Goal: Task Accomplishment & Management: Complete application form

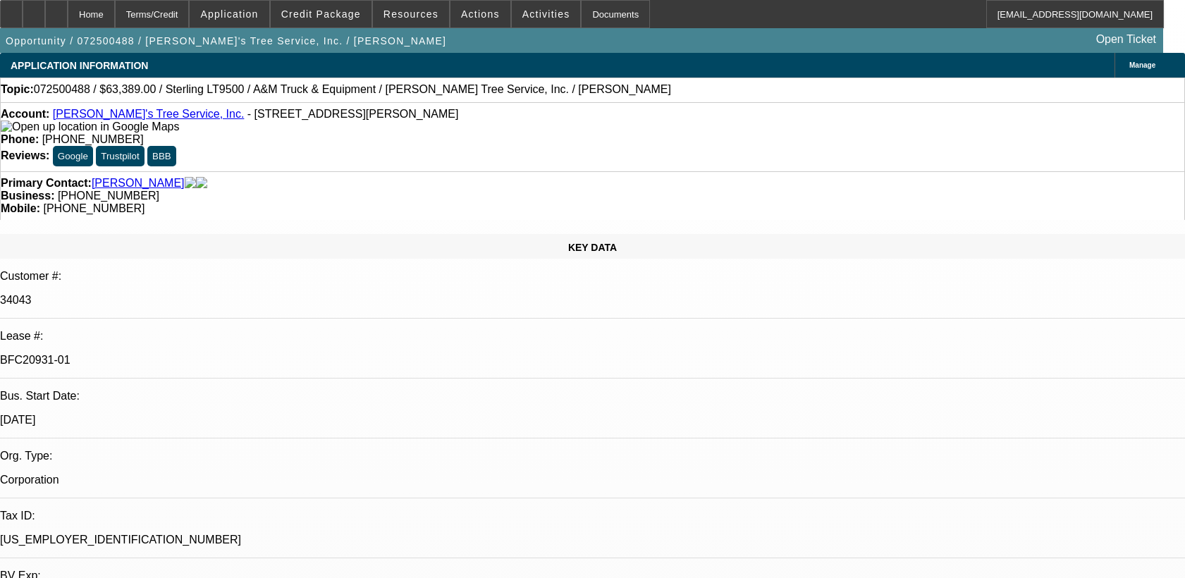
select select "0"
select select "2"
select select "0.1"
select select "4"
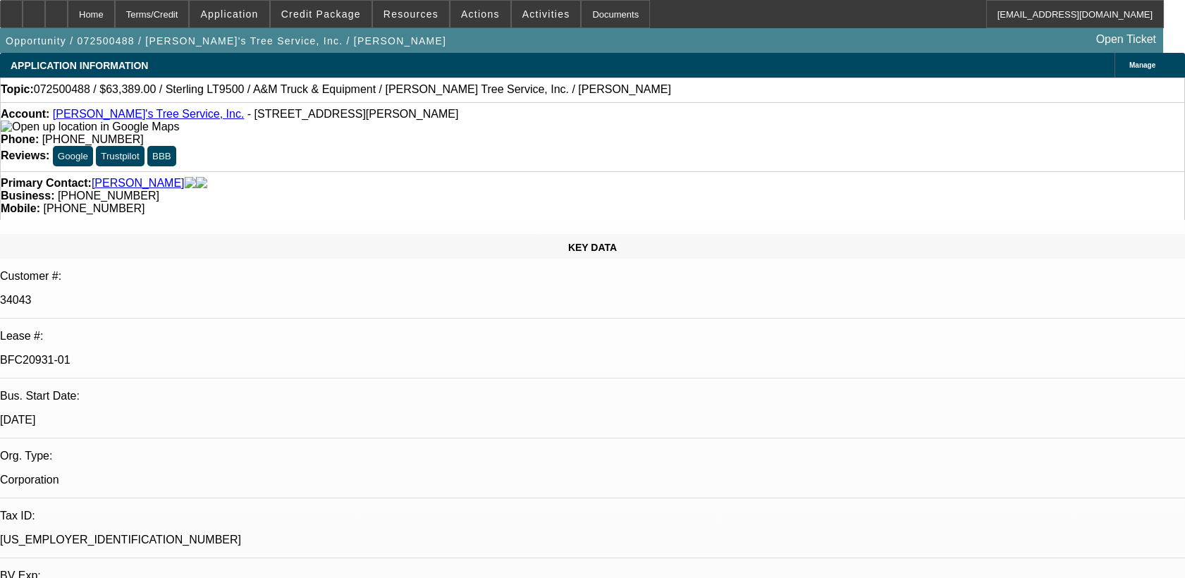
select select "0"
select select "2"
select select "0.1"
select select "4"
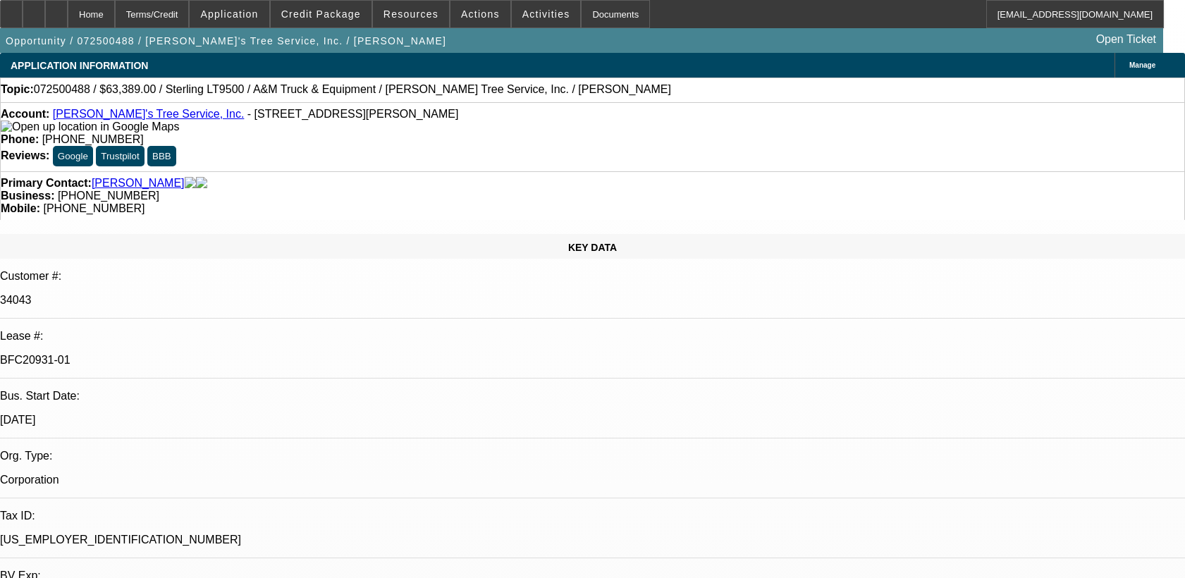
select select "0"
select select "2"
select select "0.1"
select select "4"
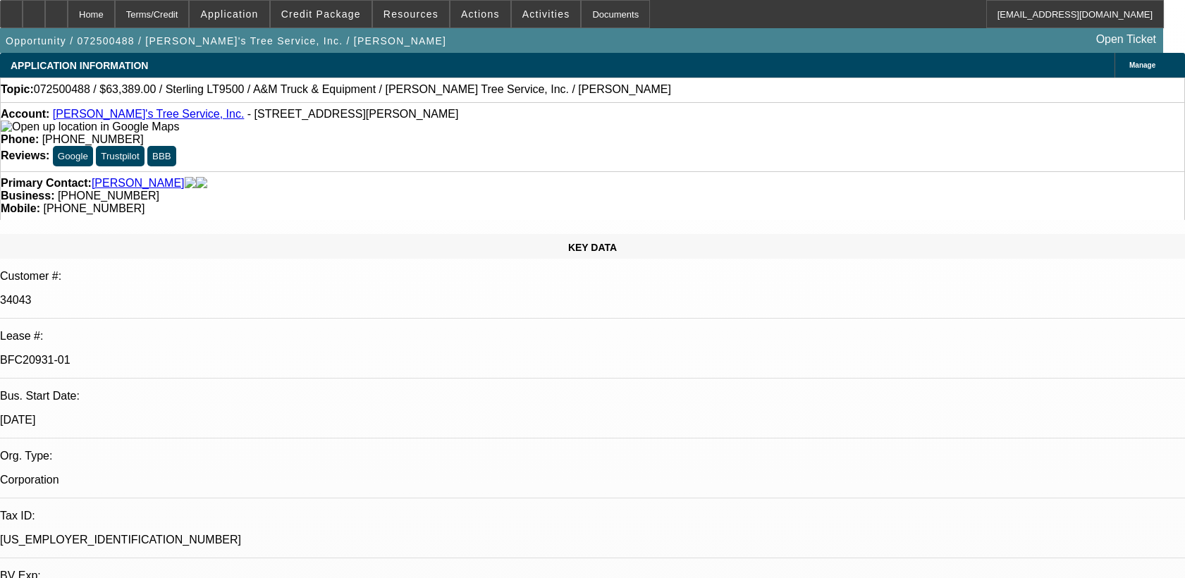
select select "0"
select select "2"
select select "0.1"
select select "4"
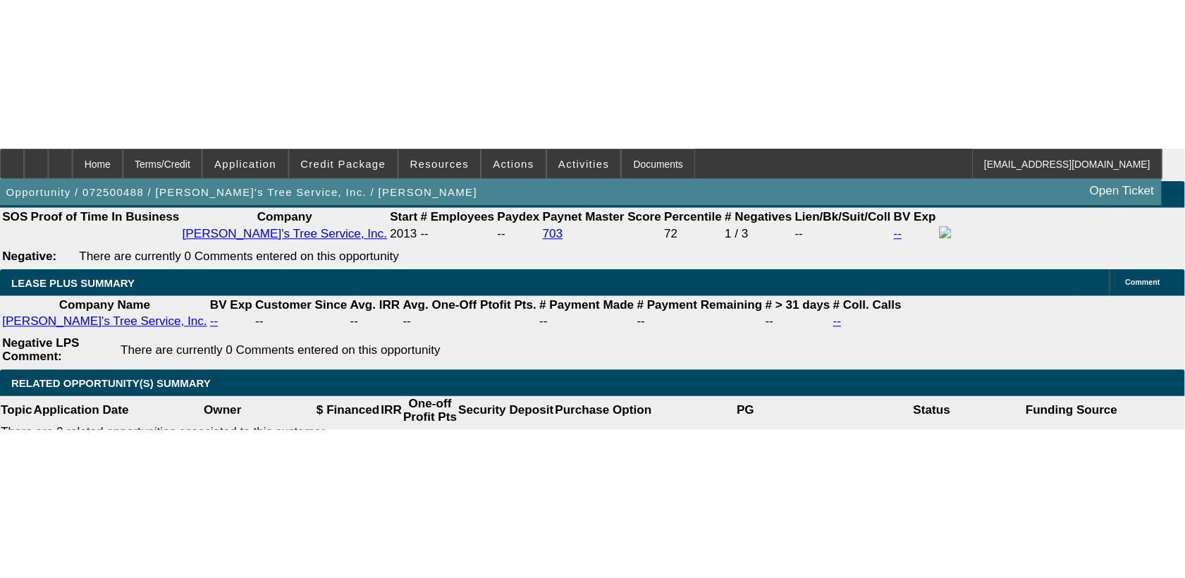
scroll to position [2405, 0]
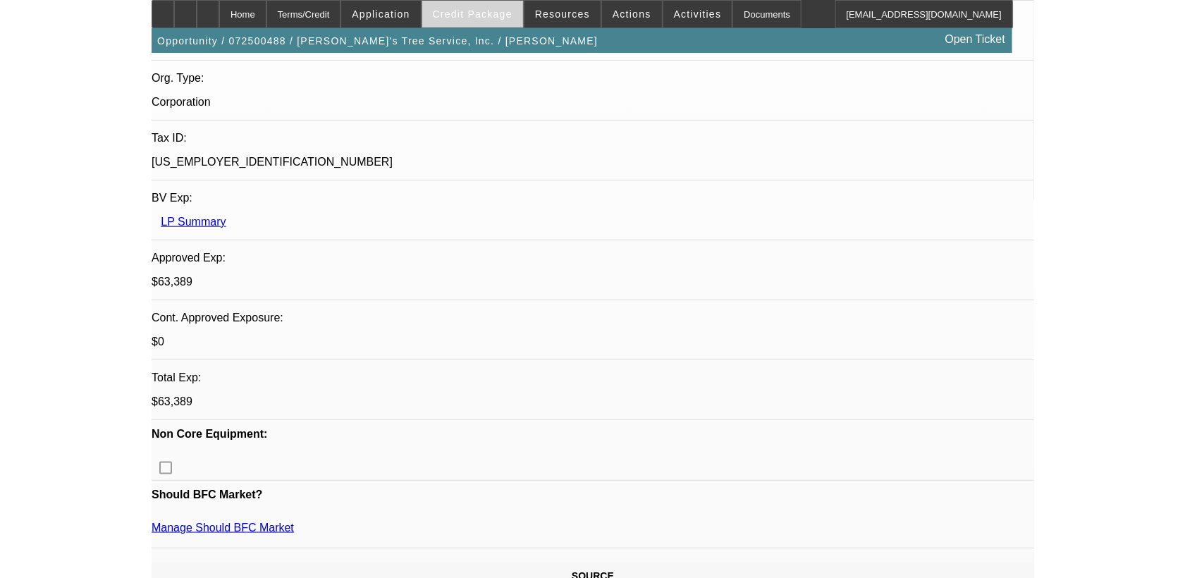
scroll to position [365, 0]
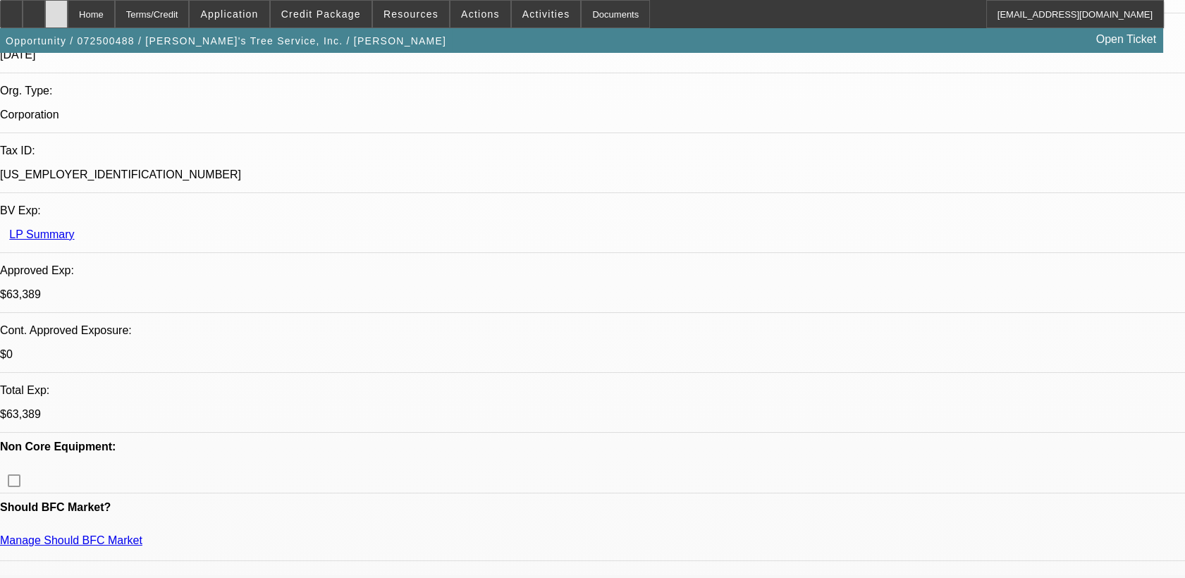
click at [68, 14] on div at bounding box center [56, 14] width 23 height 28
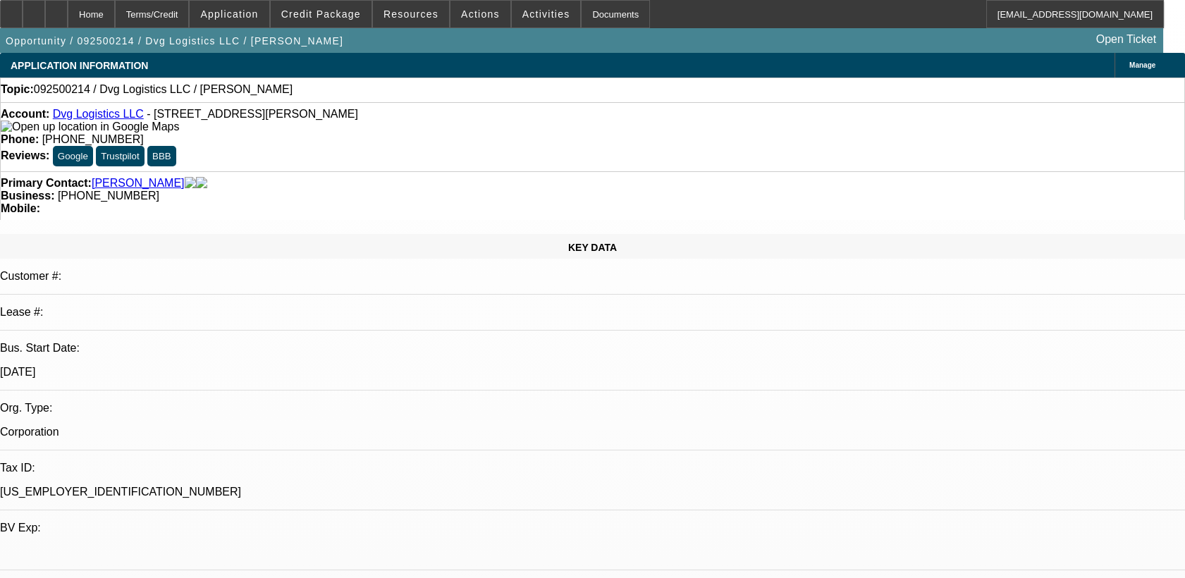
select select "0"
select select "2"
select select "0.1"
select select "1"
select select "2"
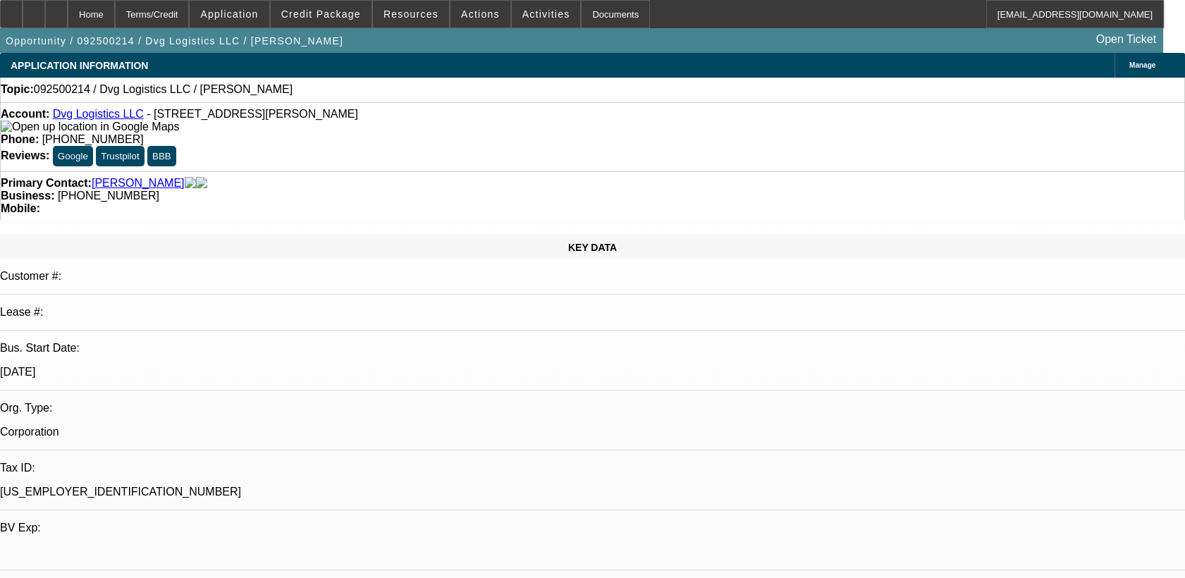
select select "4"
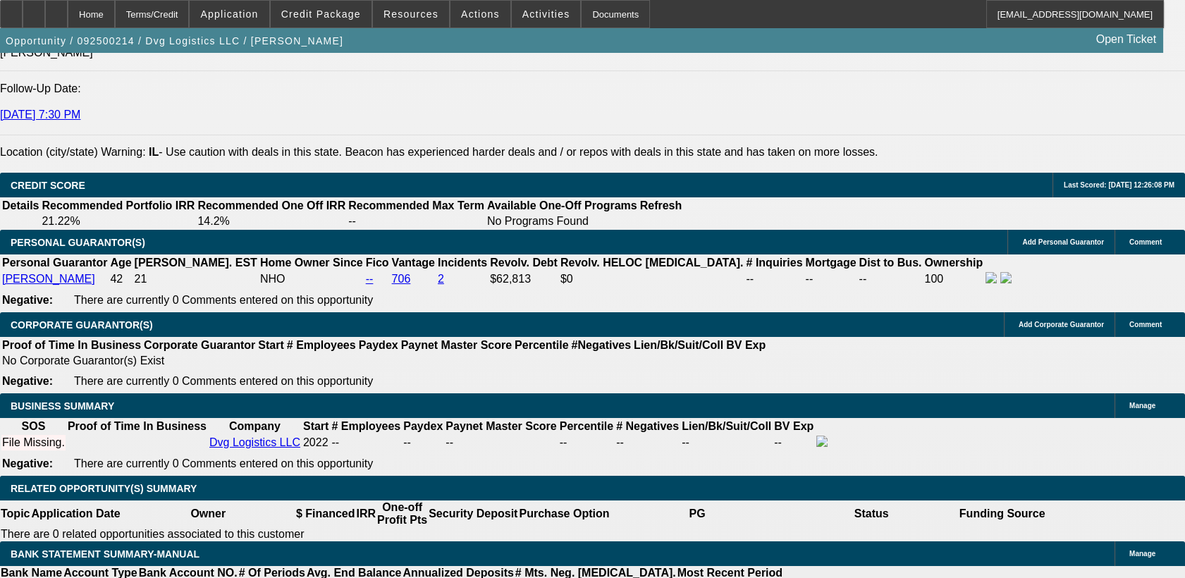
scroll to position [2163, 0]
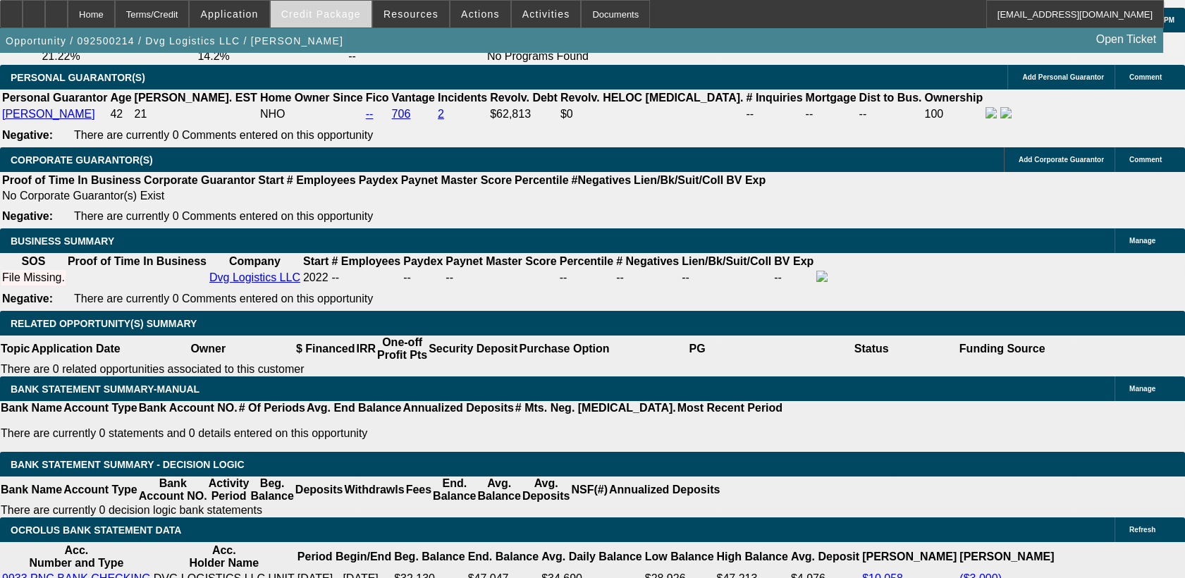
click at [329, 7] on span at bounding box center [321, 14] width 101 height 34
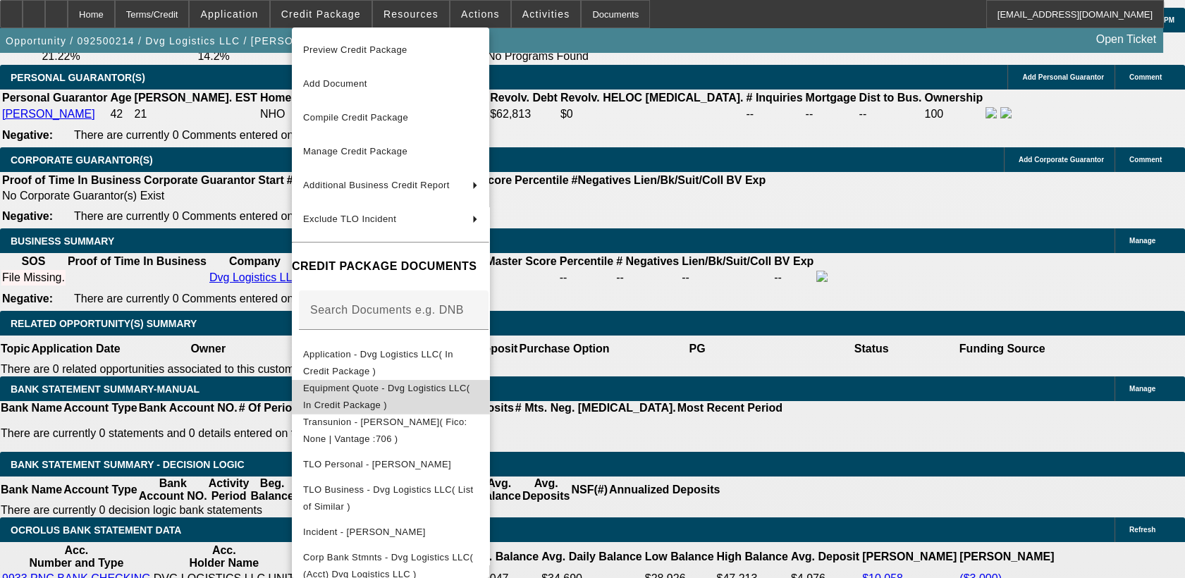
click at [388, 392] on span "Equipment Quote - Dvg Logistics LLC( In Credit Package )" at bounding box center [386, 397] width 166 height 28
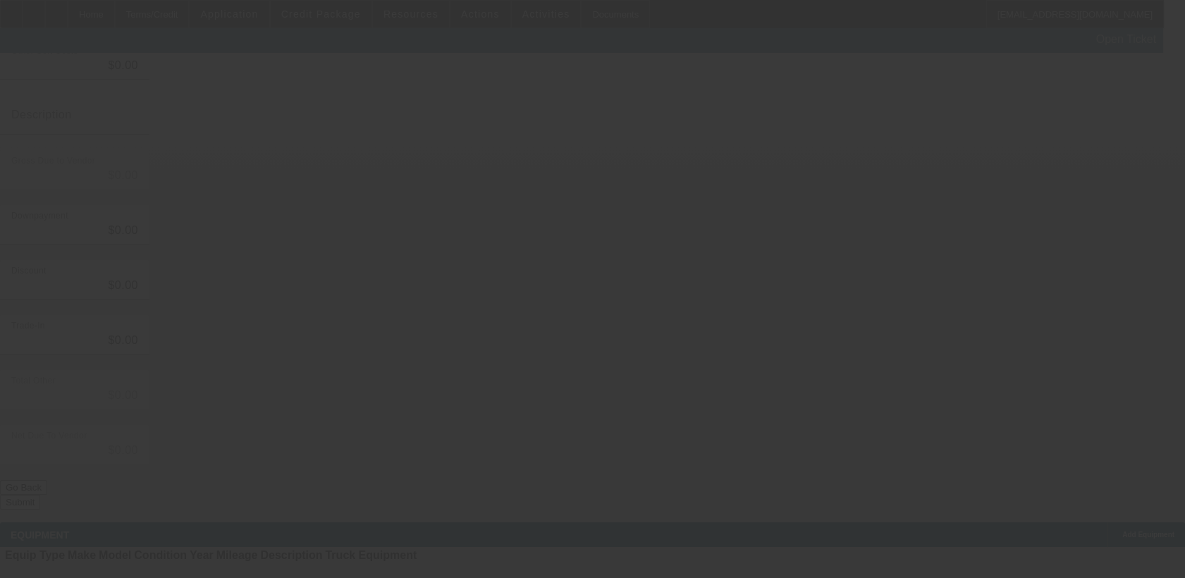
type input "$47,650.00"
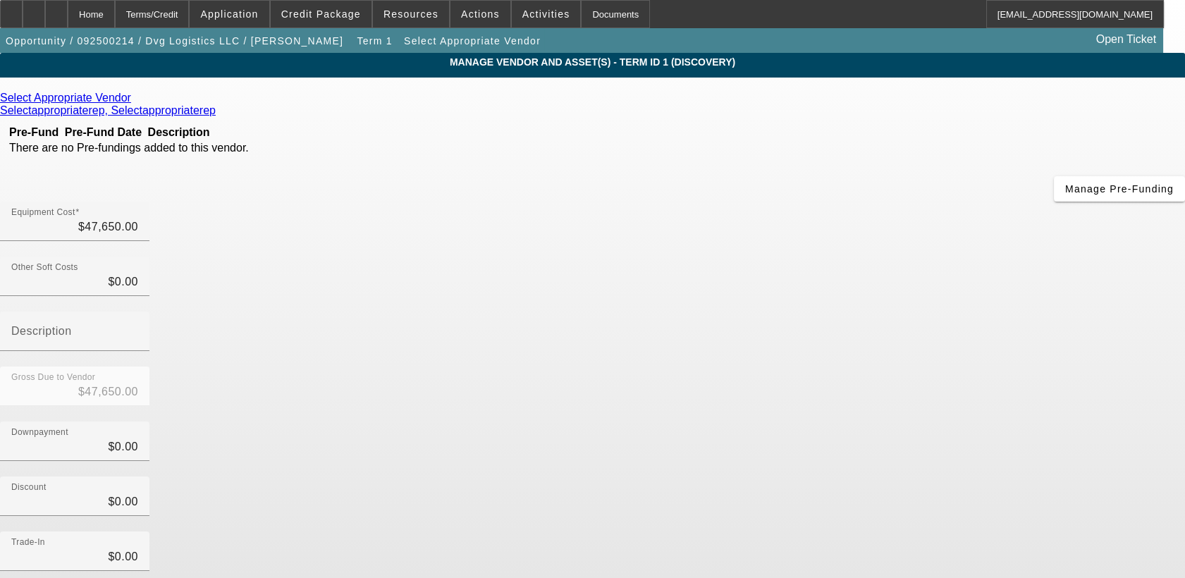
click at [135, 99] on icon at bounding box center [135, 98] width 0 height 12
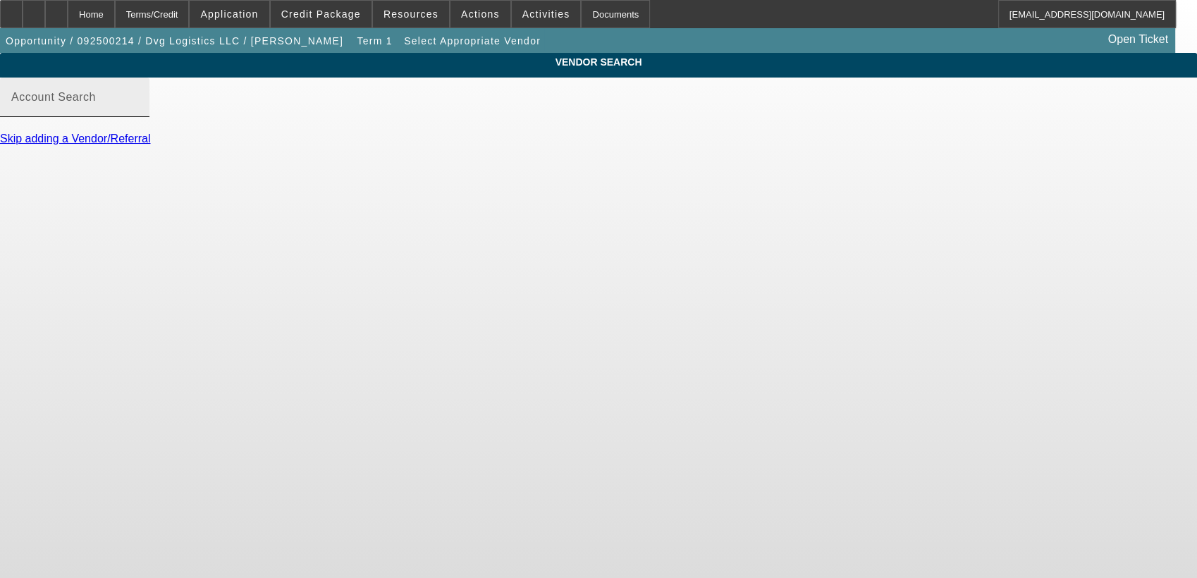
click at [138, 111] on input "Account Search" at bounding box center [74, 102] width 127 height 17
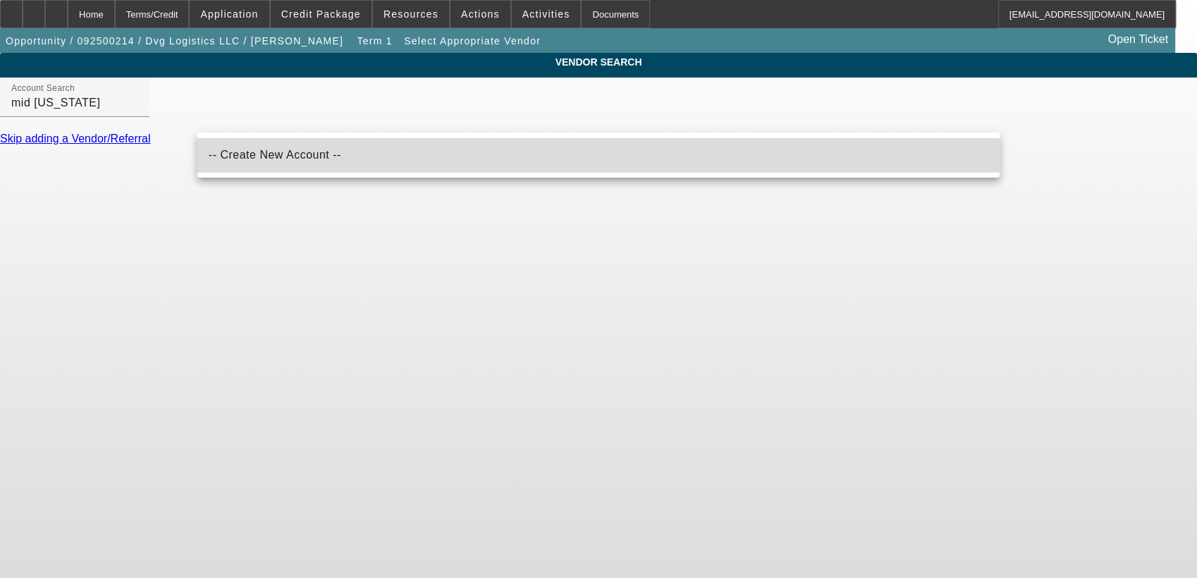
click at [303, 157] on span "-- Create New Account --" at bounding box center [275, 155] width 133 height 12
type input "-- Create New Account --"
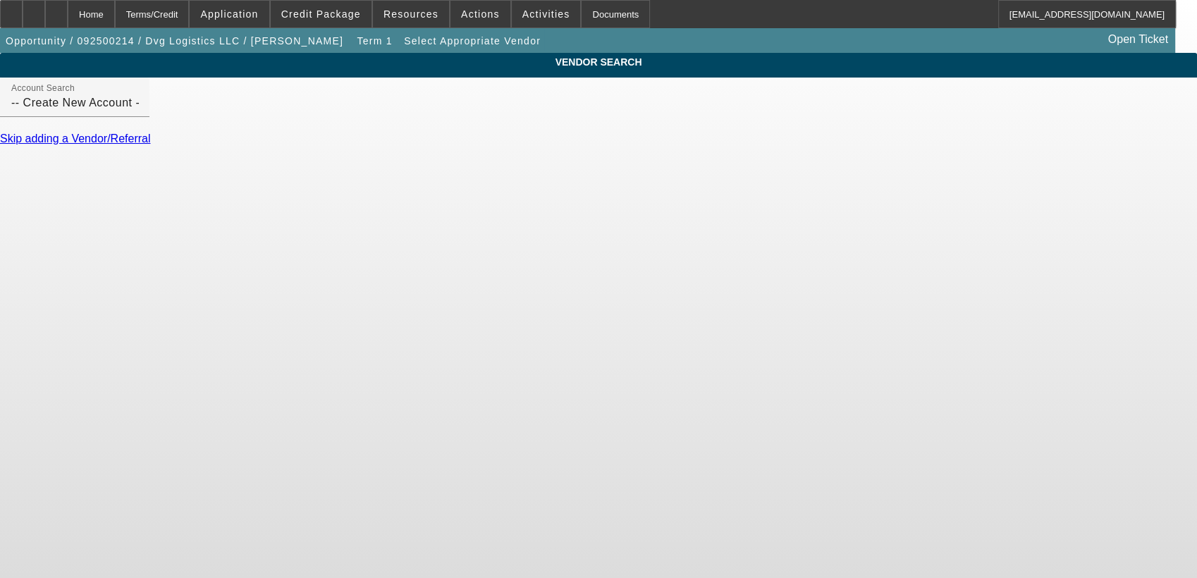
click at [1082, 414] on body "Home Terms/Credit Application Credit Package Resources Actions Activities Docum…" at bounding box center [598, 289] width 1197 height 578
click at [115, 15] on div "Home" at bounding box center [91, 14] width 47 height 28
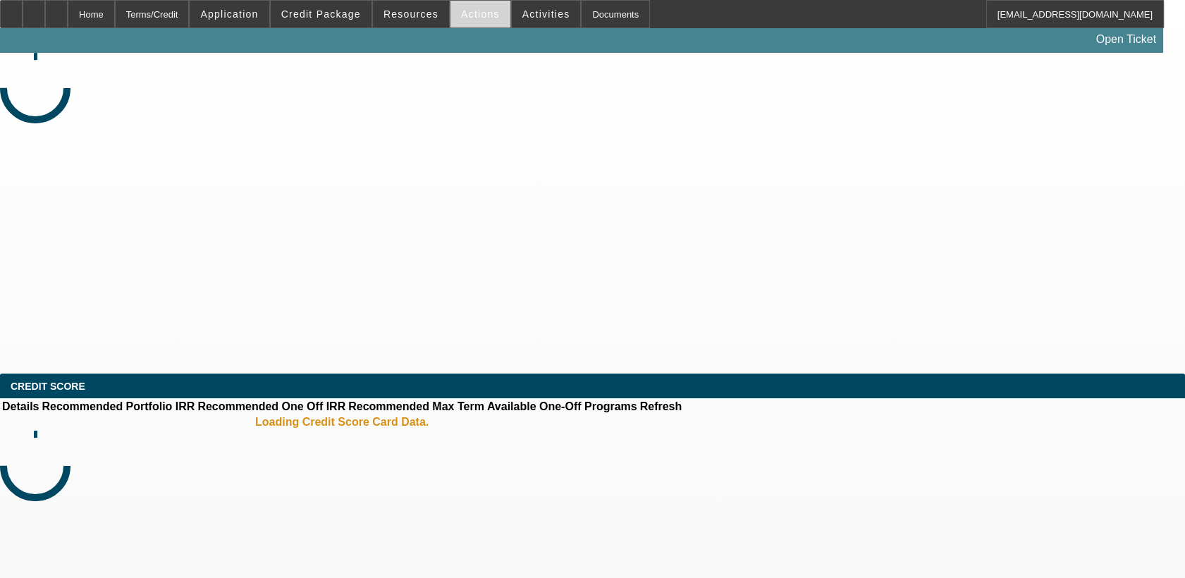
select select "0"
select select "2"
select select "0.1"
select select "4"
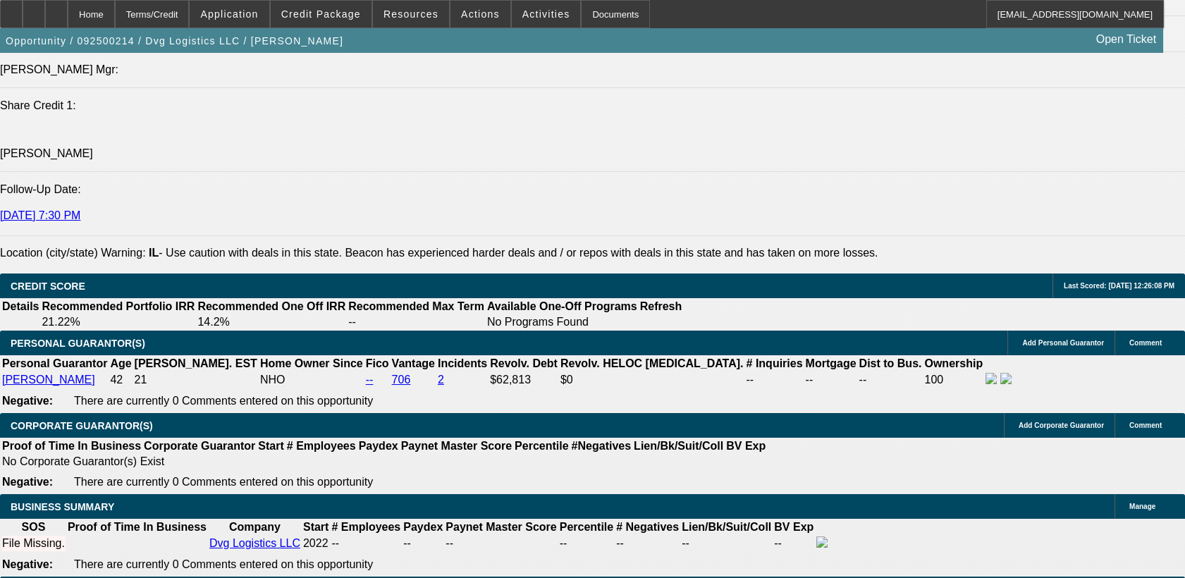
scroll to position [1883, 0]
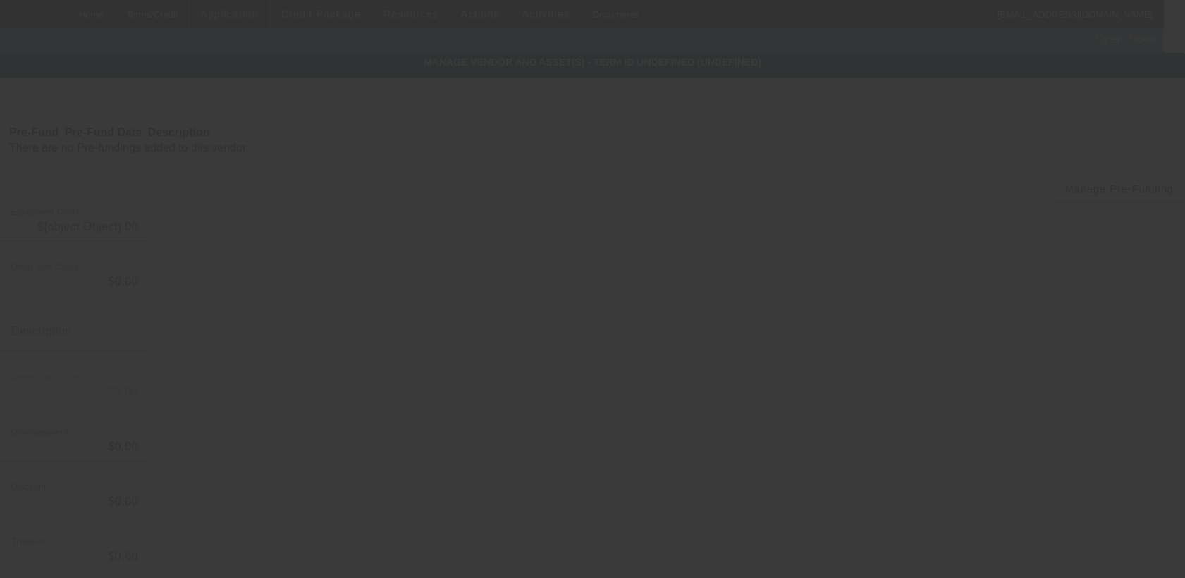
type input "$47,650.00"
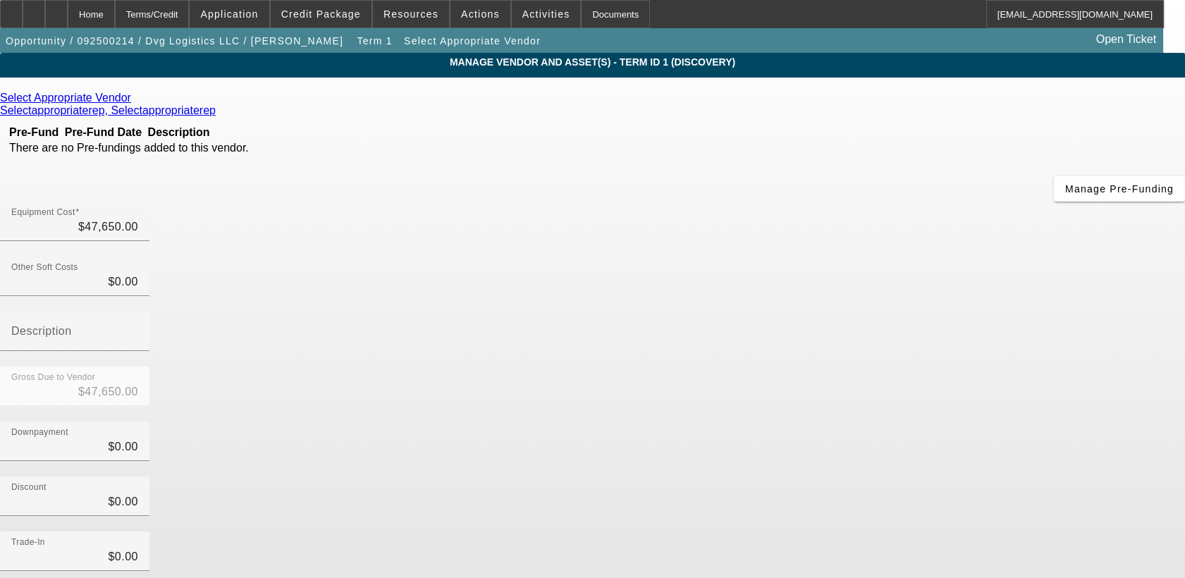
click at [1117, 398] on app-vendor-asset-manage "MANAGE VENDOR AND ASSET(S) - Term ID 1 (Discovery) Remove Vendor Select Appropr…" at bounding box center [592, 431] width 1185 height 757
click at [135, 102] on icon at bounding box center [135, 98] width 0 height 12
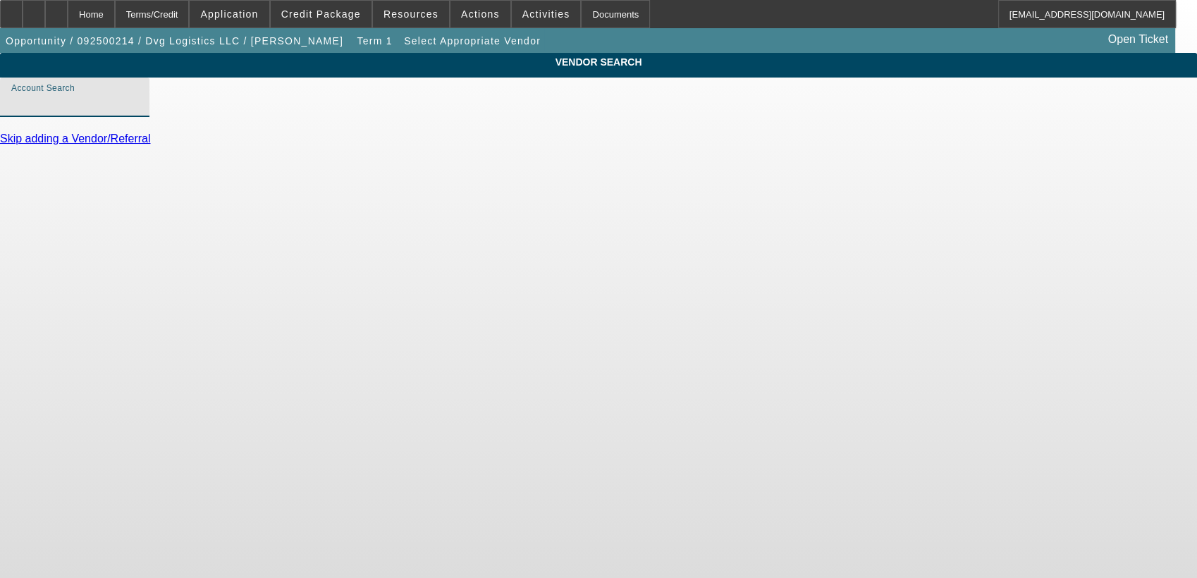
click at [138, 110] on input "Account Search" at bounding box center [74, 102] width 127 height 17
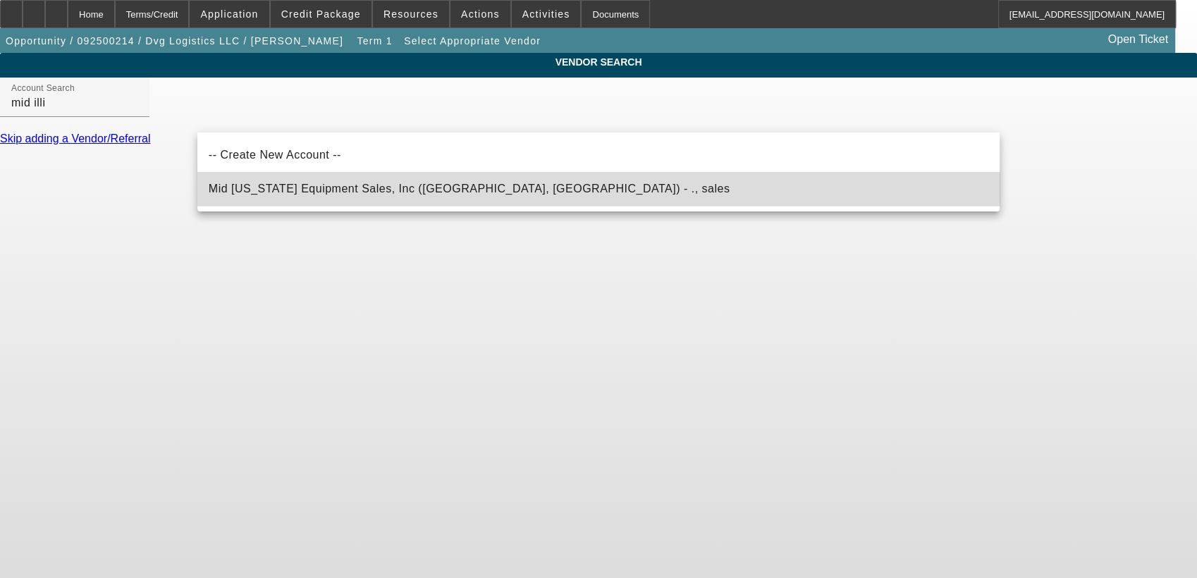
click at [391, 185] on span "Mid Illinois Equipment Sales, Inc (Montrose, IL) - ., sales" at bounding box center [470, 189] width 522 height 12
type input "Mid Illinois Equipment Sales, Inc (Montrose, IL) - ., sales"
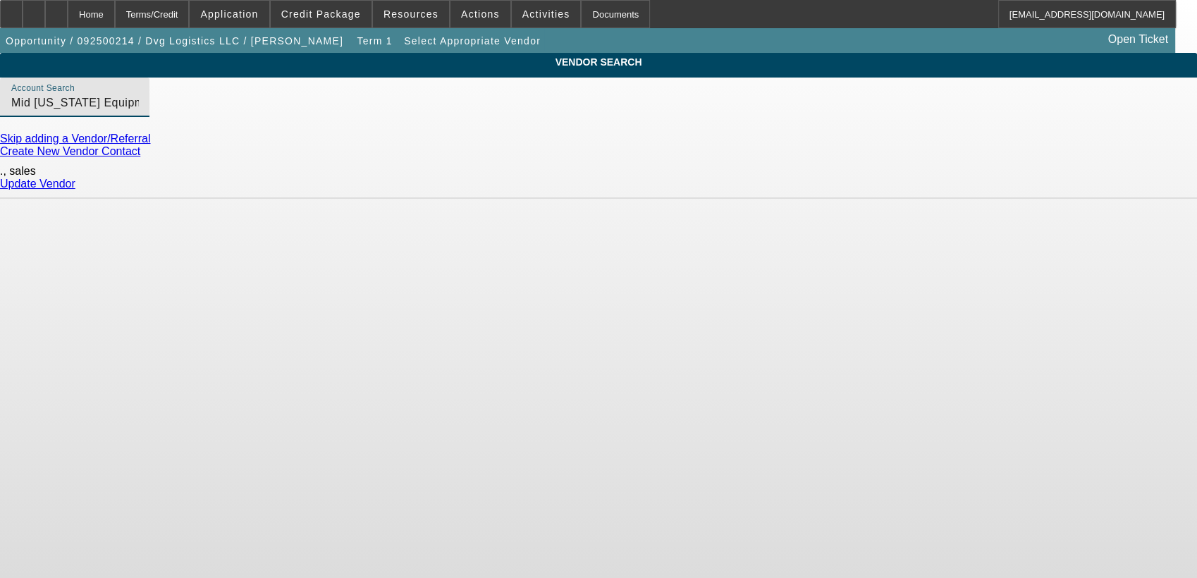
click at [75, 182] on link "Update Vendor" at bounding box center [37, 184] width 75 height 12
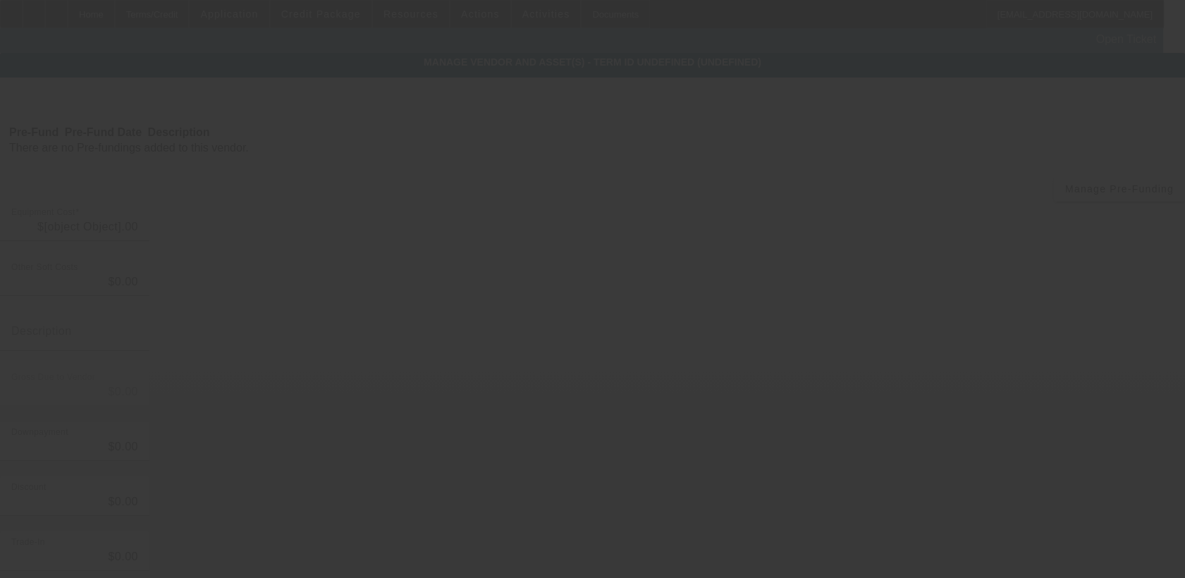
type input "$47,650.00"
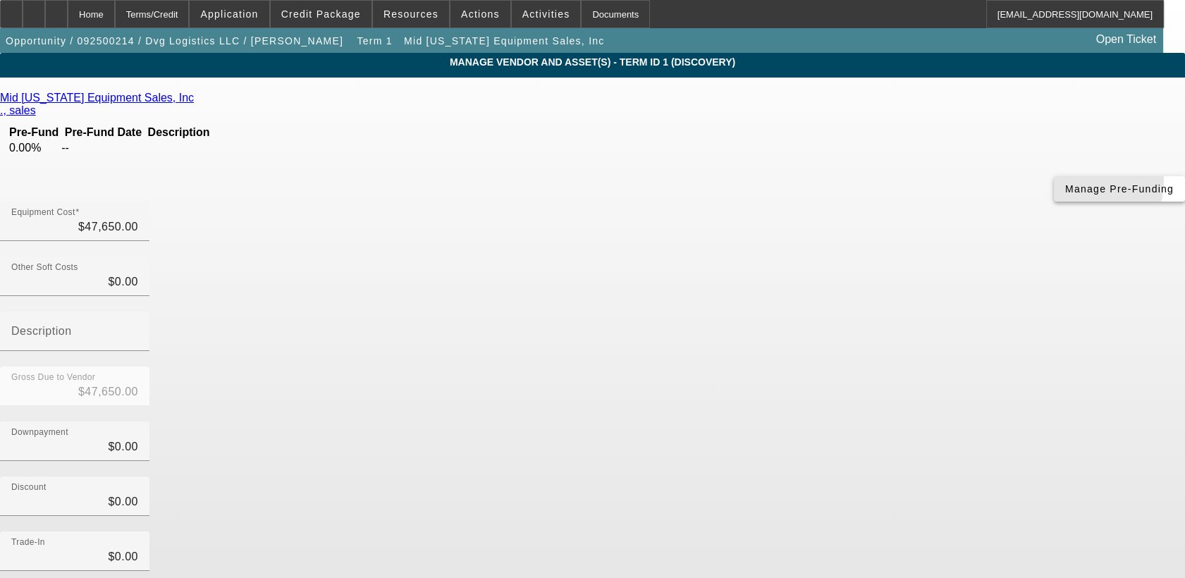
click at [1065, 195] on span "Manage Pre-Funding" at bounding box center [1119, 188] width 109 height 11
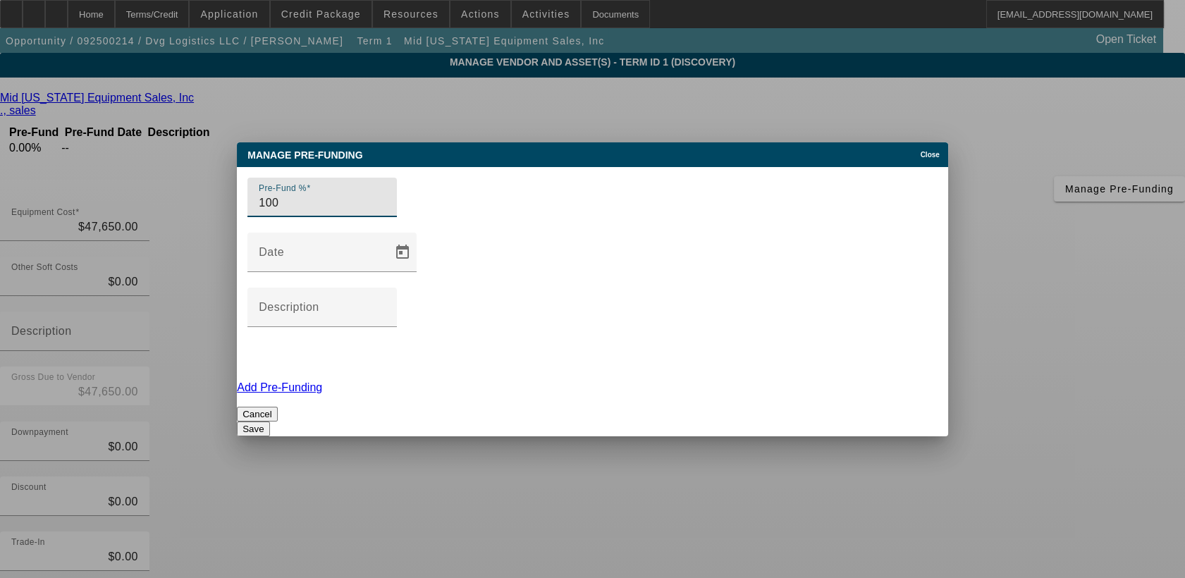
type input "100"
click at [417, 288] on div at bounding box center [332, 280] width 169 height 16
click at [269, 422] on button "Save" at bounding box center [253, 429] width 32 height 15
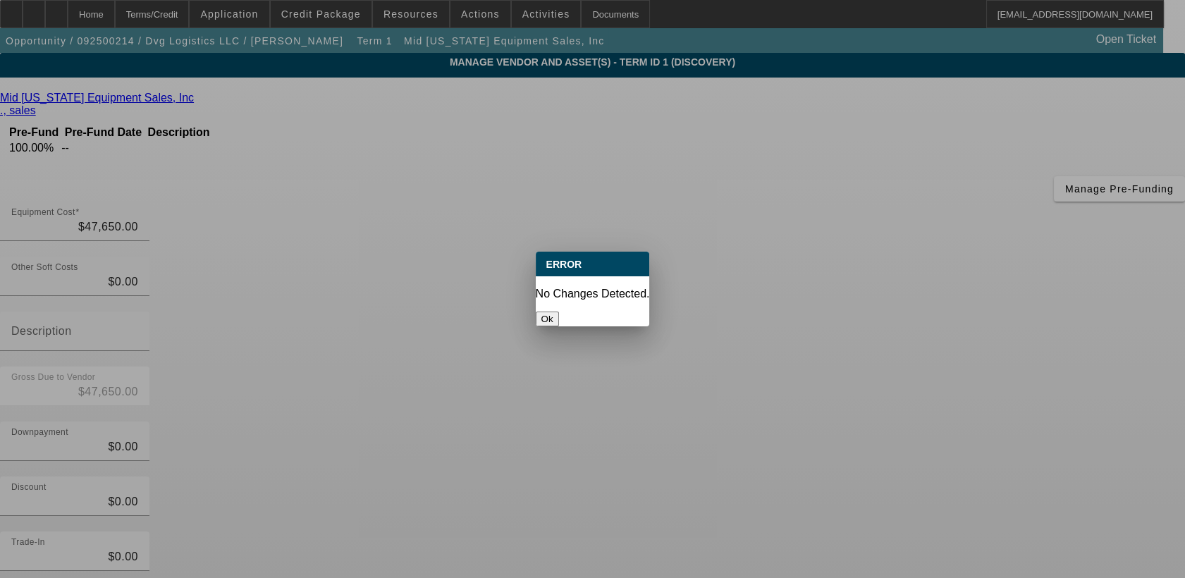
click at [559, 312] on button "Ok" at bounding box center [547, 319] width 23 height 15
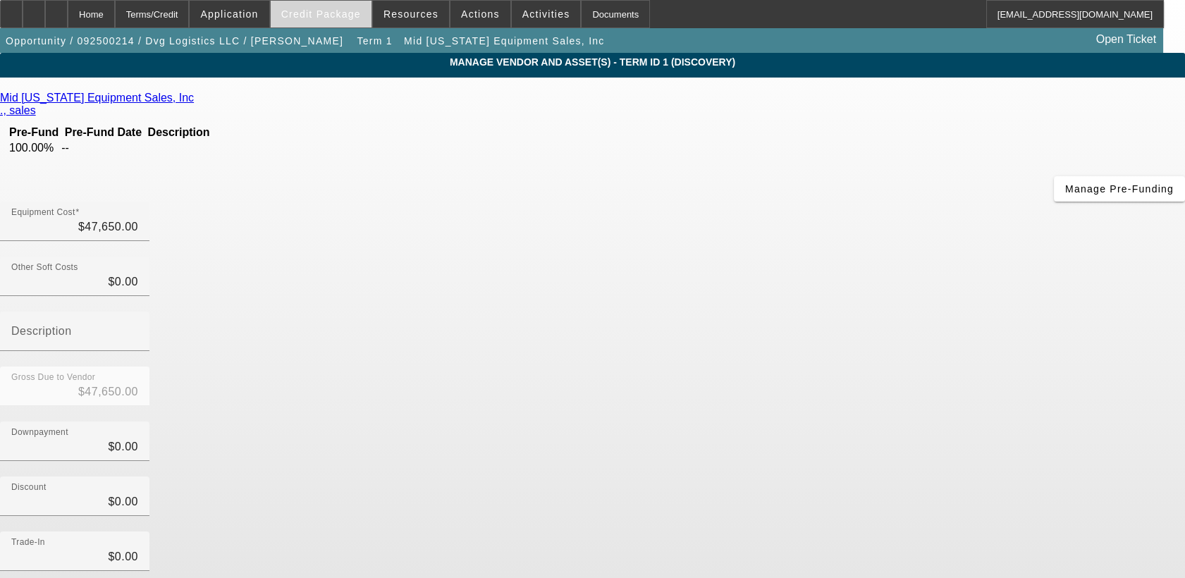
click at [303, 11] on span "Credit Package" at bounding box center [321, 13] width 80 height 11
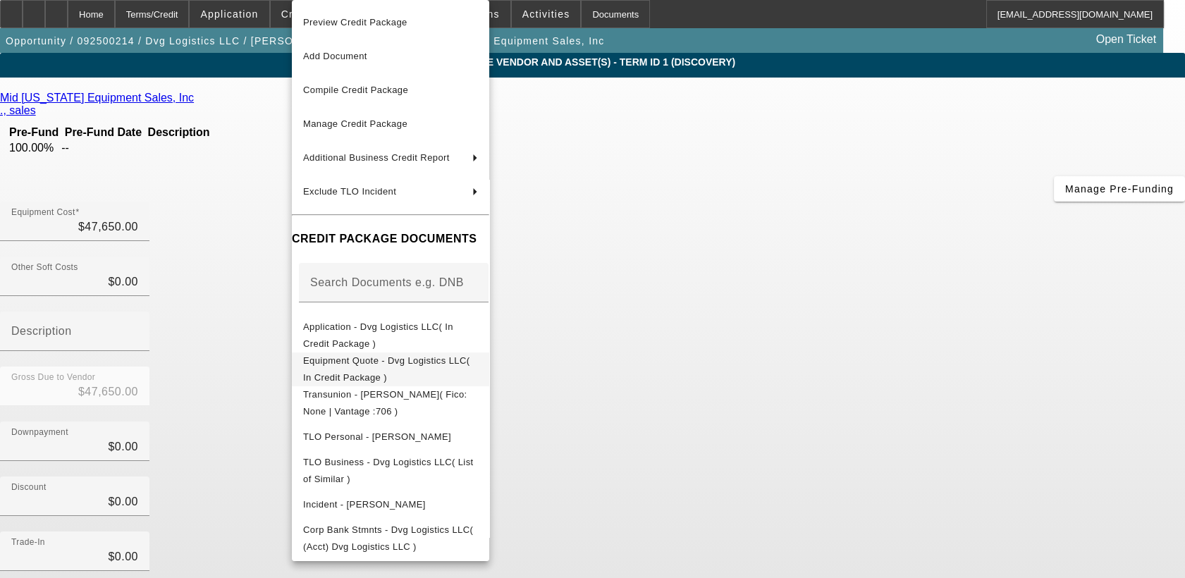
click at [422, 368] on span "Equipment Quote - Dvg Logistics LLC( In Credit Package )" at bounding box center [386, 369] width 166 height 28
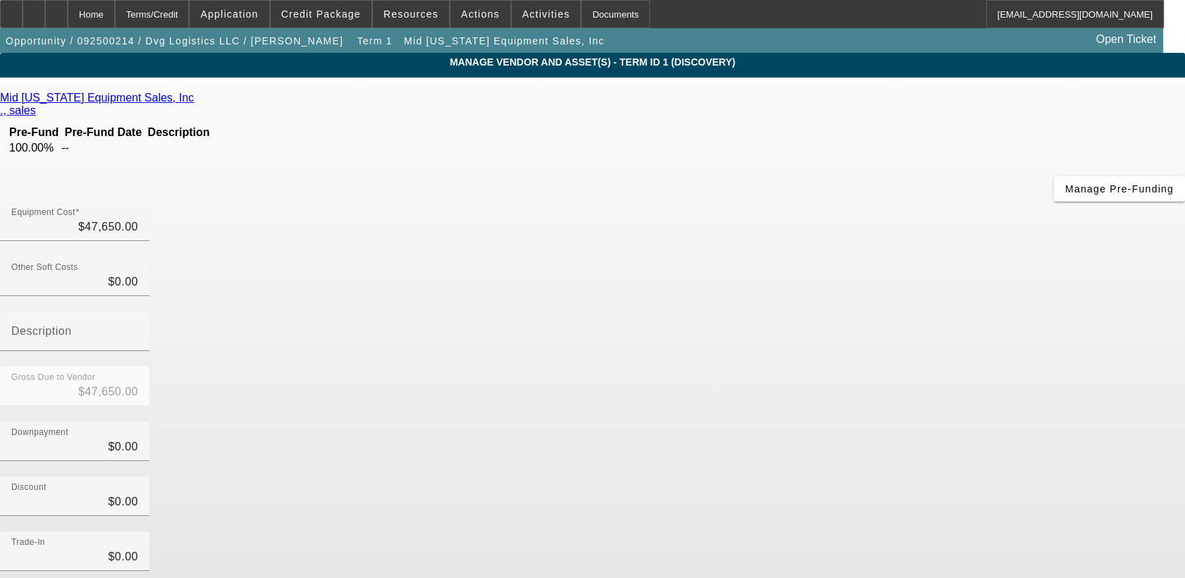
scroll to position [81, 0]
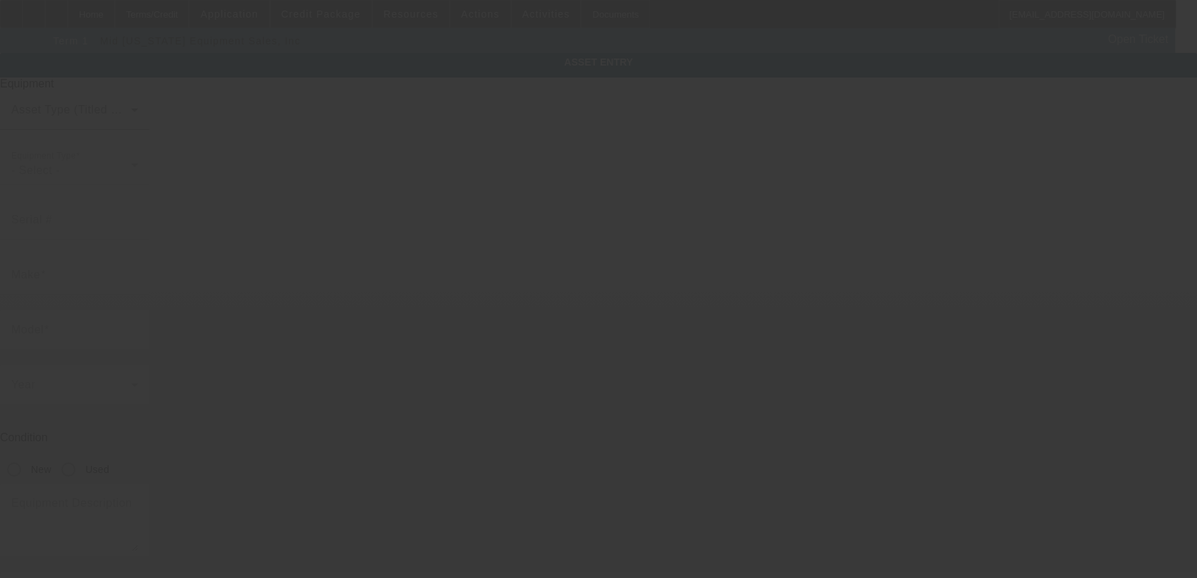
type textarea "Make: Wilson"
type input "2005 Moreland Boulevard"
type input "Unit 308"
type input "Champaign"
type input "61822"
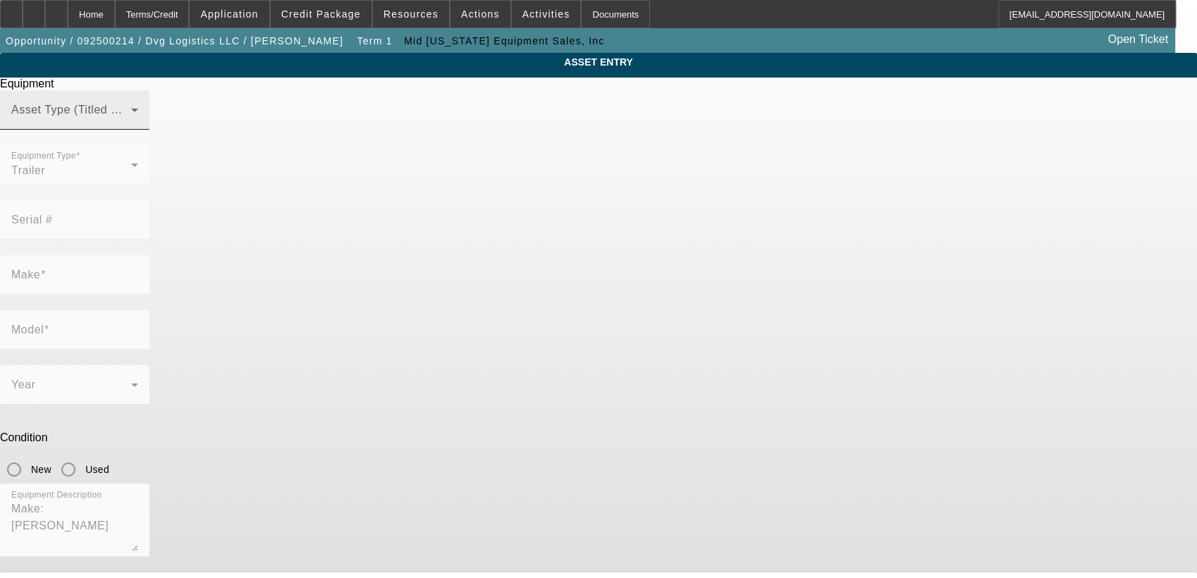
click at [131, 124] on span at bounding box center [71, 115] width 120 height 17
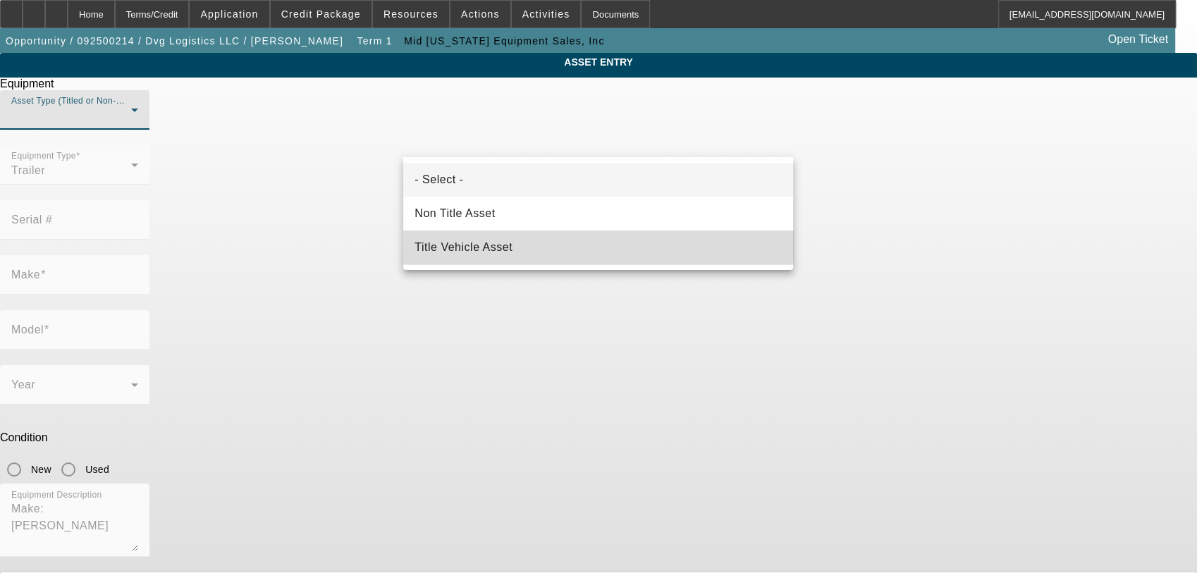
click at [525, 240] on mat-option "Title Vehicle Asset" at bounding box center [598, 248] width 390 height 34
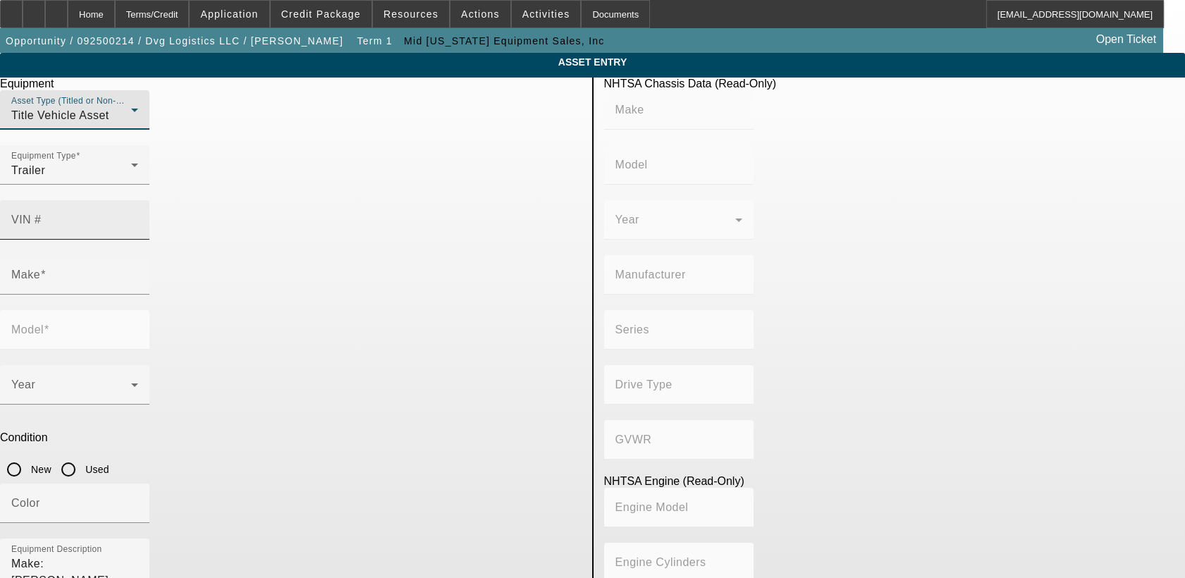
click at [138, 217] on input "VIN #" at bounding box center [74, 225] width 127 height 17
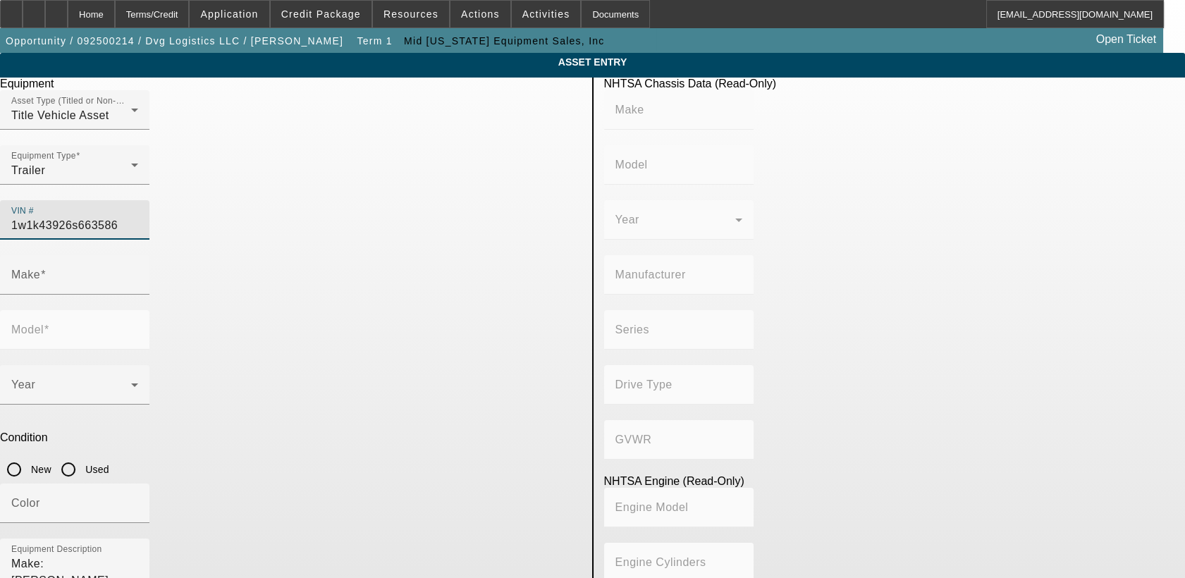
type input "1w1k43926s6635863"
type input "WILSON"
type input "Wilson"
type input "WILSON TRAILER CO."
type input "Not Applicable"
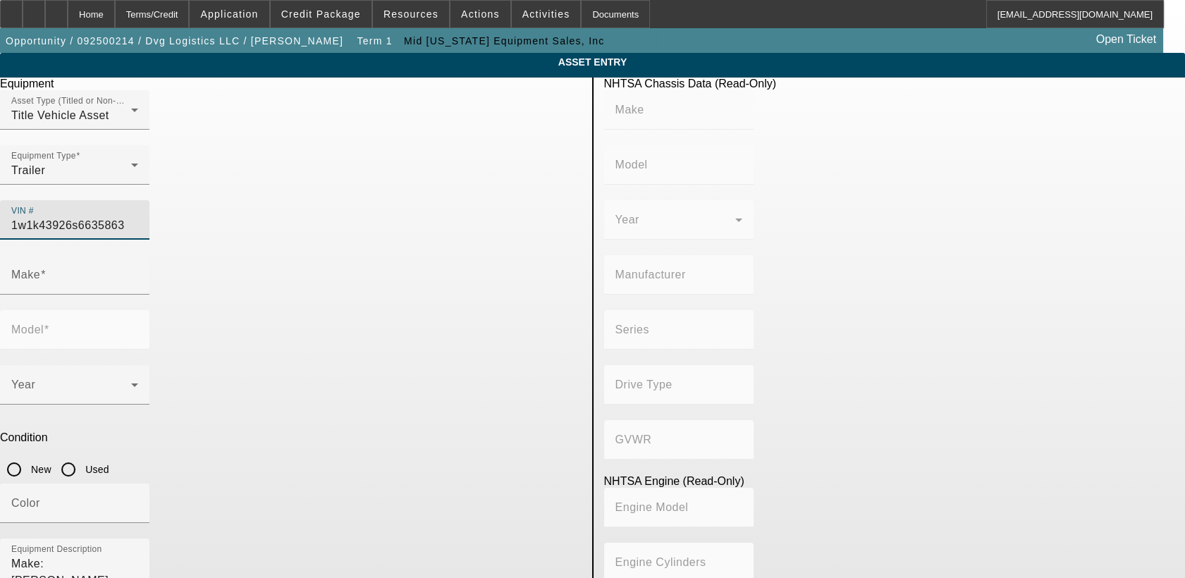
type input "Not Applicable"
type input "WILSON"
type input "Wilson"
type input "1W1K43926S6635863"
click at [28, 456] on input "New" at bounding box center [14, 470] width 28 height 28
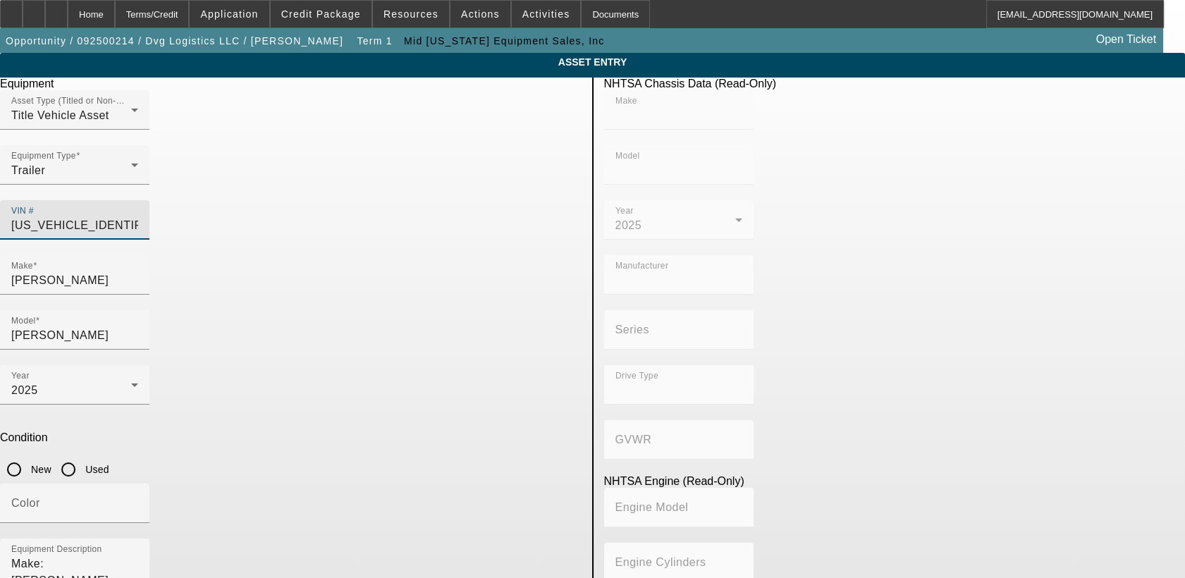
radio input "true"
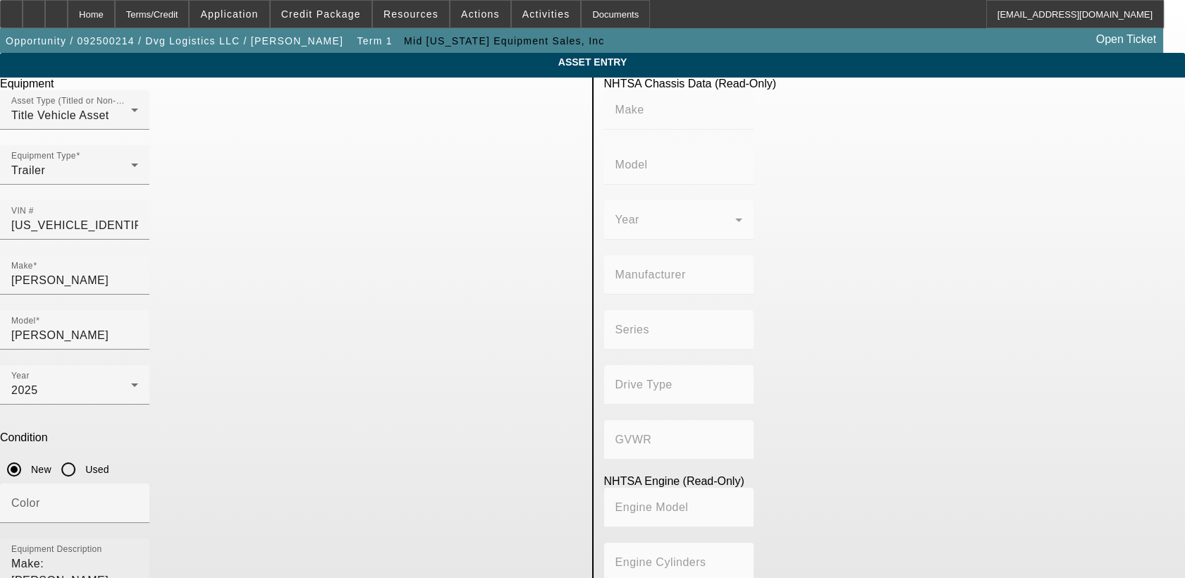
type input "WILSON"
type input "Wilson"
type input "WILSON TRAILER CO."
type input "Not Applicable"
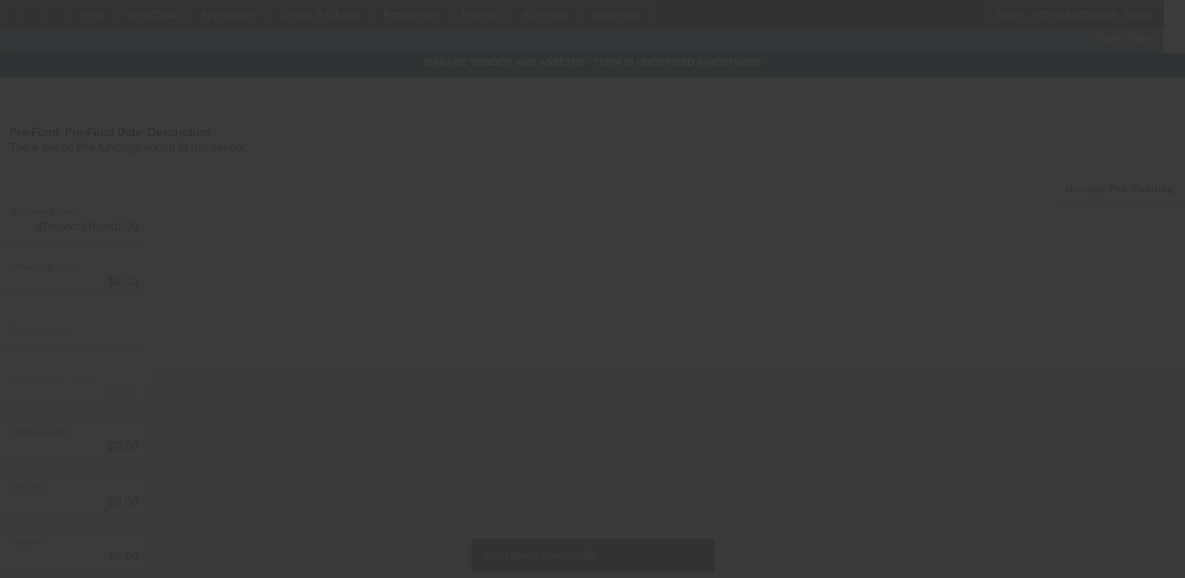
type input "$47,650.00"
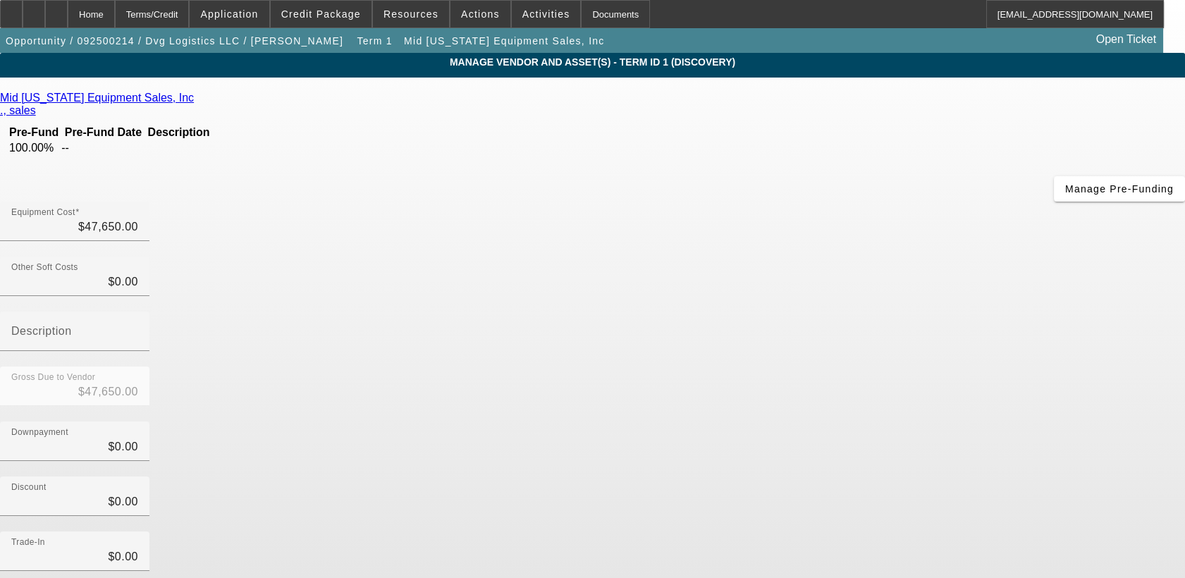
click at [1116, 361] on app-vendor-asset-manage "MANAGE VENDOR AND ASSET(S) - Term ID 1 (Discovery) Remove Vendor Mid Illinois E…" at bounding box center [592, 431] width 1185 height 757
drag, startPoint x: 872, startPoint y: 550, endPoint x: 132, endPoint y: 12, distance: 914.7
click at [115, 12] on div "Home" at bounding box center [91, 14] width 47 height 28
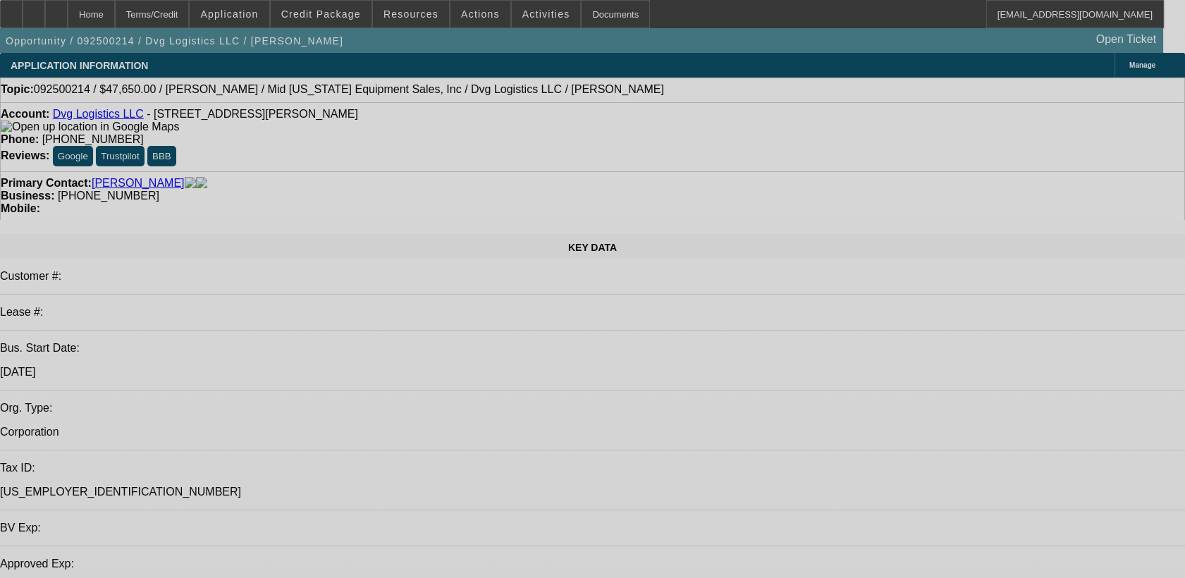
select select "0"
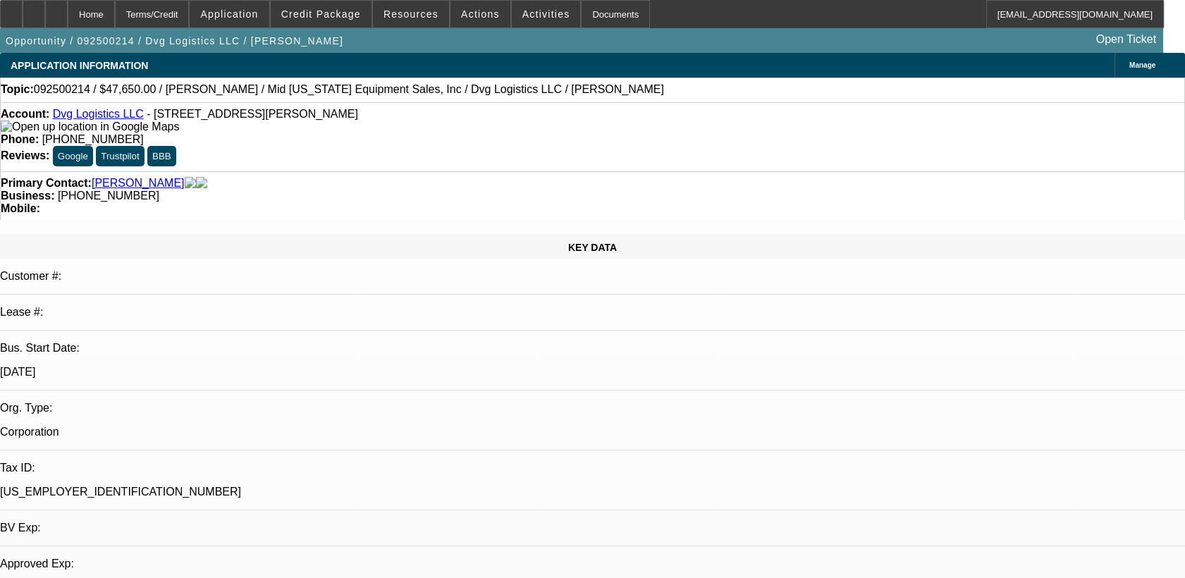
select select "2"
select select "0.1"
select select "4"
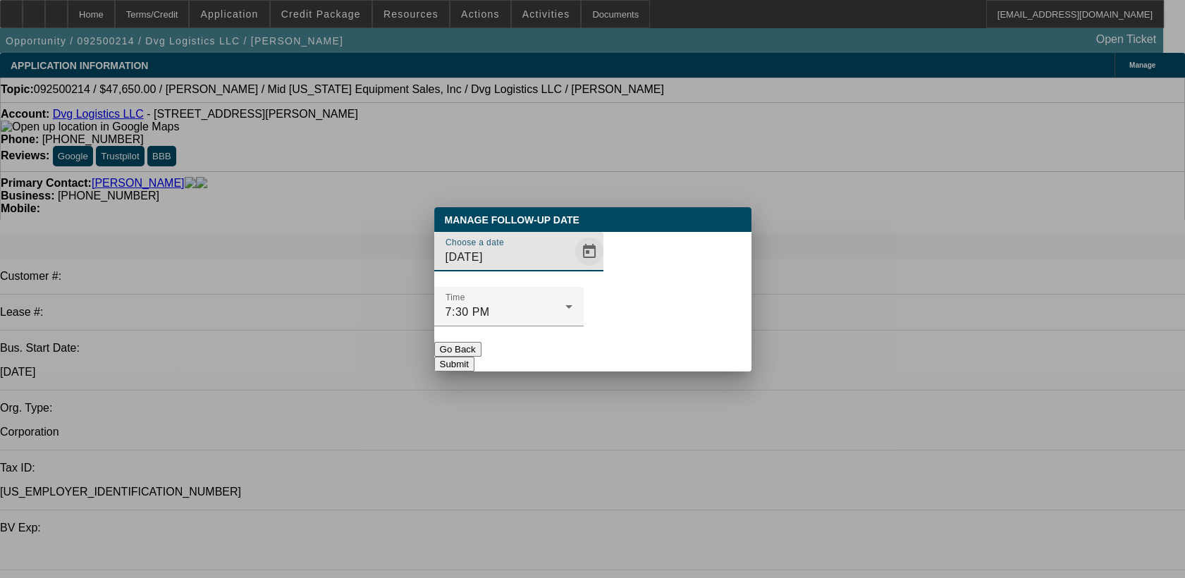
click at [573, 269] on span "Open calendar" at bounding box center [590, 252] width 34 height 34
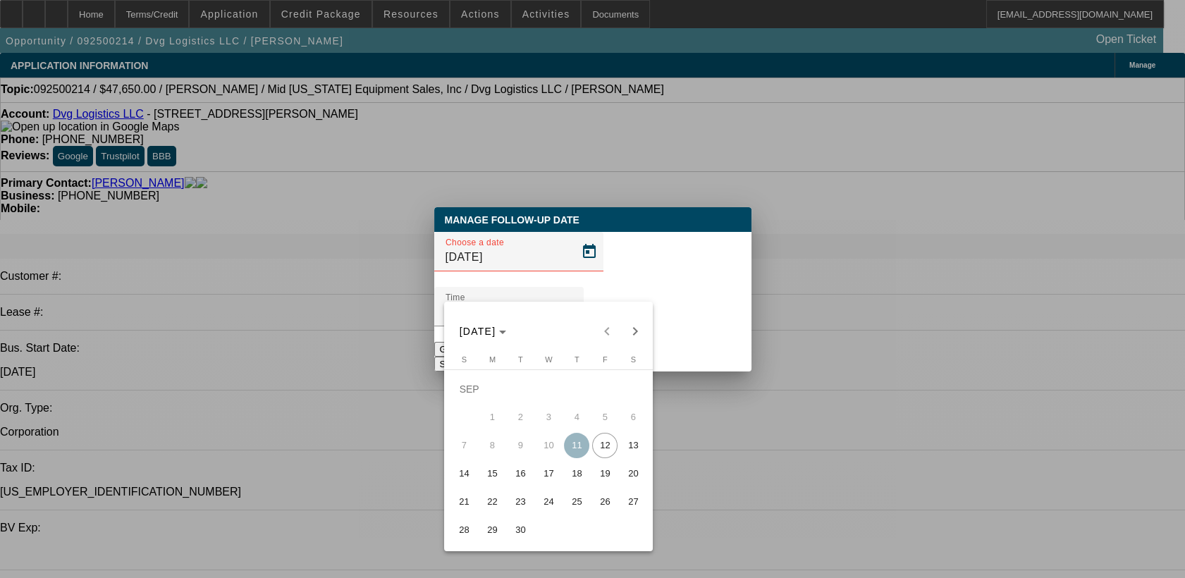
click at [519, 482] on span "16" at bounding box center [520, 473] width 25 height 25
type input "9/16/2025"
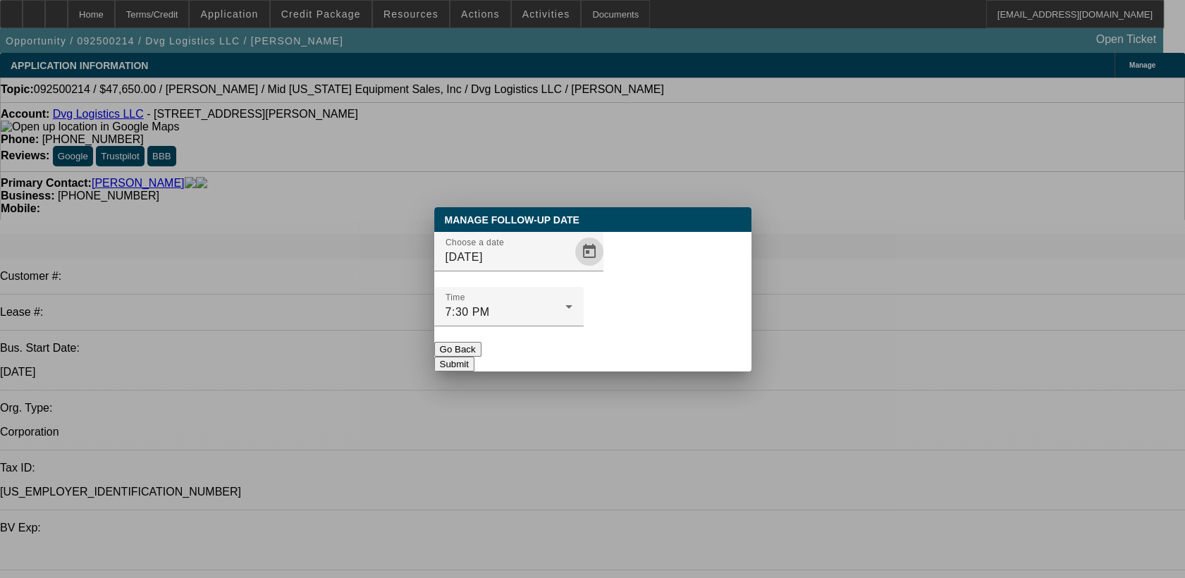
click at [475, 357] on button "Submit" at bounding box center [454, 364] width 40 height 15
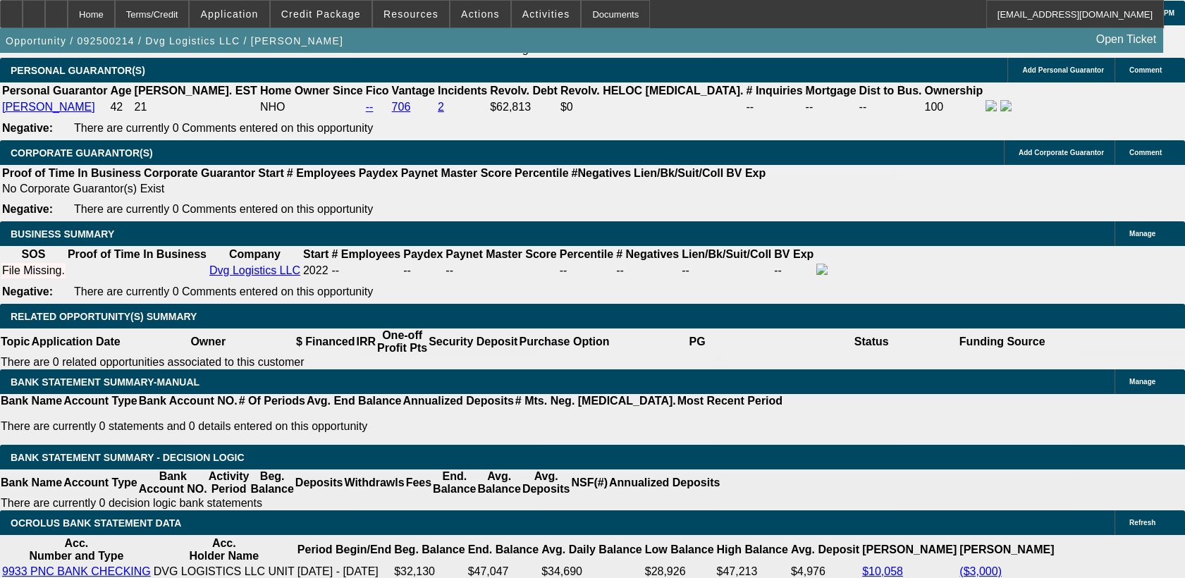
scroll to position [2185, 0]
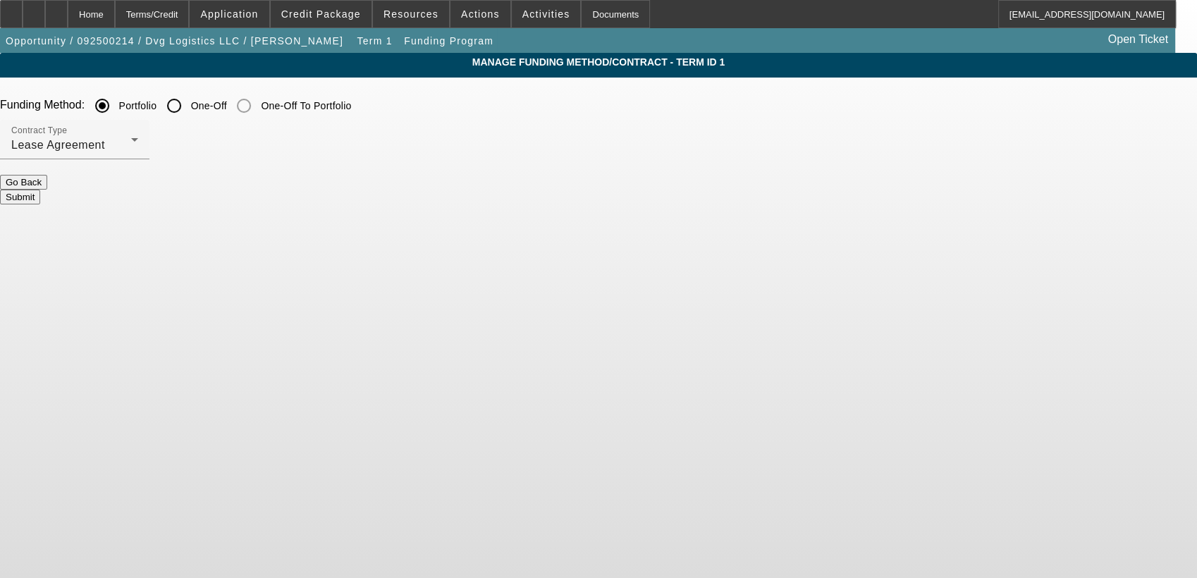
click at [188, 114] on input "One-Off" at bounding box center [174, 106] width 28 height 28
radio input "true"
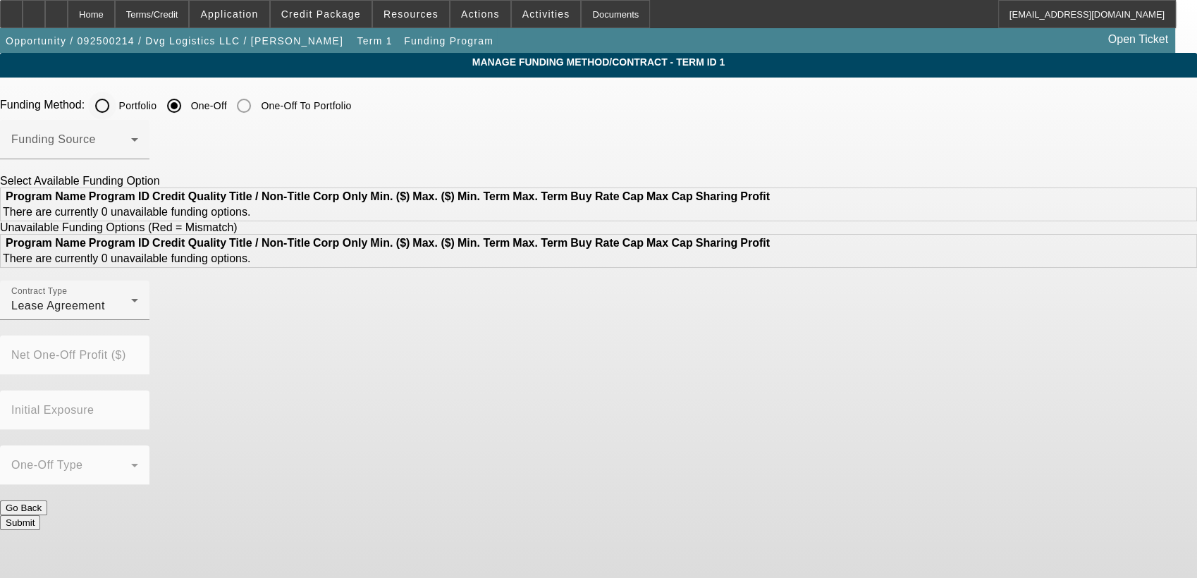
click at [116, 107] on input "Portfolio" at bounding box center [102, 106] width 28 height 28
radio input "true"
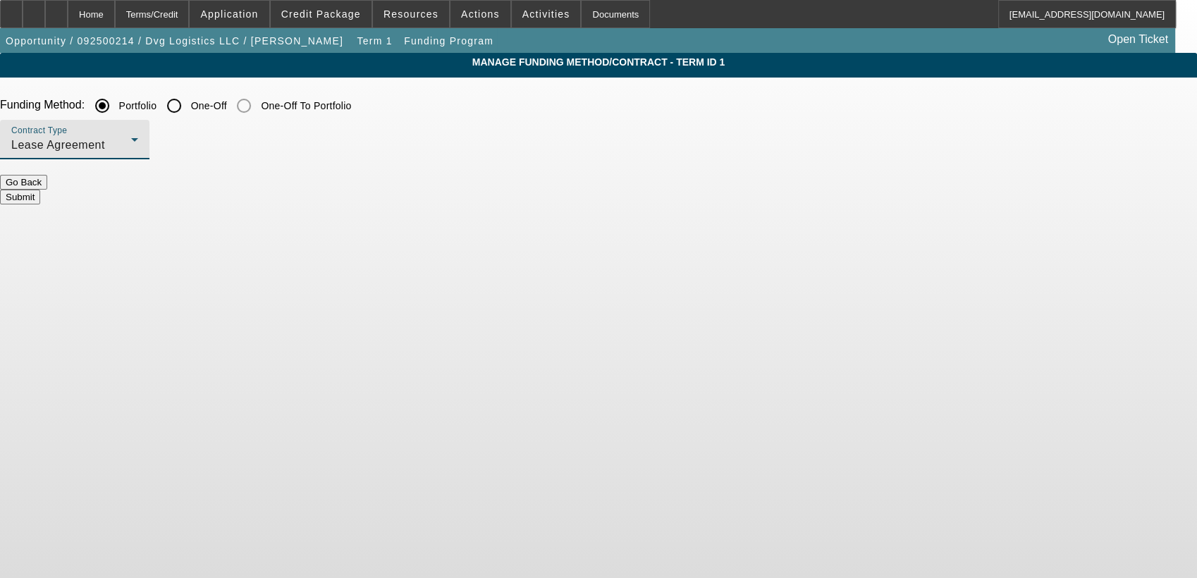
click at [131, 140] on div "Lease Agreement" at bounding box center [71, 145] width 120 height 17
click at [293, 213] on span "Equipment Finance Agreement" at bounding box center [290, 217] width 162 height 34
click at [40, 195] on button "Submit" at bounding box center [20, 197] width 40 height 15
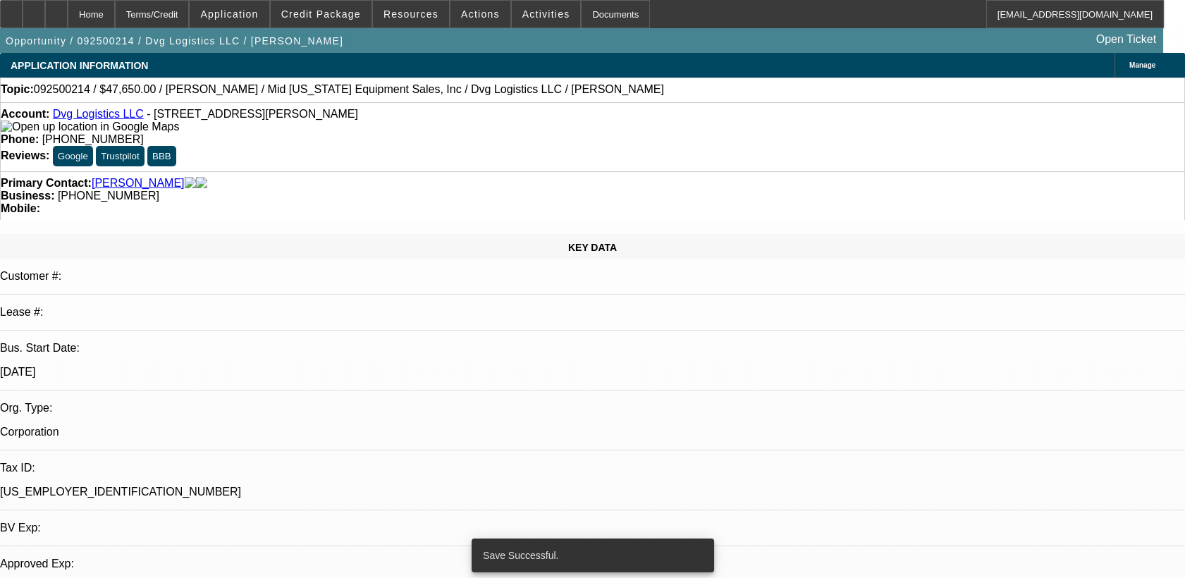
select select "0"
select select "2"
select select "0"
select select "6"
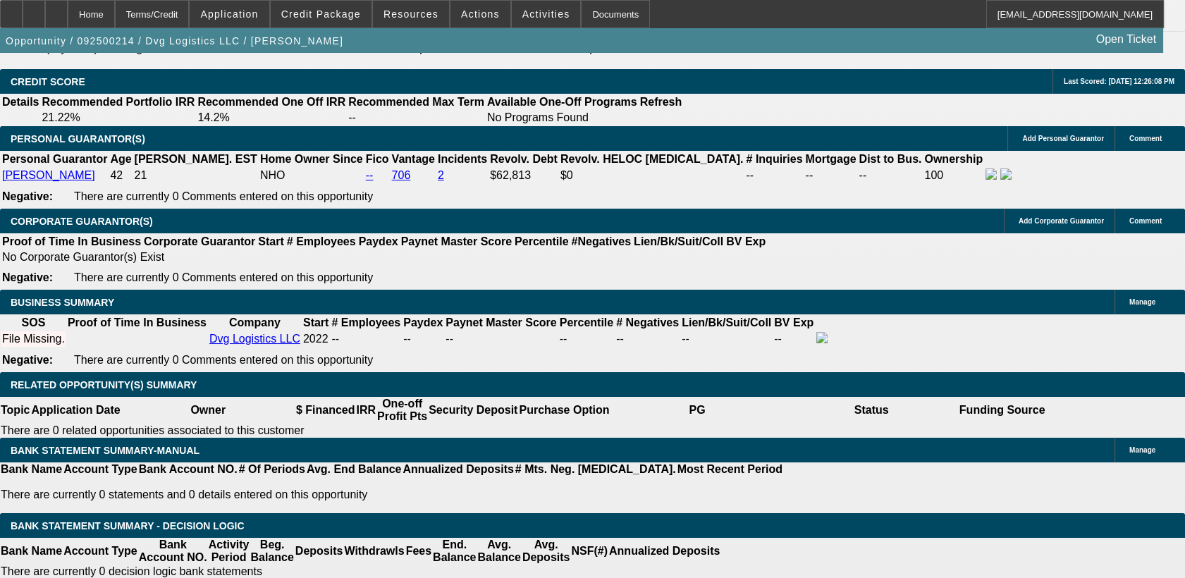
scroll to position [2094, 0]
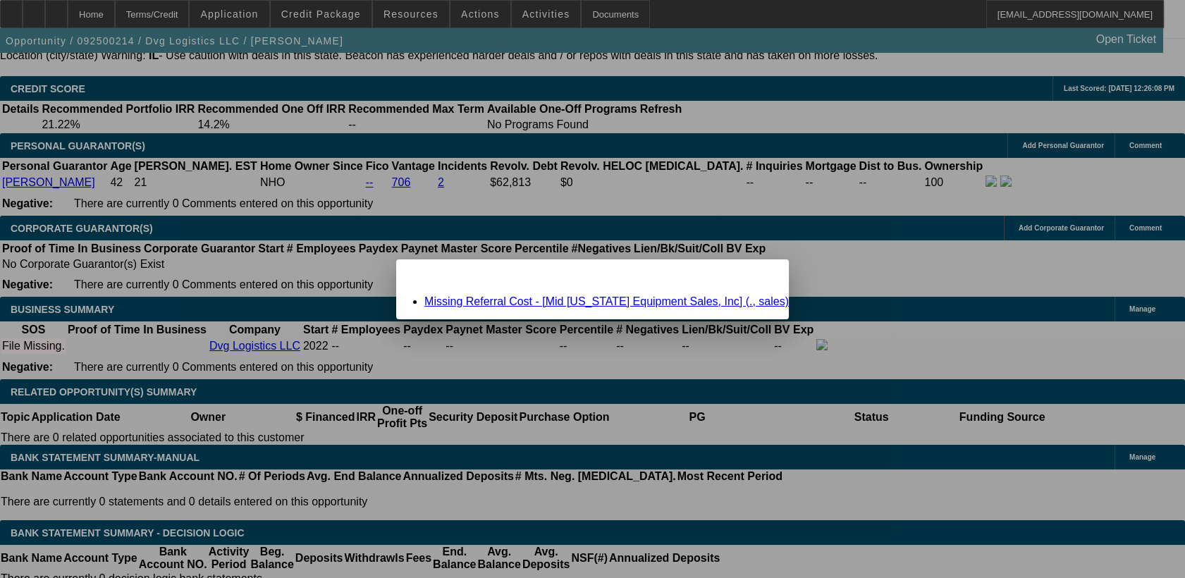
scroll to position [0, 0]
click at [582, 296] on link "Missing Referral Cost - [Mid Illinois Equipment Sales, Inc] (., sales)" at bounding box center [607, 301] width 365 height 12
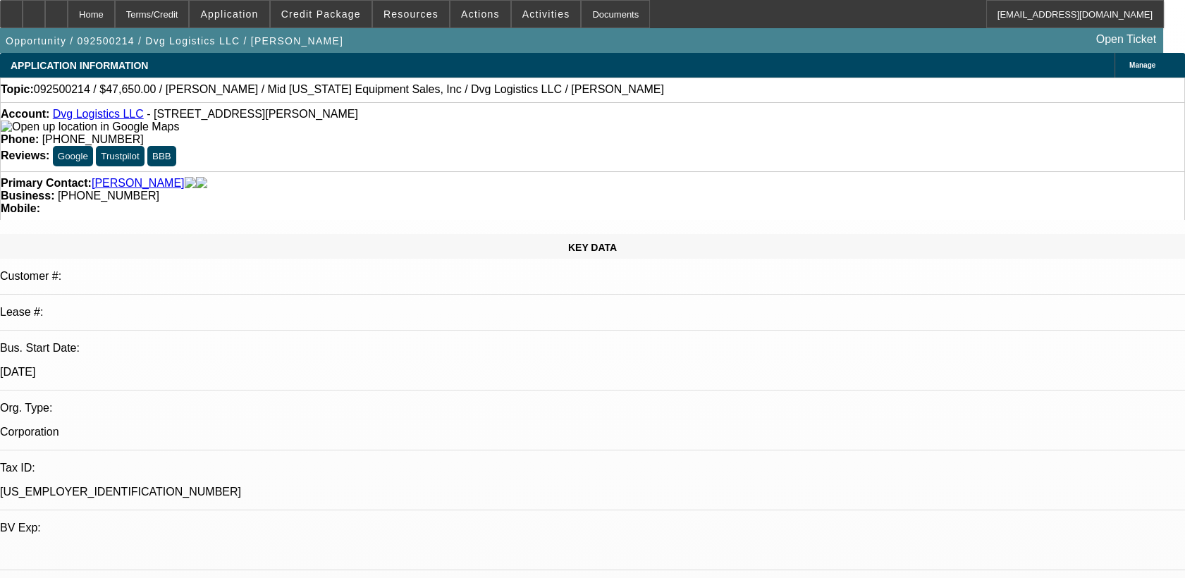
scroll to position [2094, 0]
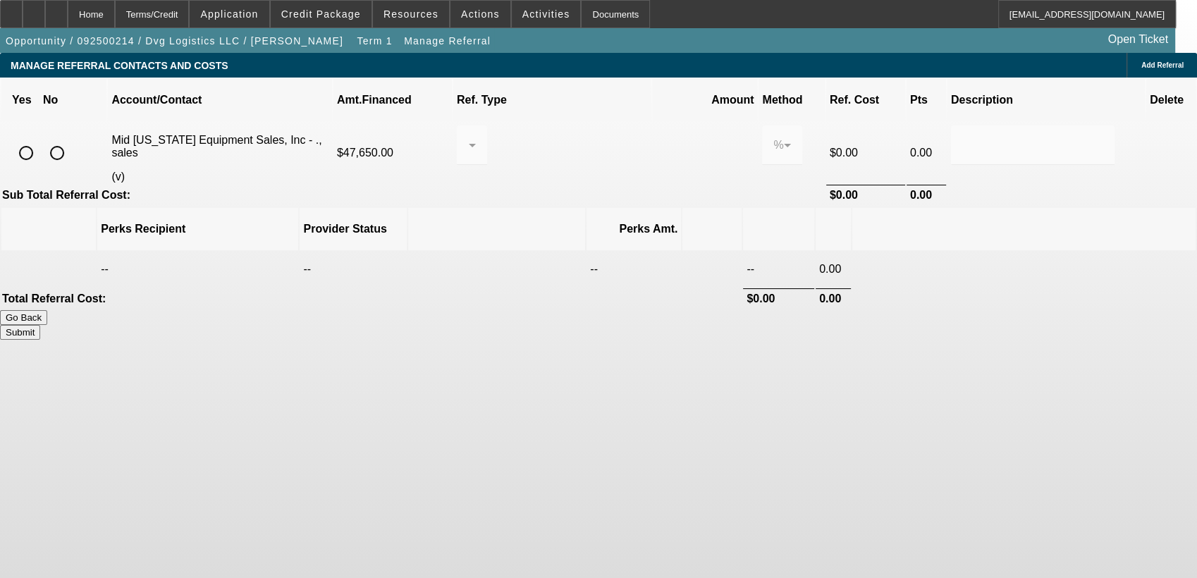
click at [71, 139] on input "radio" at bounding box center [57, 153] width 28 height 28
radio input "true"
click at [40, 325] on button "Submit" at bounding box center [20, 332] width 40 height 15
type input "0.000"
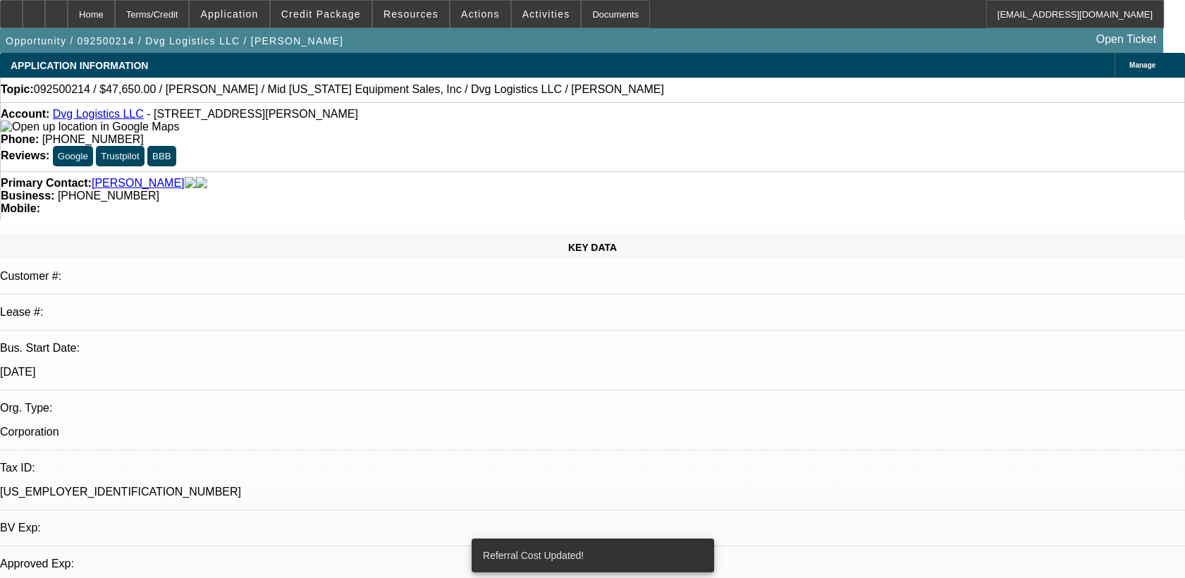
select select "0"
select select "2"
select select "0"
select select "6"
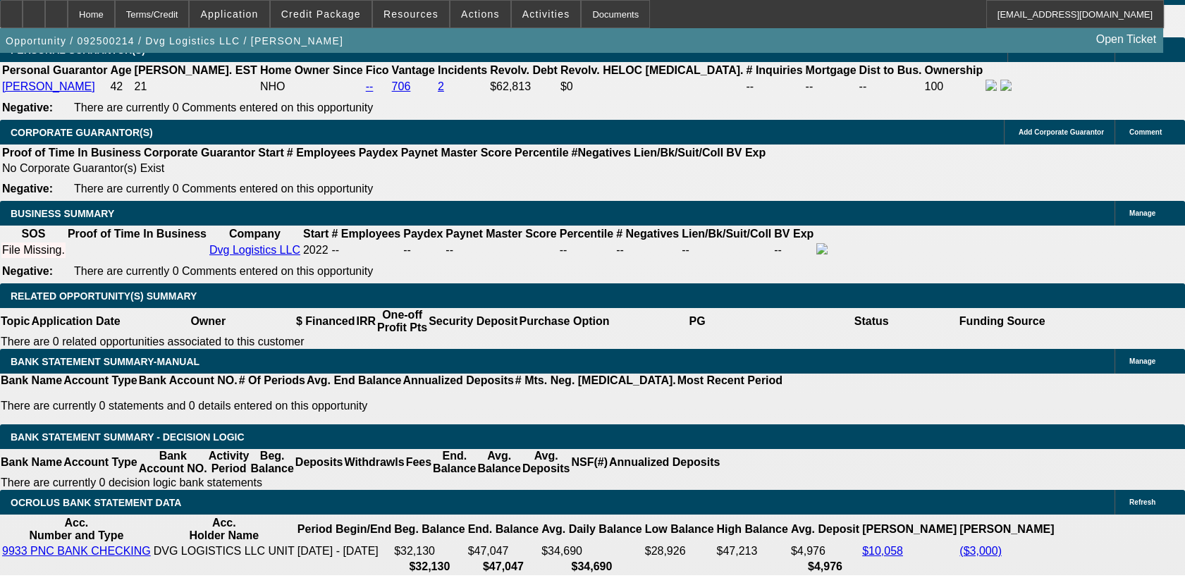
scroll to position [2194, 0]
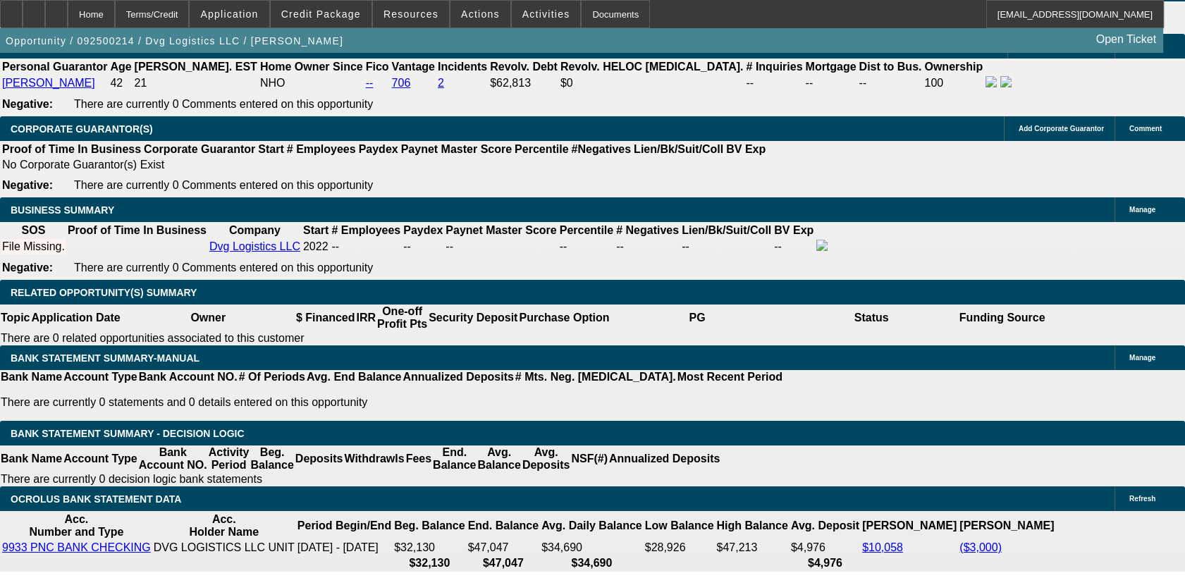
type input "$0.00"
type input "UNKNOWN"
select select "0.1"
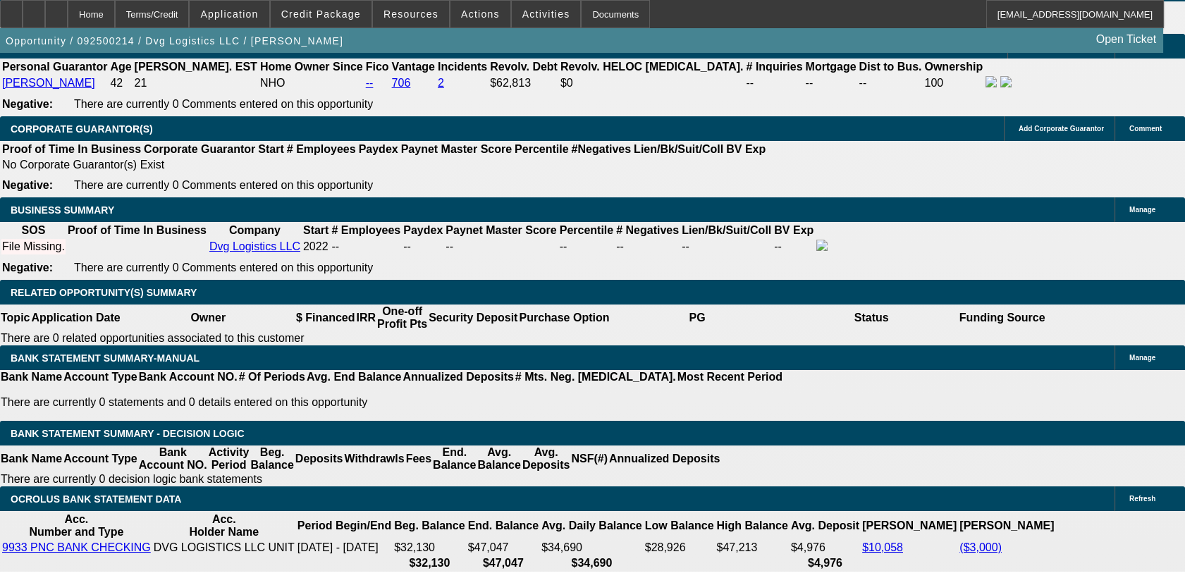
type input "$4,765.00"
drag, startPoint x: 259, startPoint y: 378, endPoint x: 323, endPoint y: 432, distance: 83.5
type input "60"
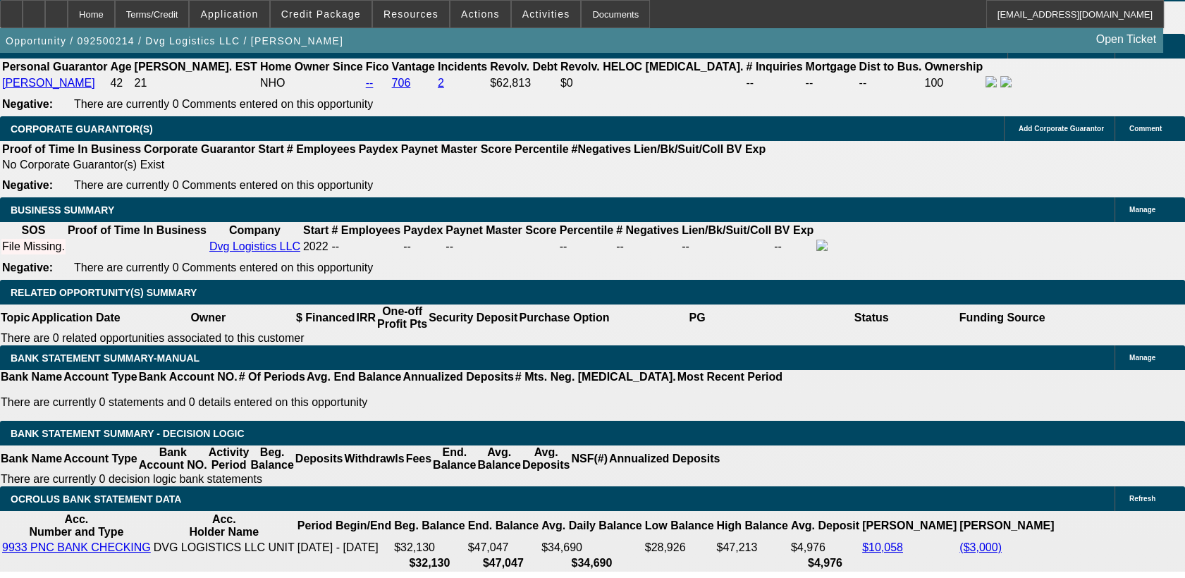
type input "12"
type input "$1,466.14"
type input "$733.07"
type input "12"
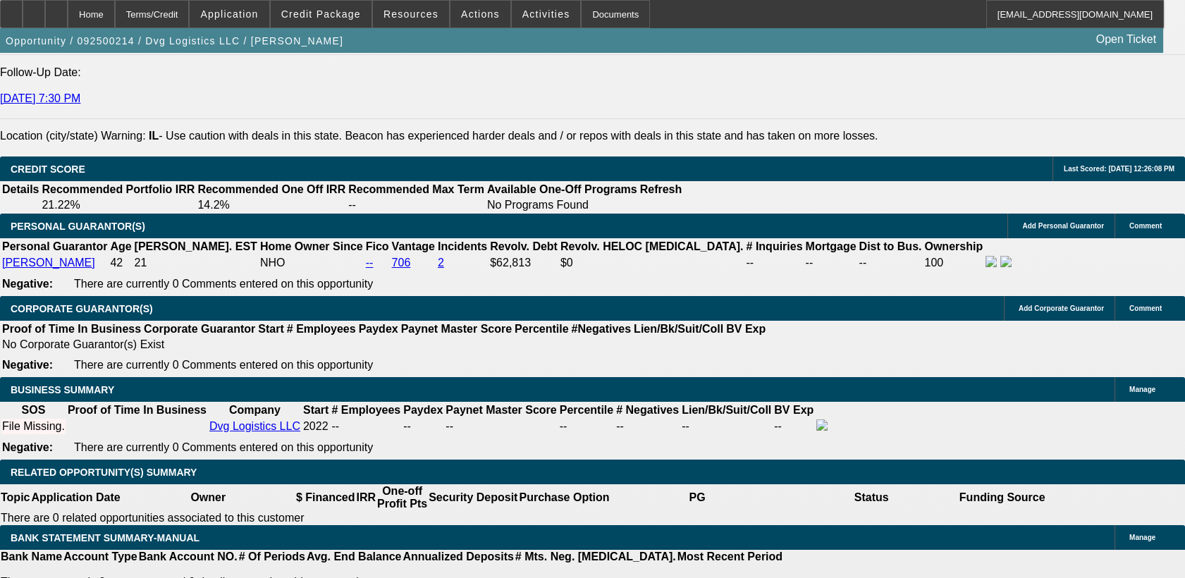
scroll to position [2019, 0]
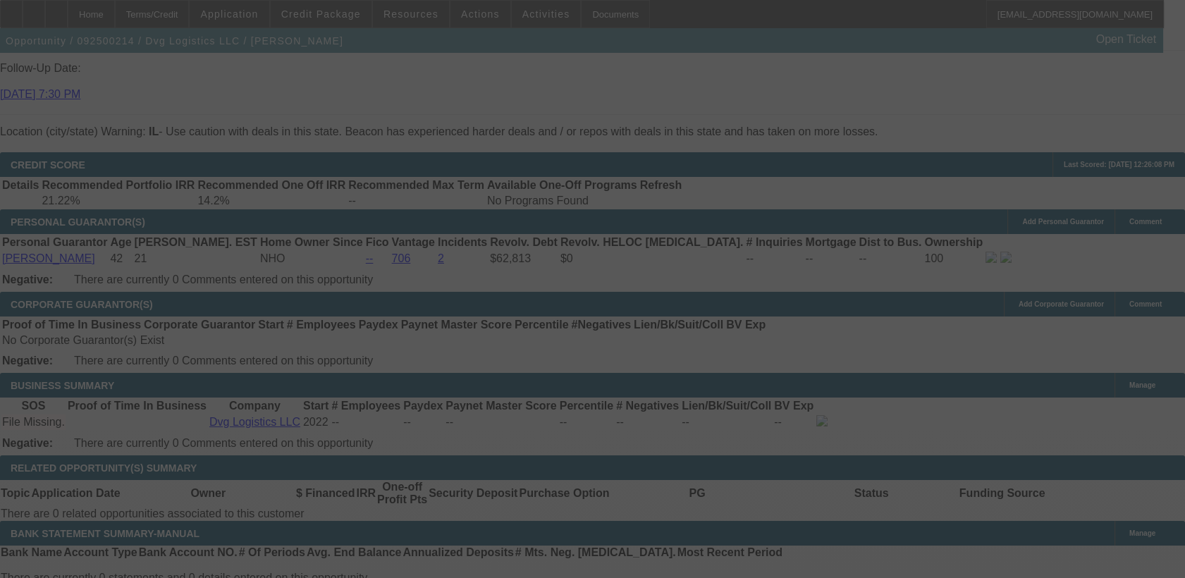
select select "0.1"
select select "2"
select select "0"
select select "6"
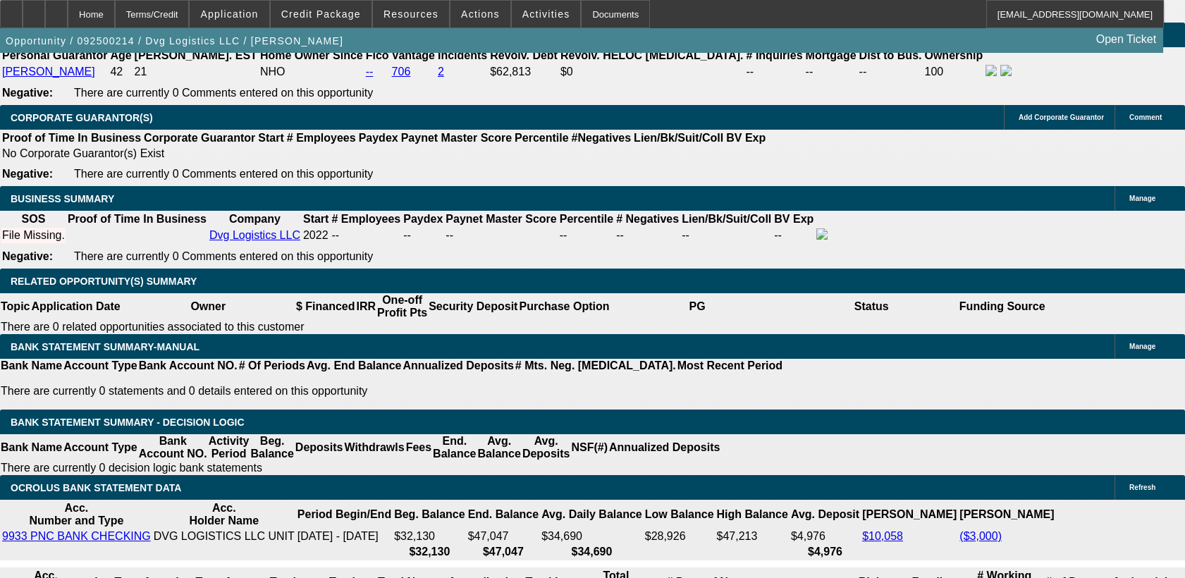
scroll to position [2221, 0]
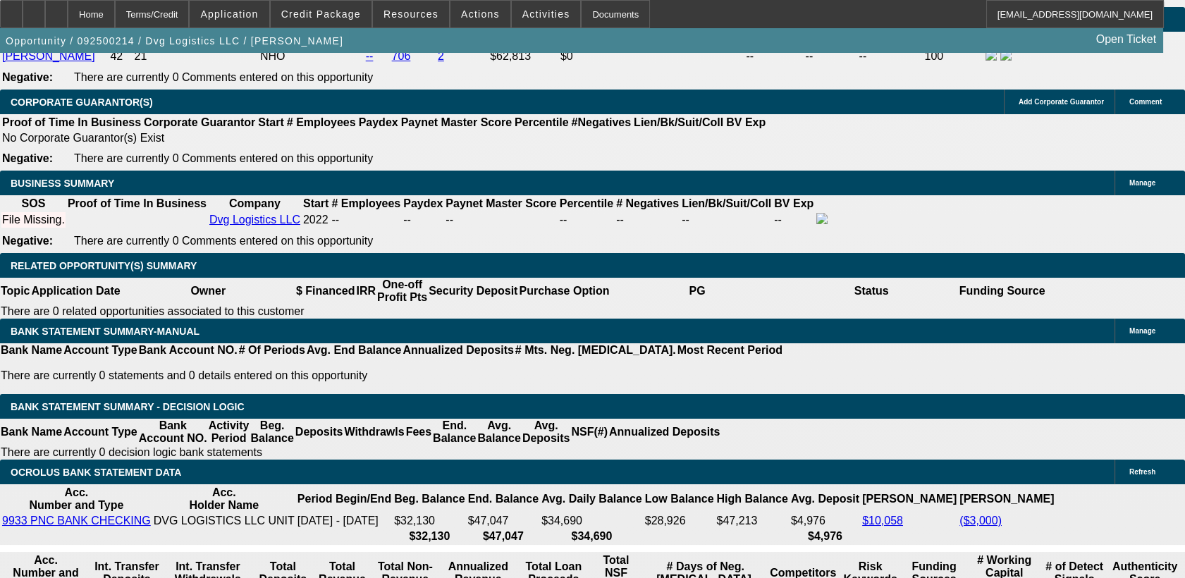
select select "0"
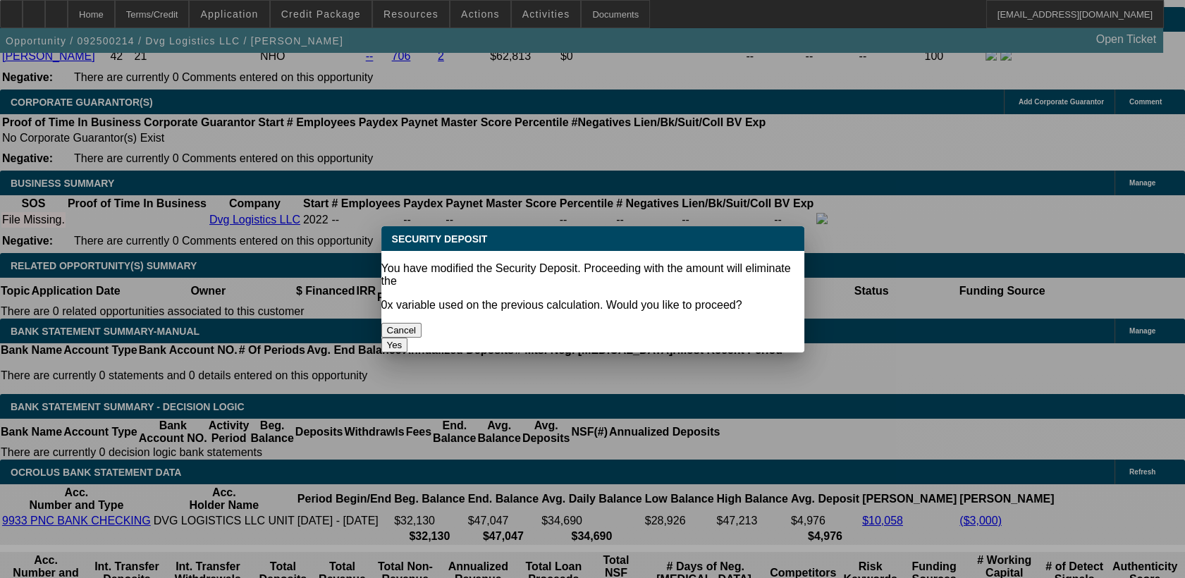
scroll to position [0, 0]
click at [636, 338] on div "Yes" at bounding box center [592, 345] width 423 height 15
click at [408, 338] on button "Yes" at bounding box center [394, 345] width 27 height 15
type input "$0.00"
type input "UNKNOWN"
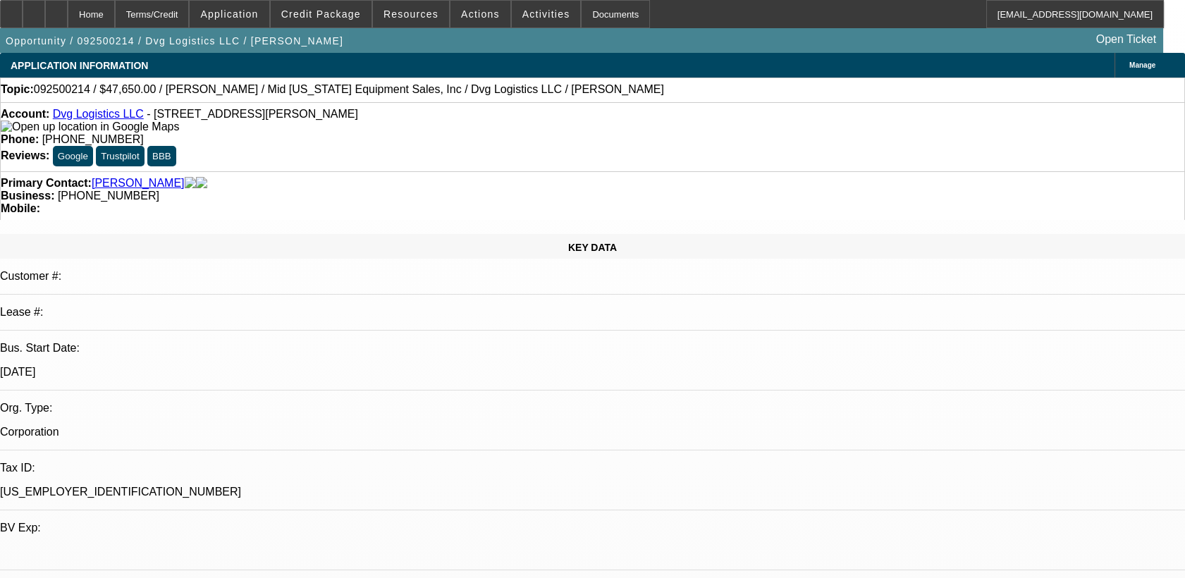
scroll to position [2221, 0]
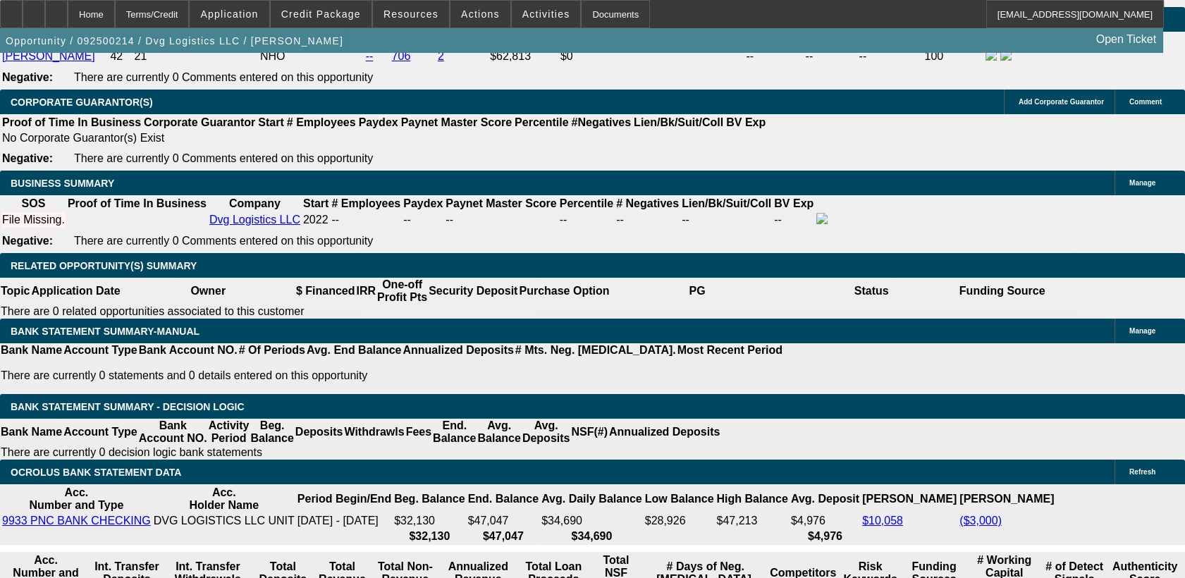
select select "1"
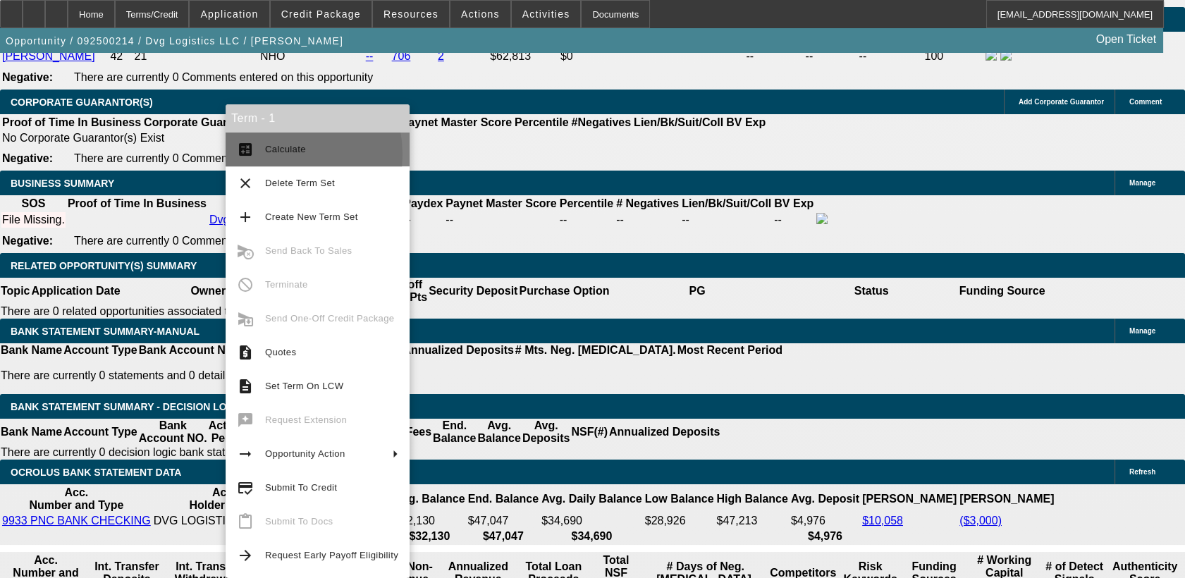
click at [276, 154] on span "Calculate" at bounding box center [285, 149] width 41 height 11
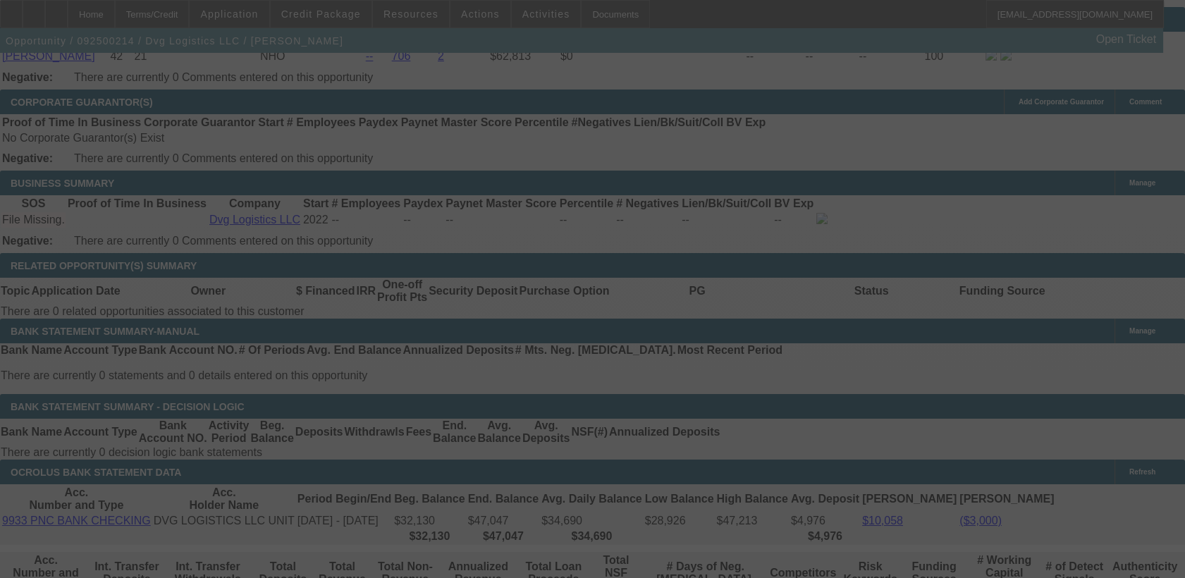
select select "0.1"
select select "0"
select select "6"
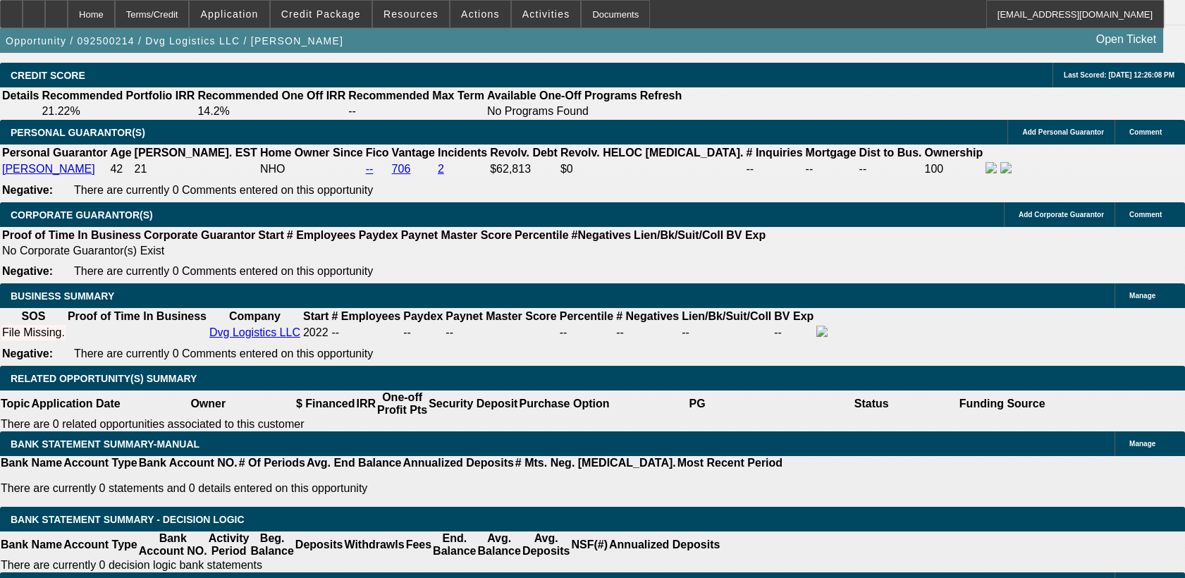
scroll to position [2154, 0]
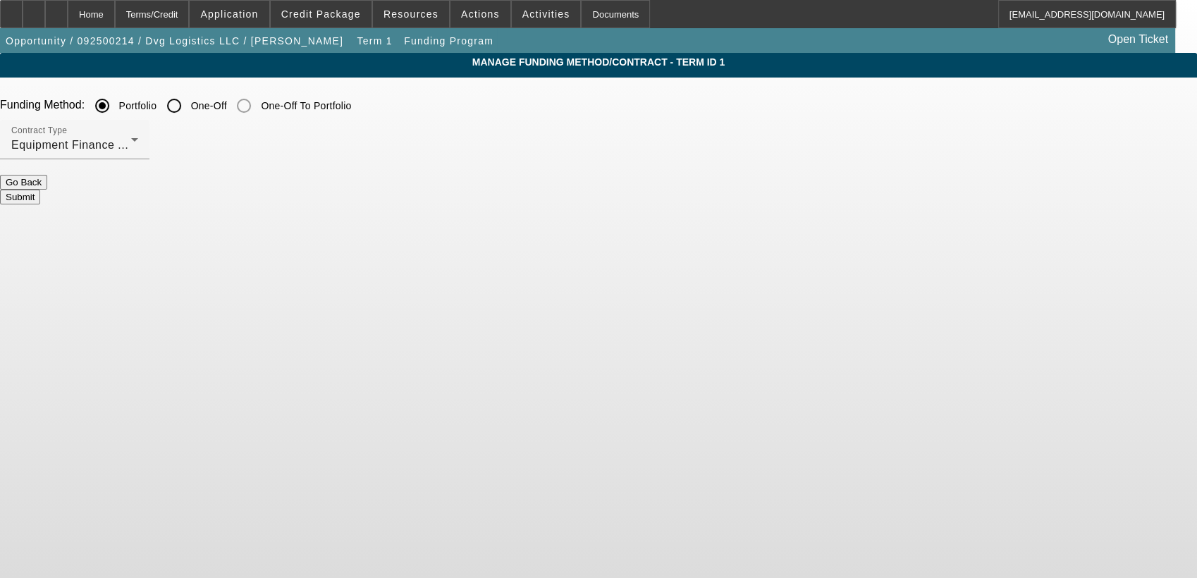
click at [188, 106] on input "One-Off" at bounding box center [174, 106] width 28 height 28
radio input "true"
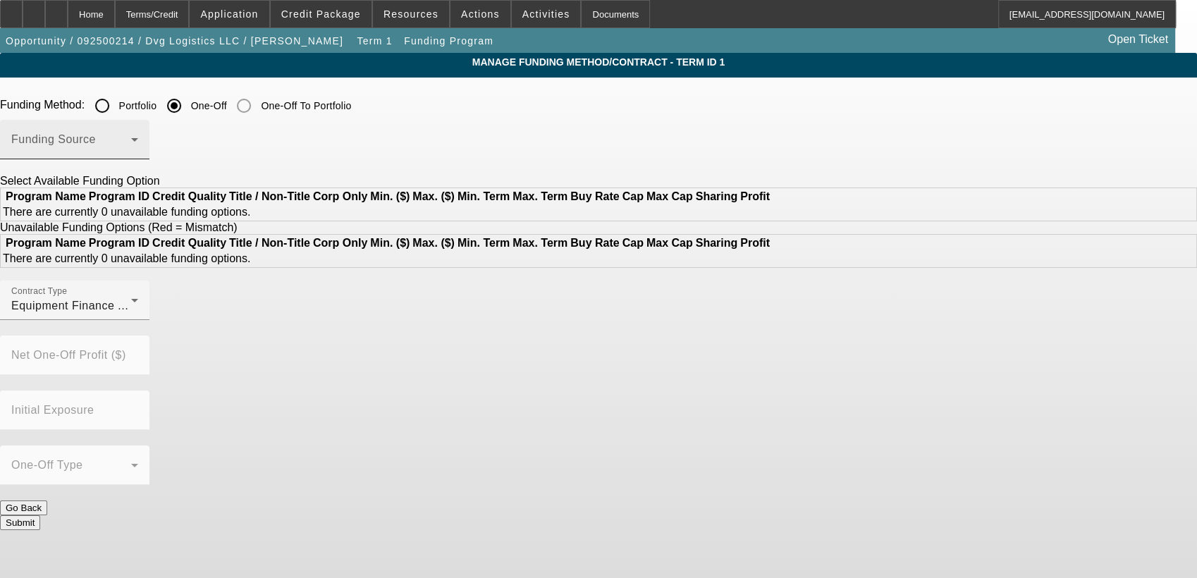
click at [131, 148] on span at bounding box center [71, 145] width 120 height 17
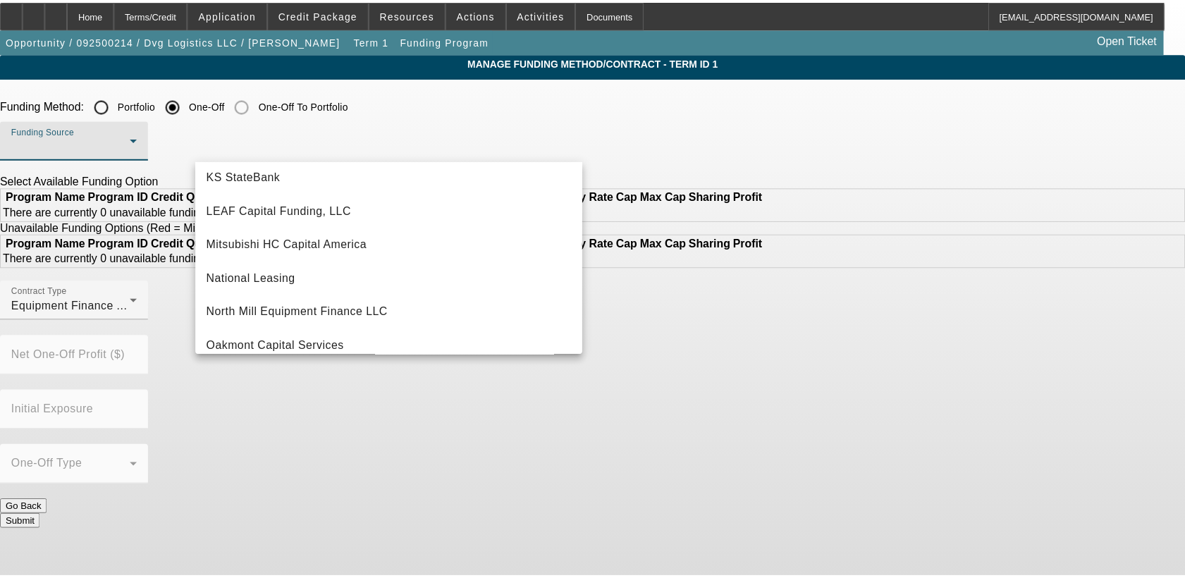
scroll to position [314, 0]
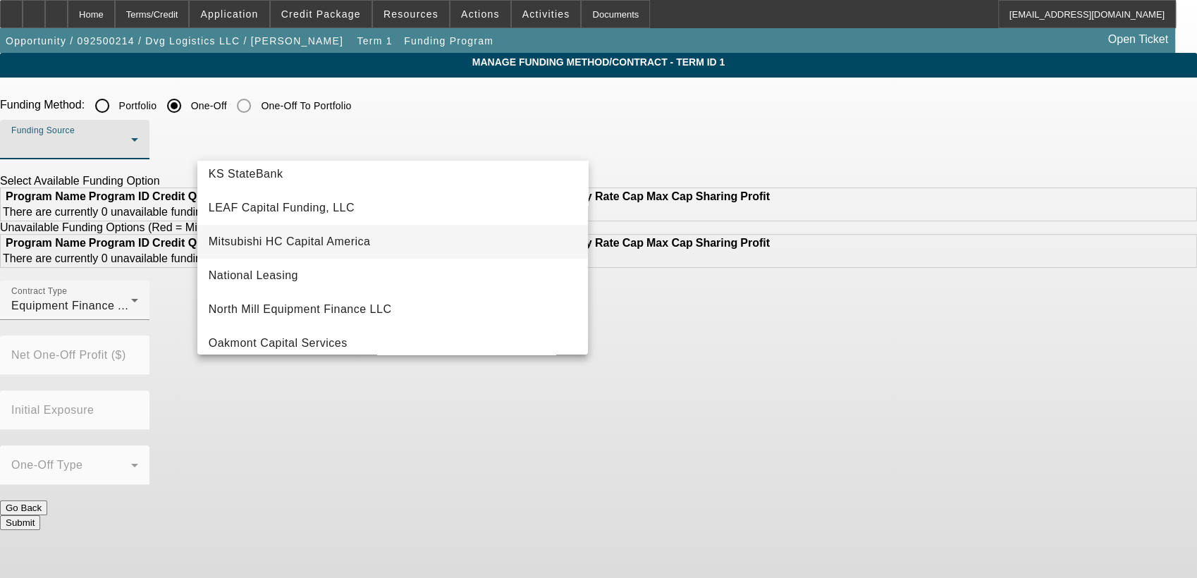
click at [489, 240] on mat-option "Mitsubishi HC Capital America" at bounding box center [392, 242] width 391 height 34
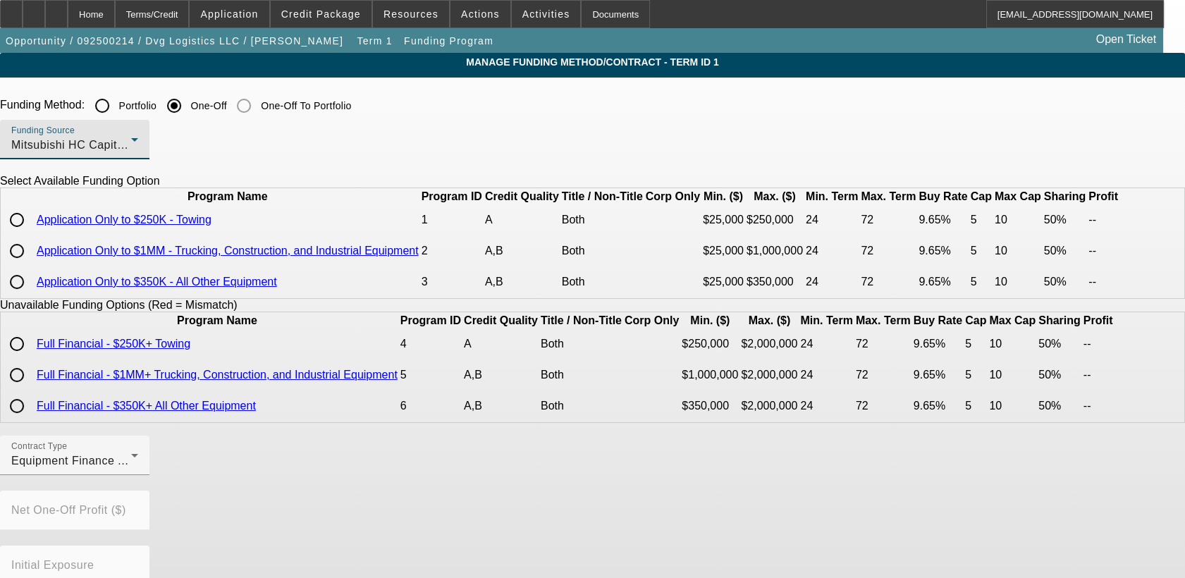
click at [34, 268] on div at bounding box center [17, 251] width 34 height 34
radio input "true"
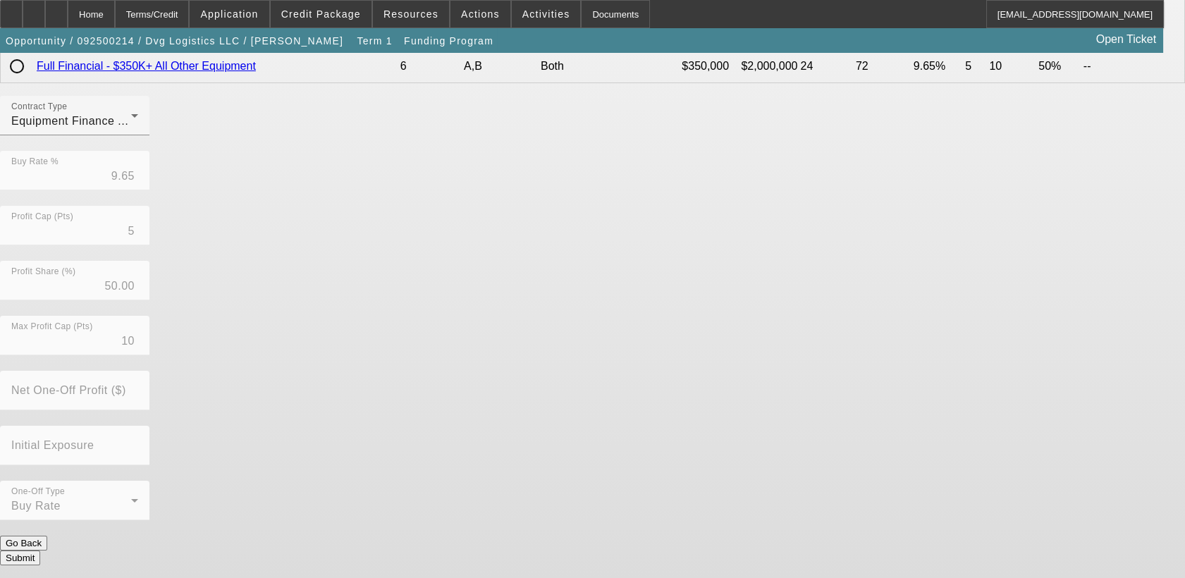
scroll to position [360, 0]
click at [40, 551] on button "Submit" at bounding box center [20, 558] width 40 height 15
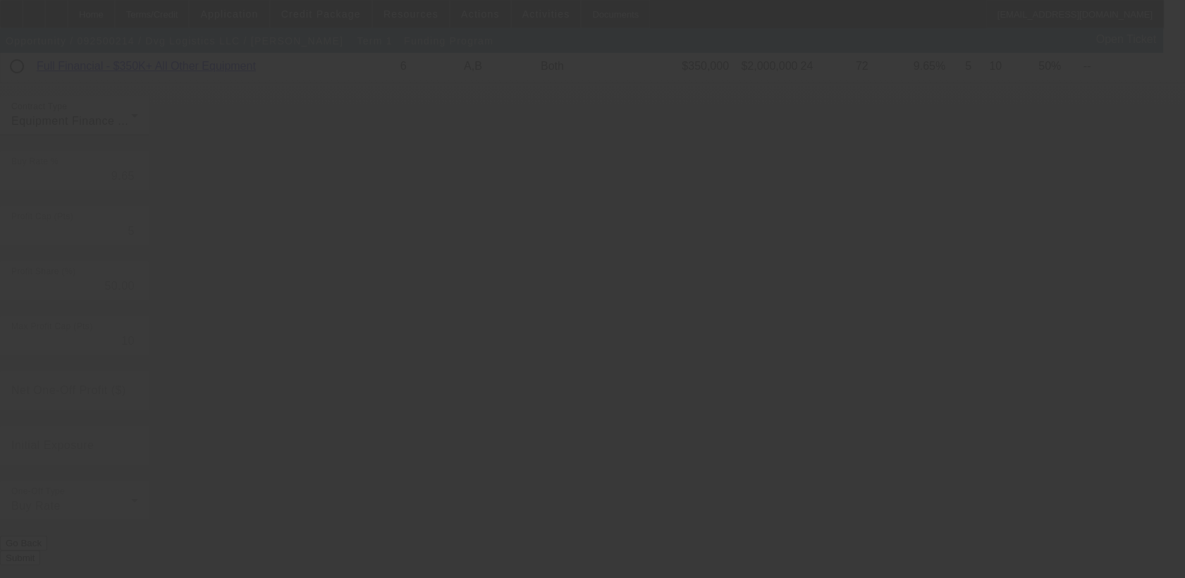
radio input "true"
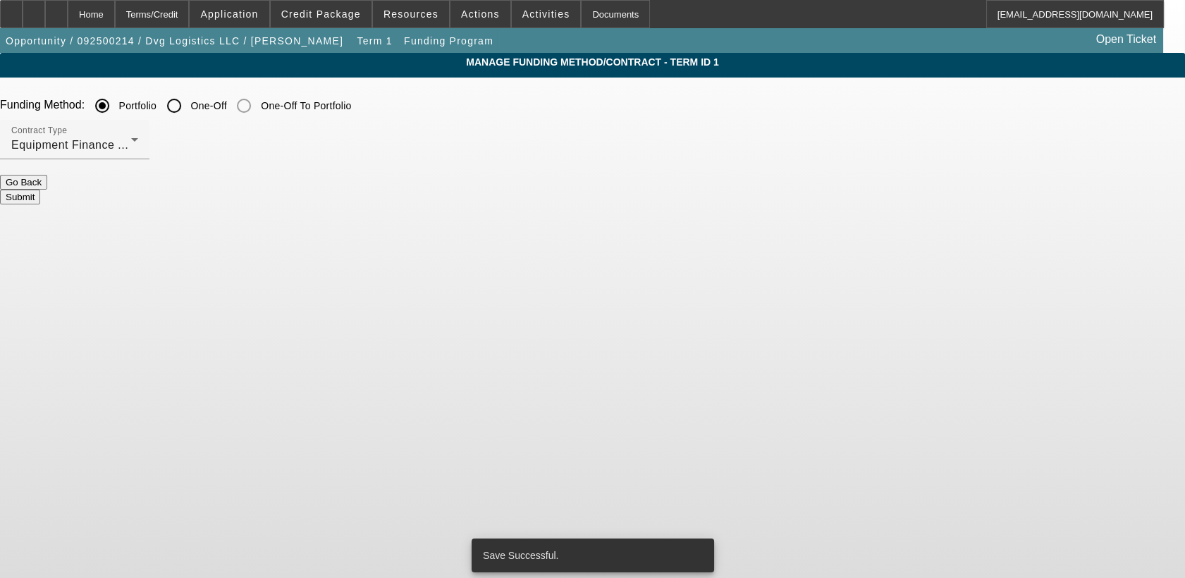
scroll to position [0, 0]
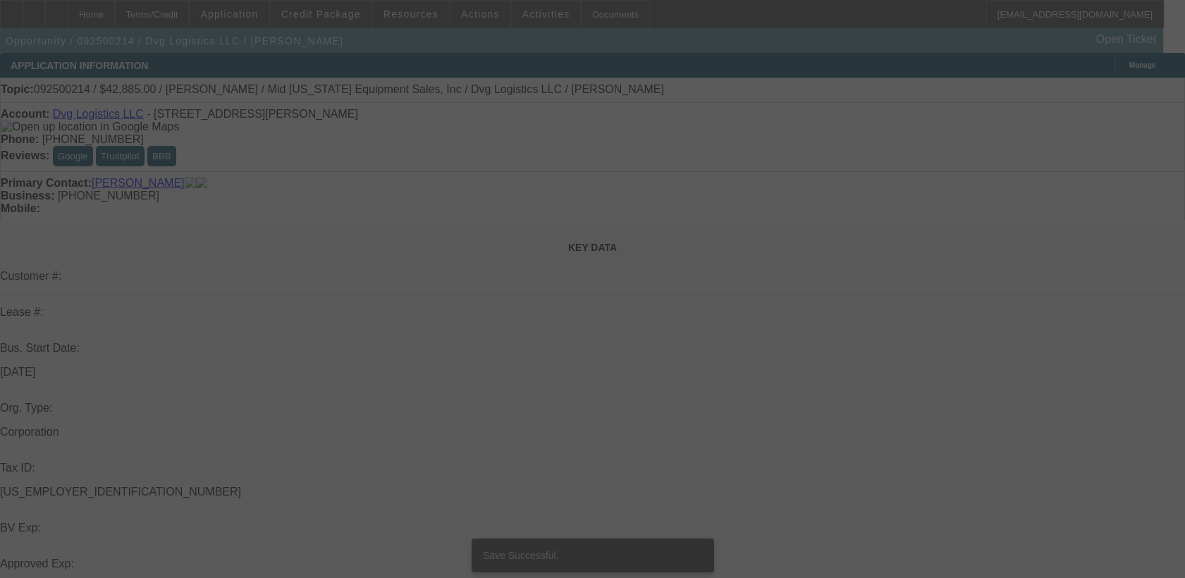
click at [1161, 353] on div at bounding box center [592, 289] width 1185 height 578
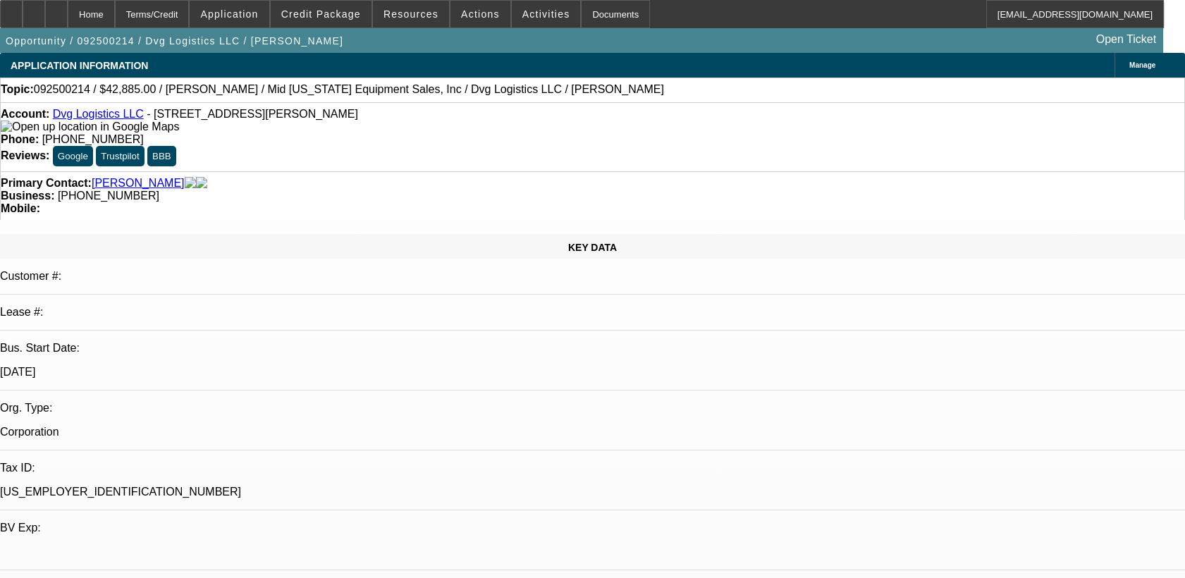
select select "0.1"
select select "0"
select select "6"
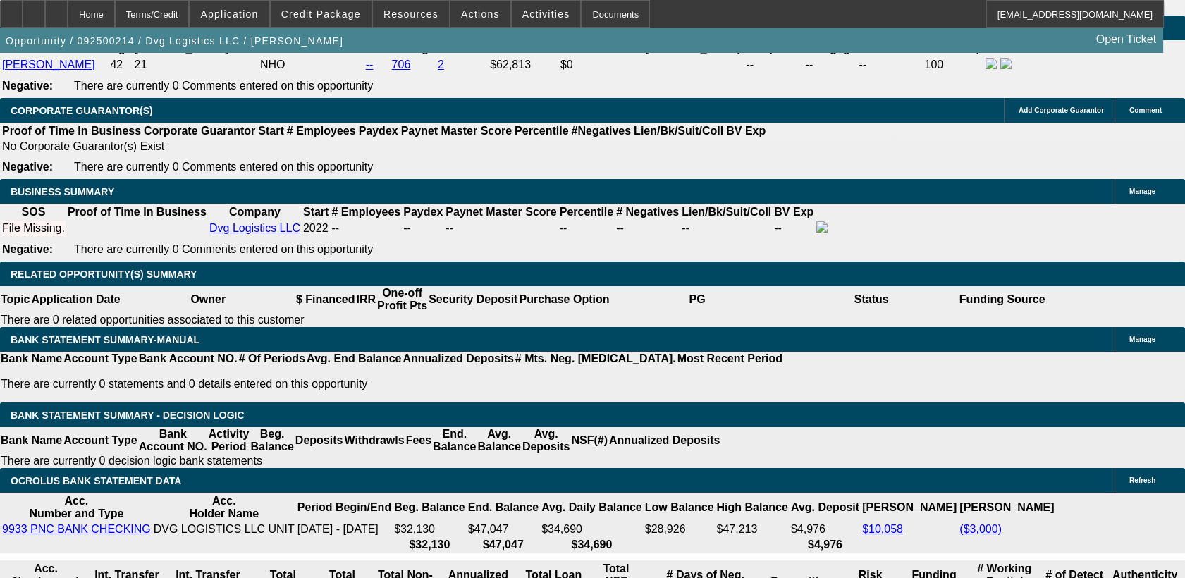
scroll to position [2217, 0]
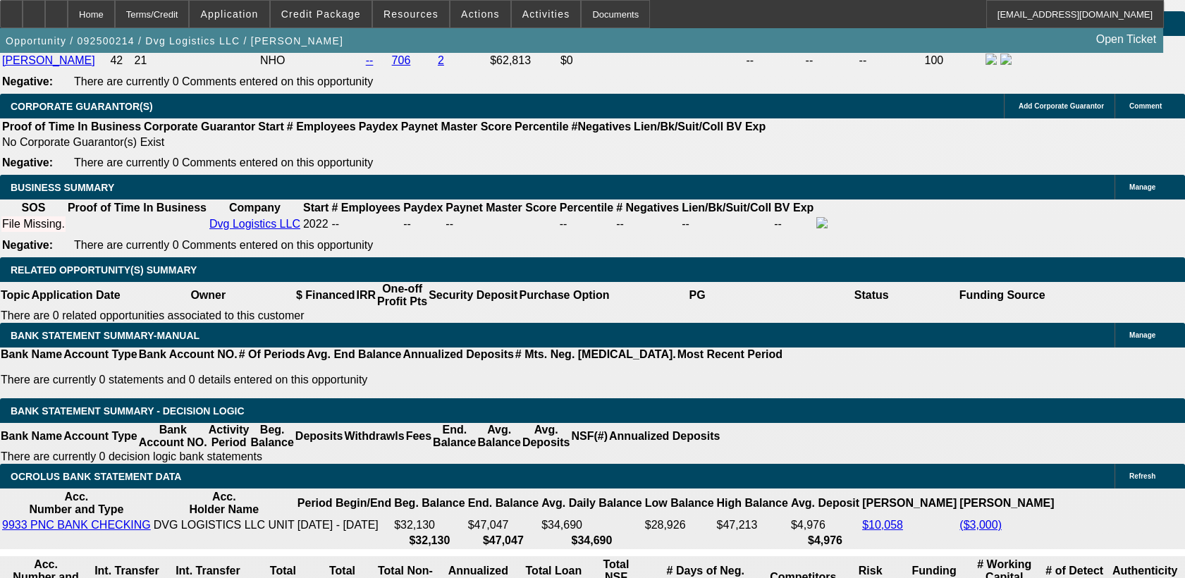
drag, startPoint x: 226, startPoint y: 376, endPoint x: 252, endPoint y: 396, distance: 32.7
type input "2"
type input "UNKNOWN"
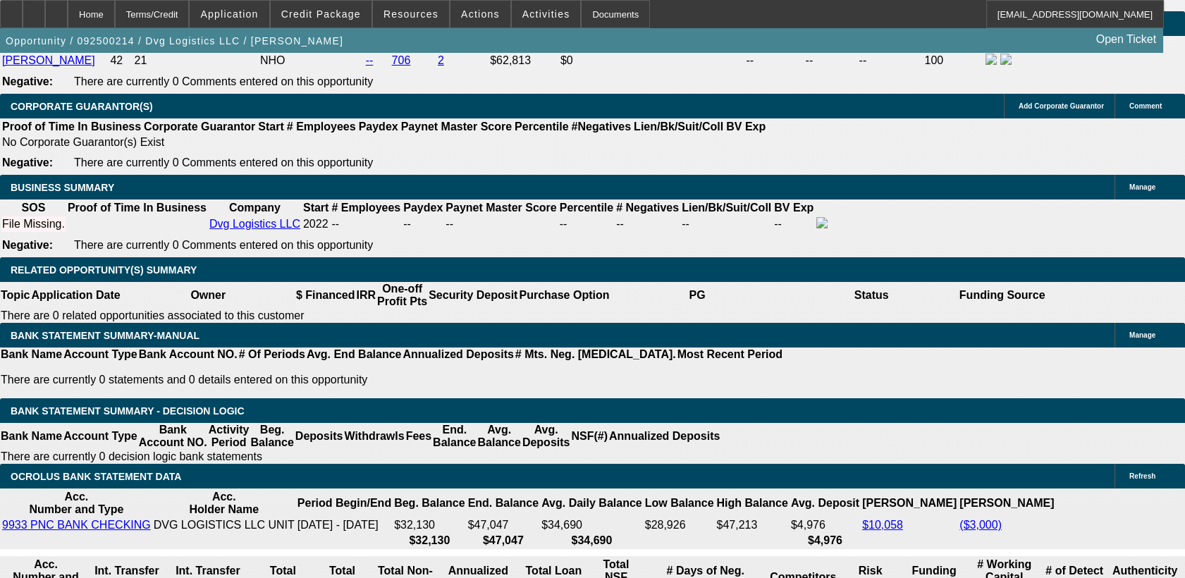
type input "$2,000.00"
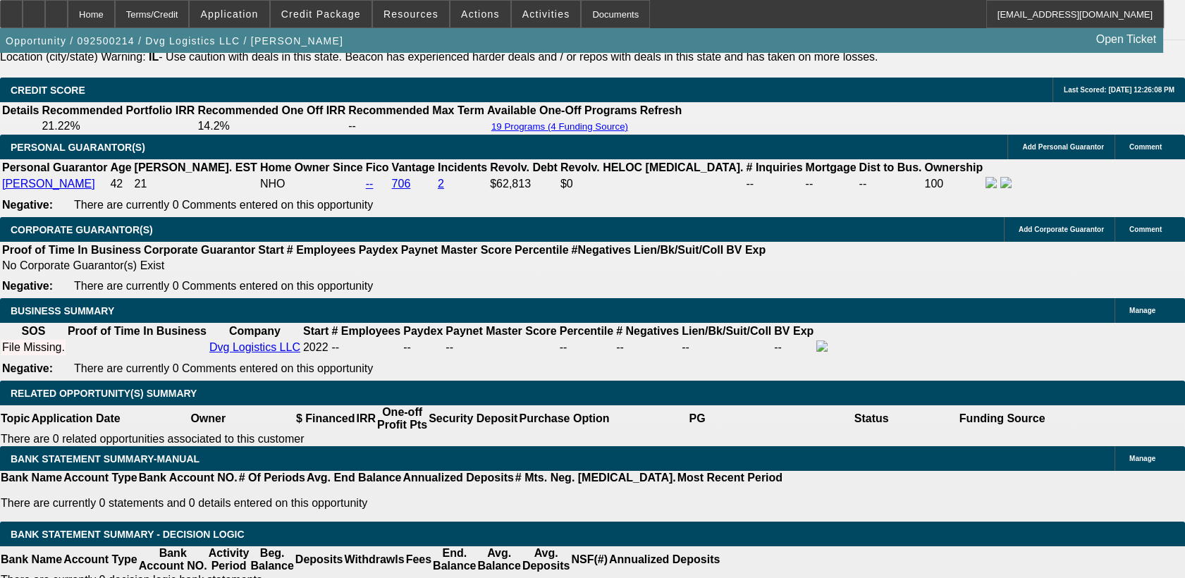
scroll to position [2089, 0]
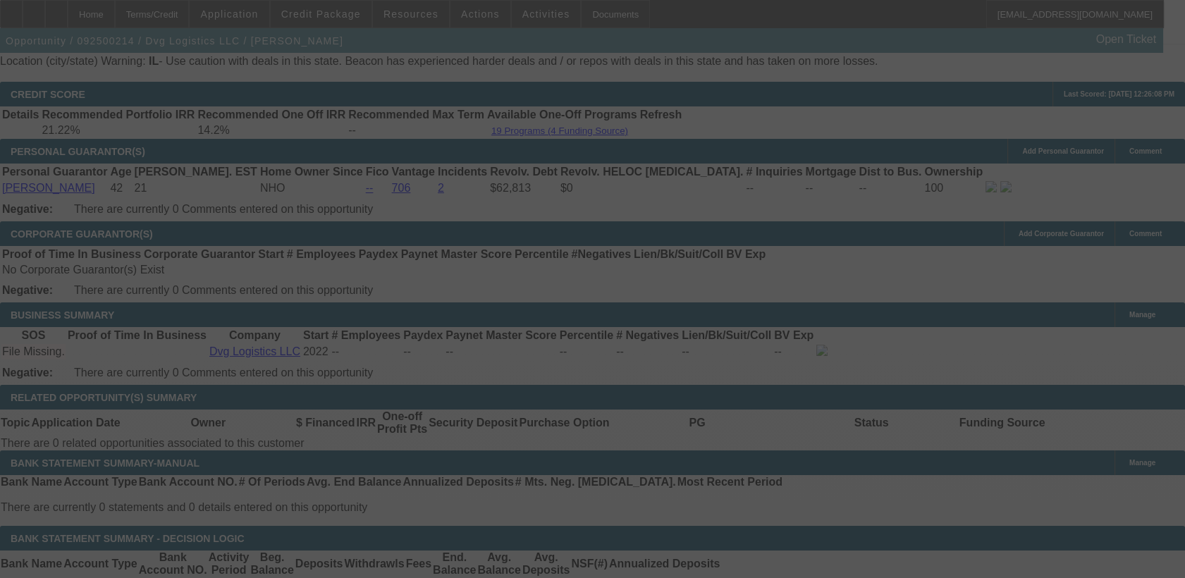
select select "0.1"
select select "0"
select select "6"
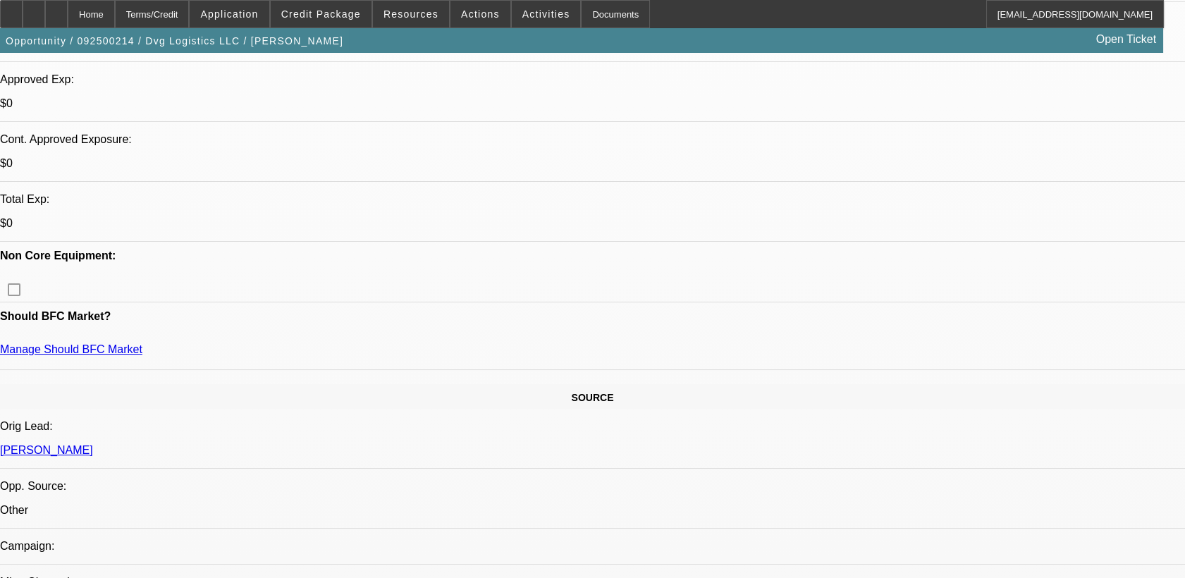
scroll to position [497, 0]
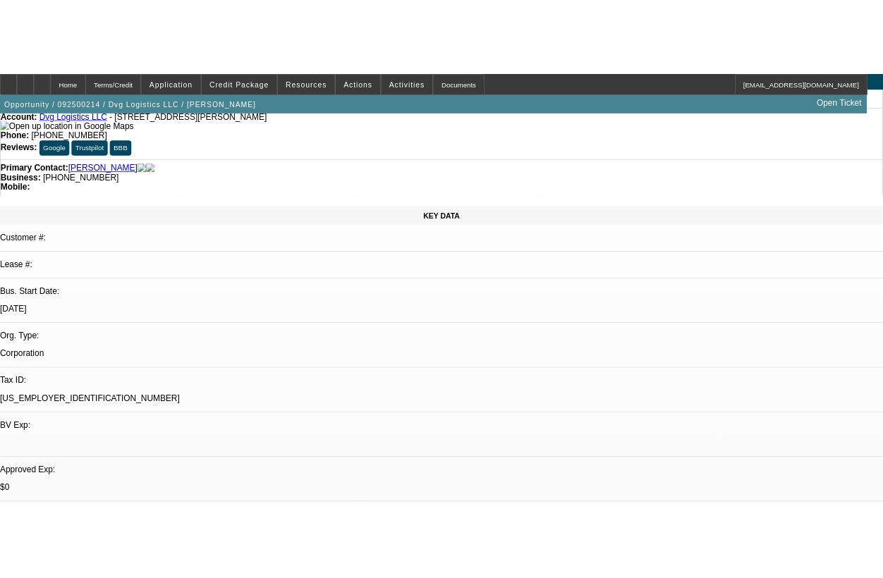
scroll to position [0, 0]
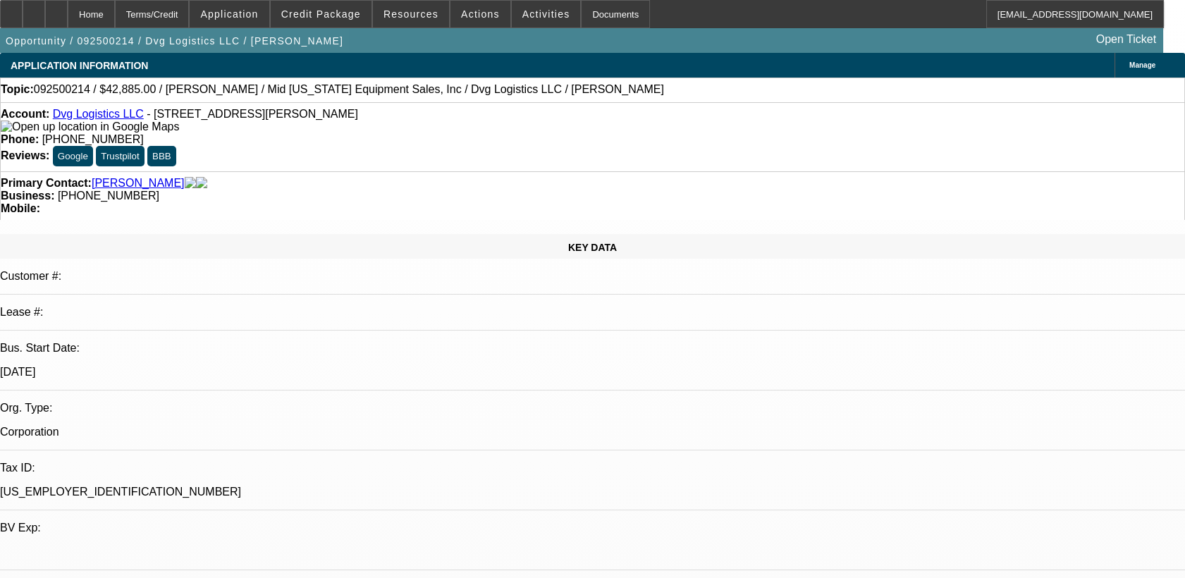
drag, startPoint x: 148, startPoint y: 114, endPoint x: 355, endPoint y: 122, distance: 206.8
click at [355, 120] on span "- 2005 Moreland Blvd Unit 308, Champaign, IL 61822" at bounding box center [253, 114] width 212 height 12
copy span "2005 Moreland Blvd Unit 308, Champaign, IL 61822"
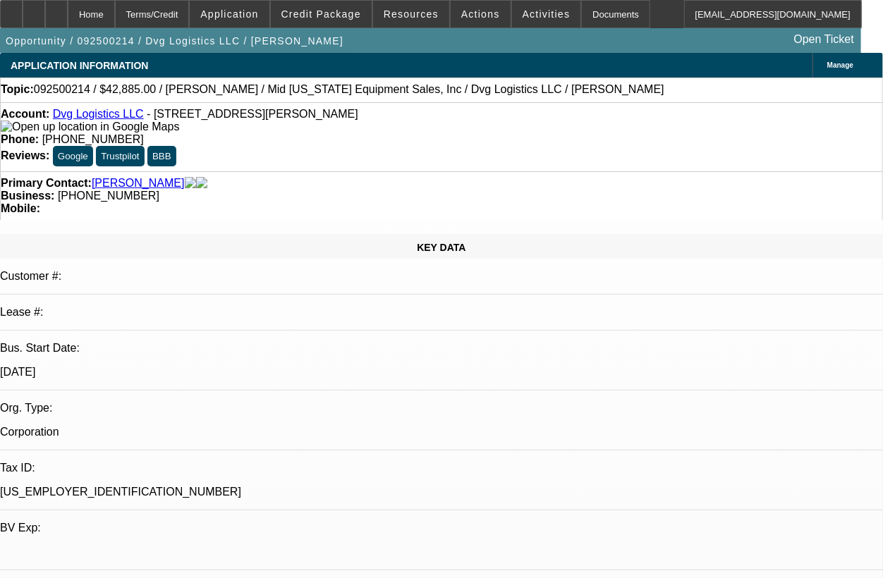
click at [360, 140] on div "Account: Dvg Logistics LLC - 2005 Moreland Blvd Unit 308, Champaign, IL 61822 P…" at bounding box center [441, 136] width 883 height 69
click at [333, 18] on span "Credit Package" at bounding box center [321, 13] width 80 height 11
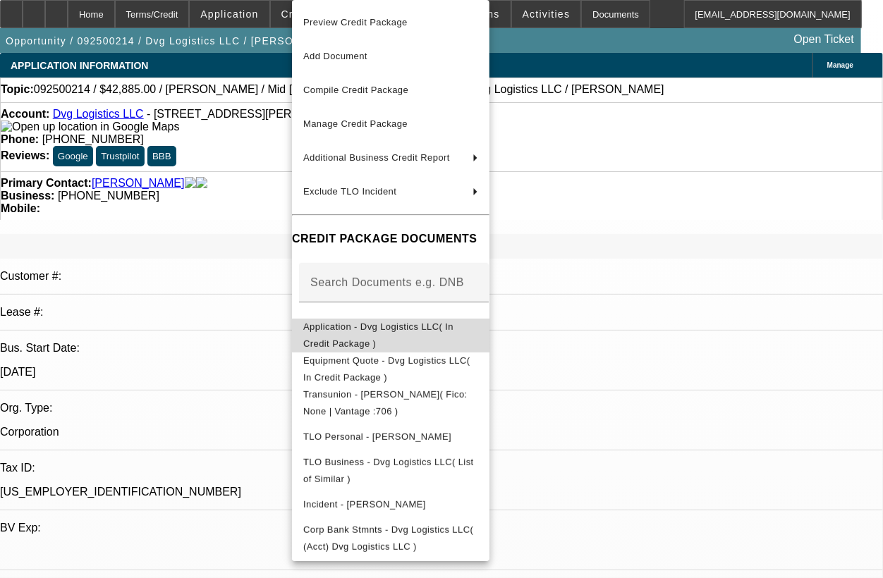
click at [460, 335] on span "Application - Dvg Logistics LLC( In Credit Package )" at bounding box center [390, 336] width 175 height 34
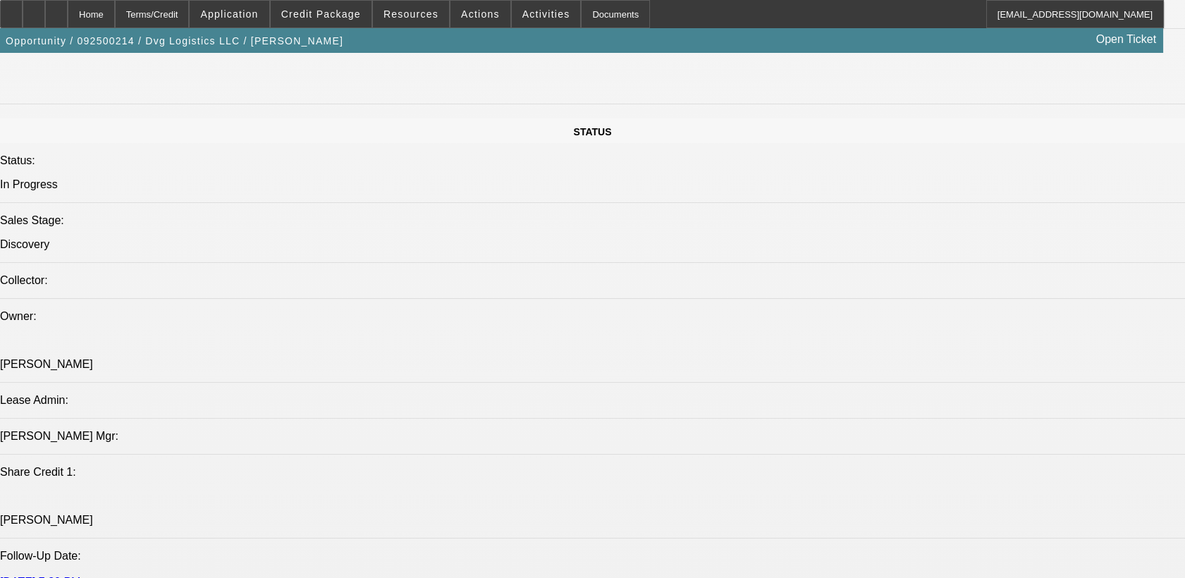
scroll to position [1527, 0]
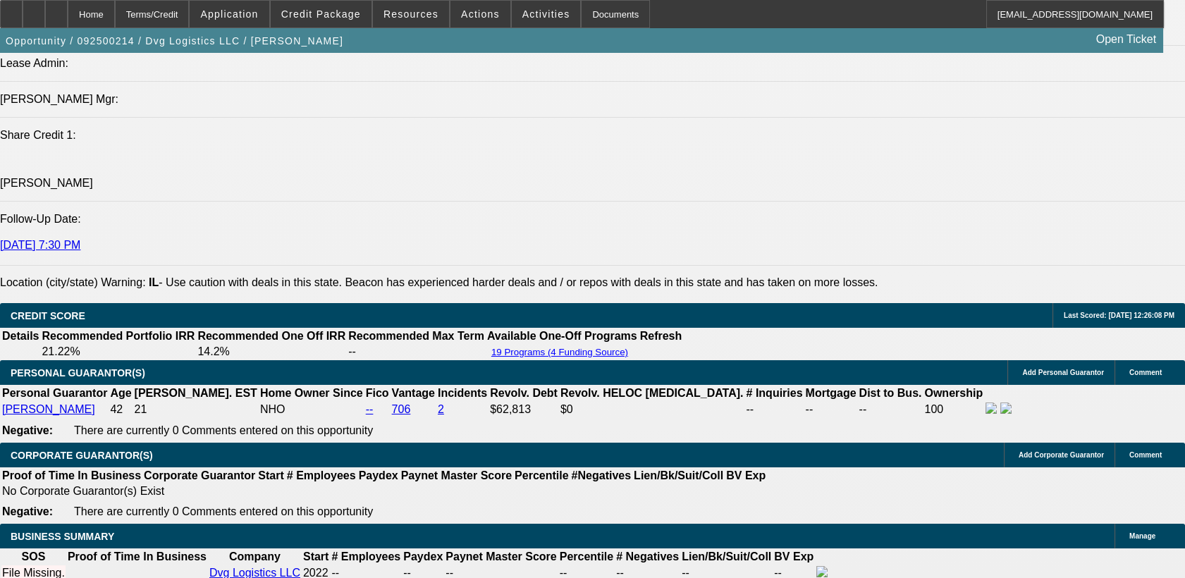
scroll to position [1982, 0]
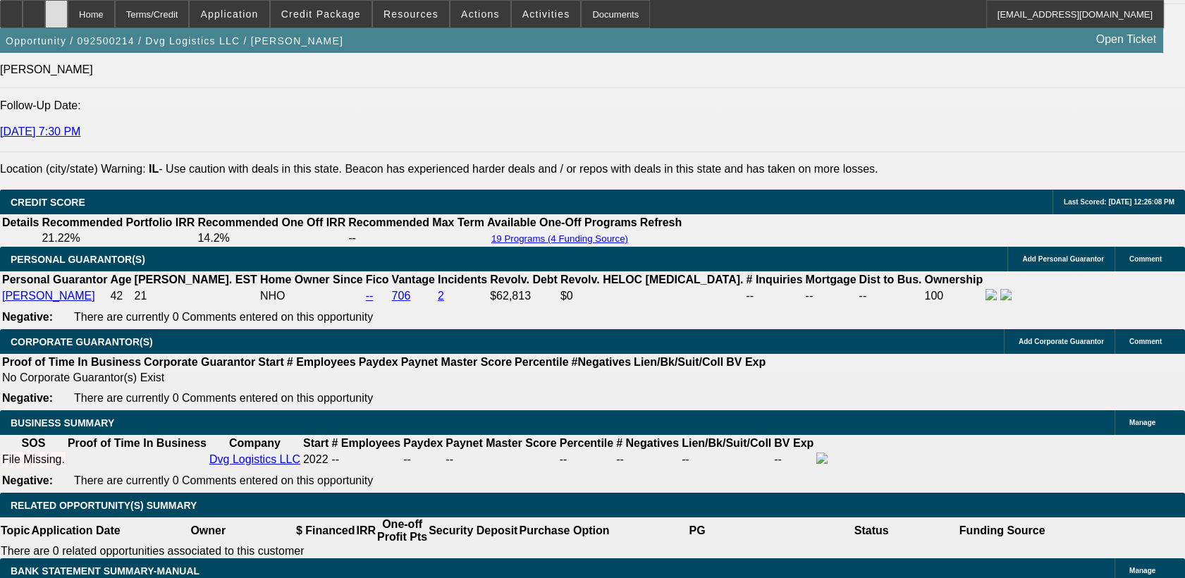
click at [56, 9] on icon at bounding box center [56, 9] width 0 height 0
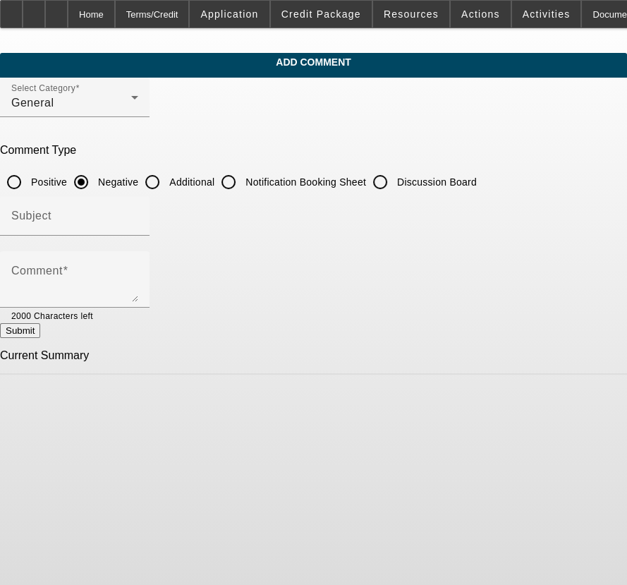
click at [166, 178] on input "Additional" at bounding box center [152, 182] width 28 height 28
radio input "true"
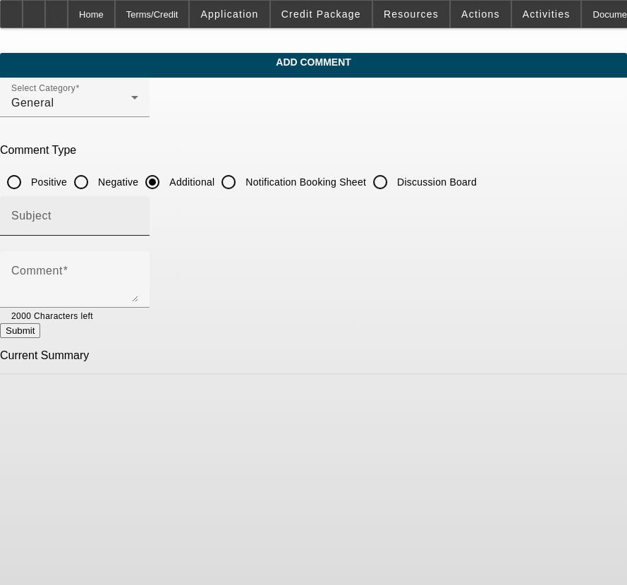
click at [138, 226] on input "Subject" at bounding box center [74, 221] width 127 height 17
type input "Notes"
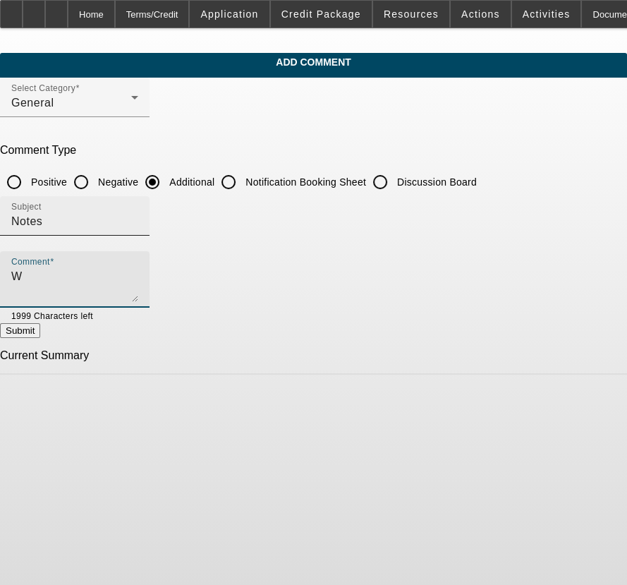
type textarea "W"
click at [138, 226] on input "Notes" at bounding box center [74, 221] width 127 height 17
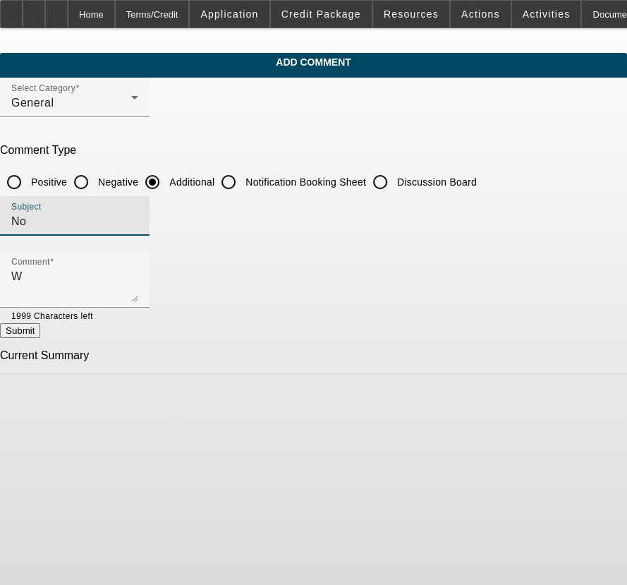
type input "N"
type input "Write-Up"
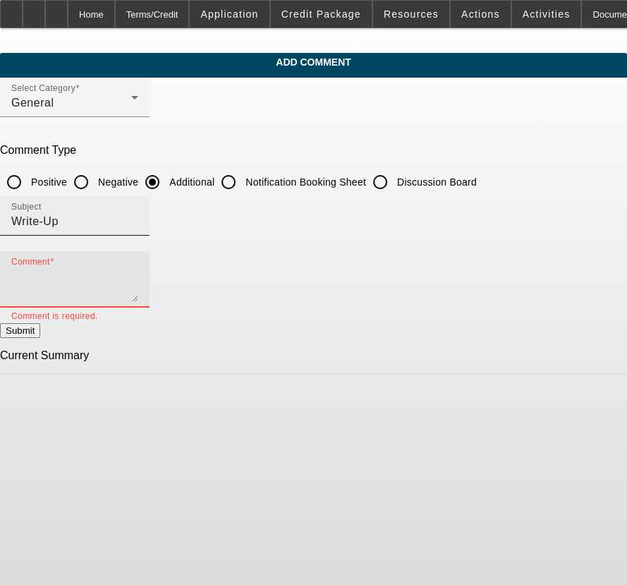
paste textarea "DVG Logistics LLC currently operates with one truck and trailer in its fleet. T…"
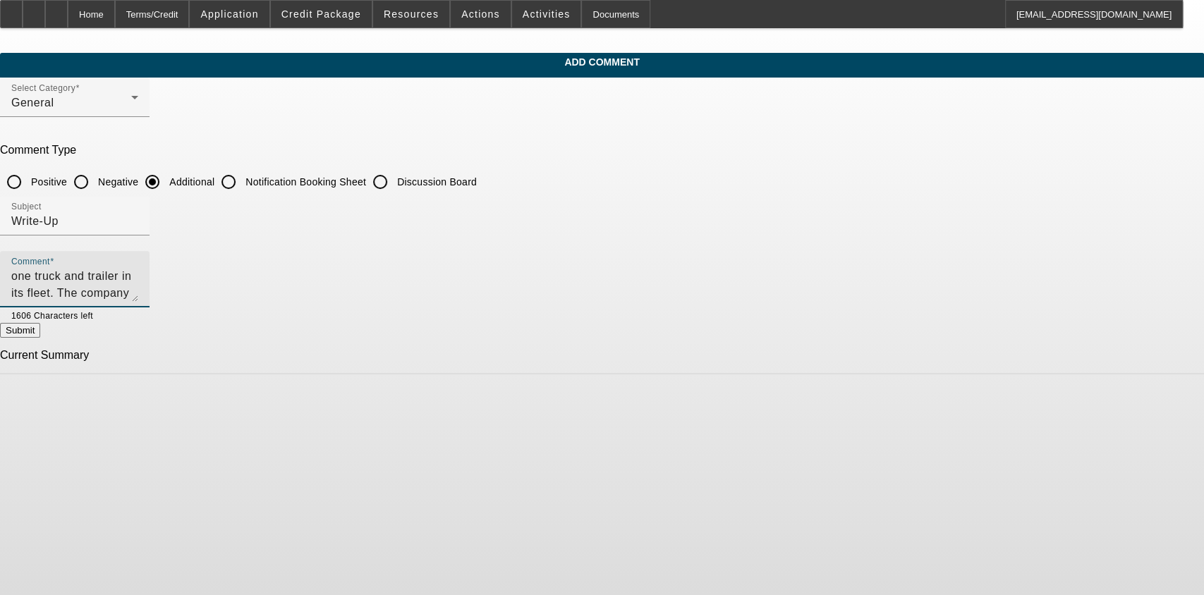
scroll to position [47, 0]
type textarea "DVG Logistics LLC currently operates with one truck and trailer in its fleet. T…"
click at [40, 323] on button "Submit" at bounding box center [20, 330] width 40 height 15
radio input "true"
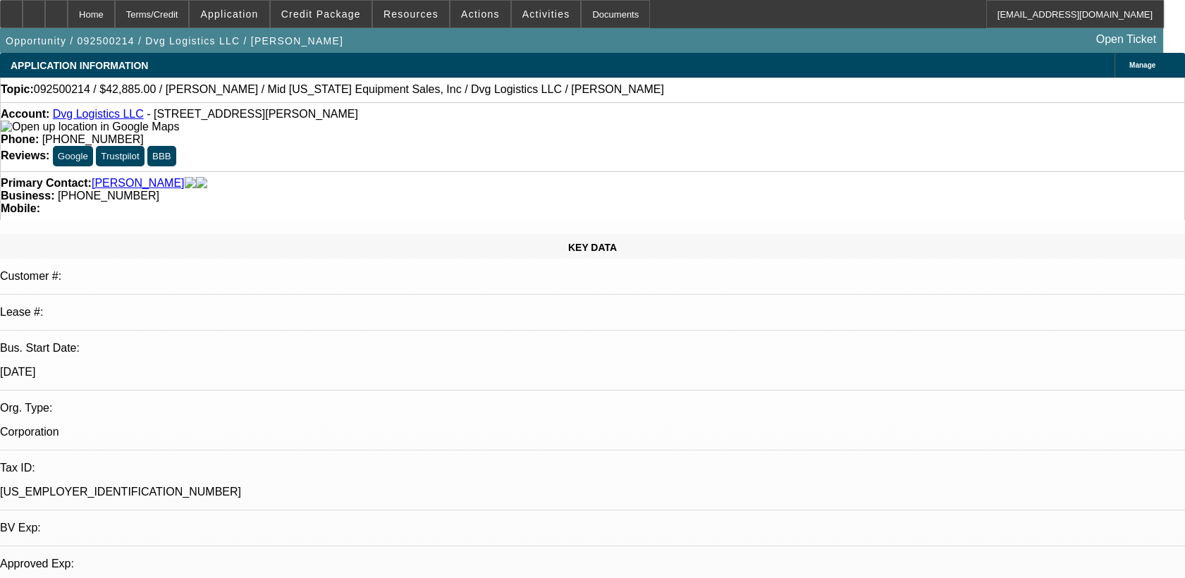
select select "0.1"
select select "0"
select select "1"
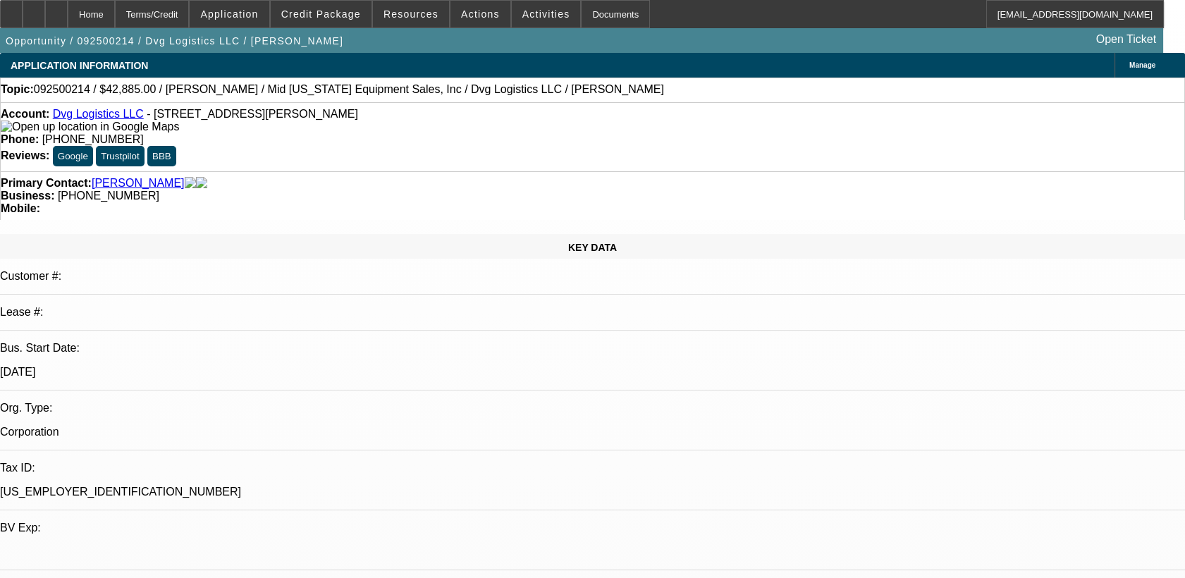
select select "6"
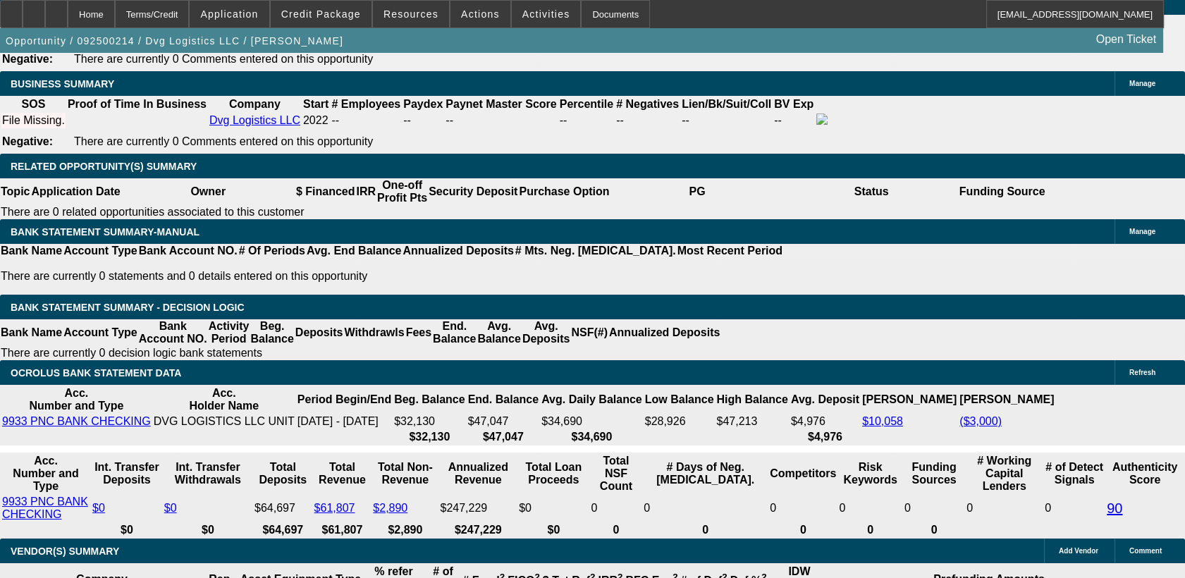
scroll to position [2336, 0]
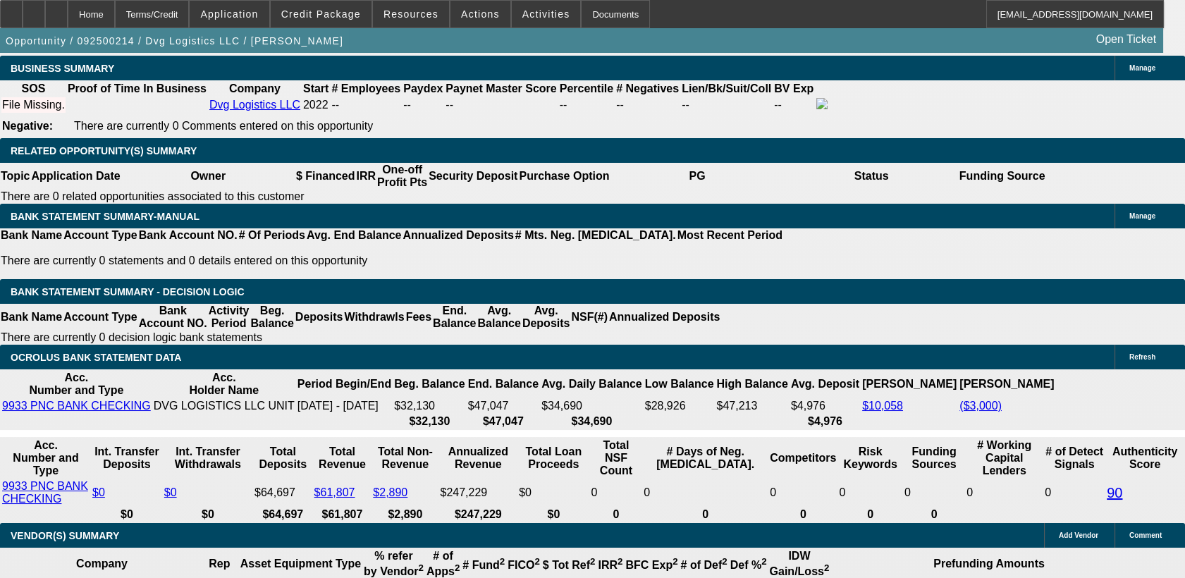
type input "1"
type input "UNKNOWN"
type input "$733.07"
type input "121"
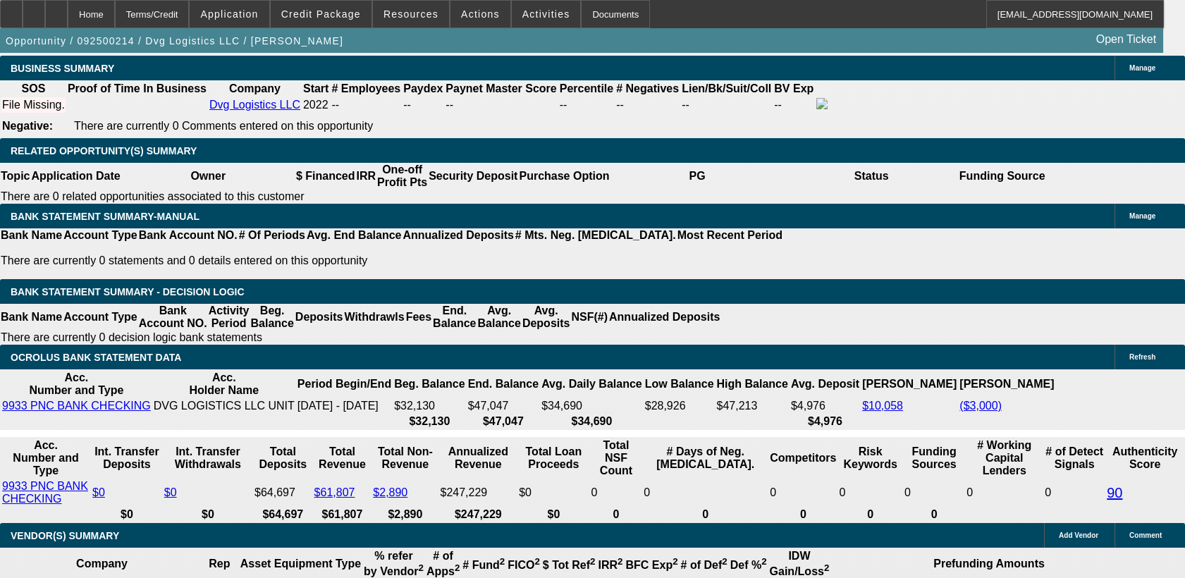
type input "$4,337.85"
type input "1211."
type input "8"
type input "$869.55"
type input "118"
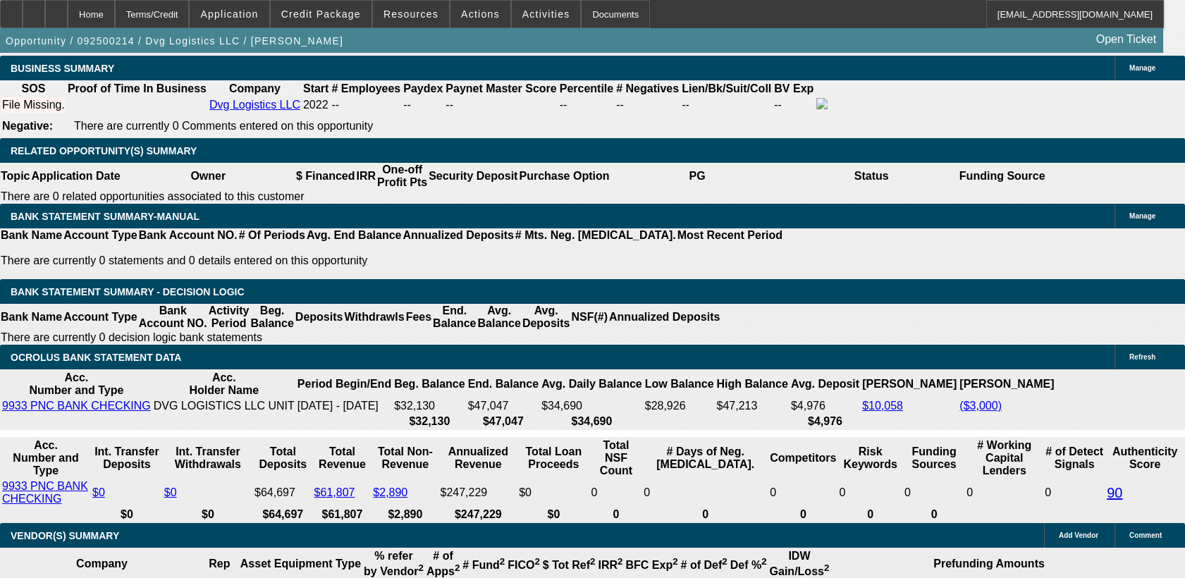
type input "$1,089.00"
type input "11.8"
type input "$4,232.25"
type input "8"
type input "$869.55"
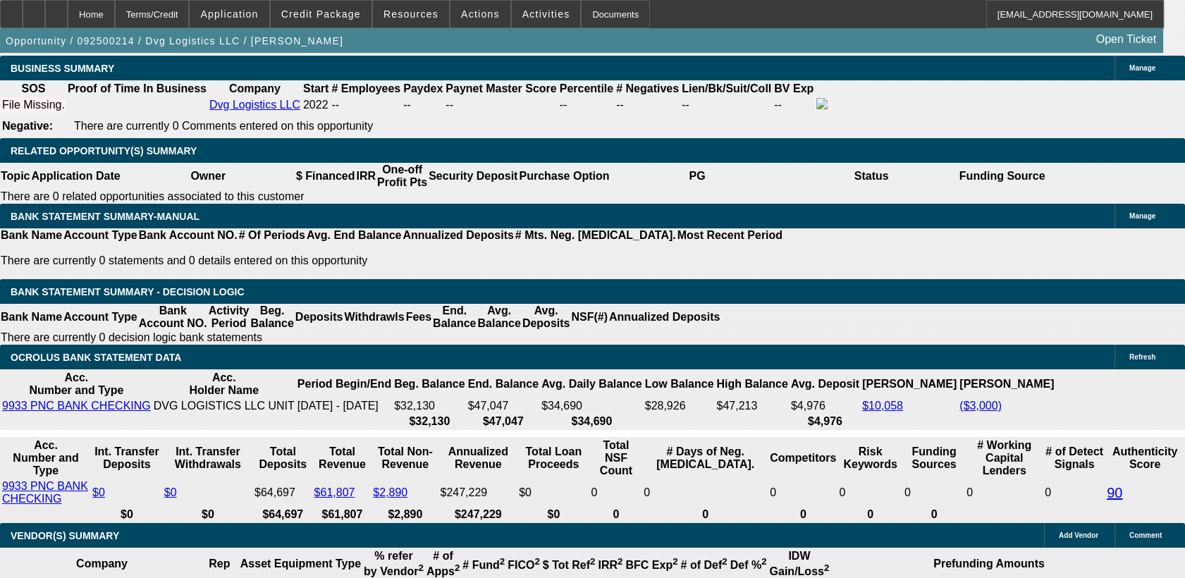
type input "118"
type input "$4,232.25"
type input "11.8"
type input "$949.62"
type input "11.8"
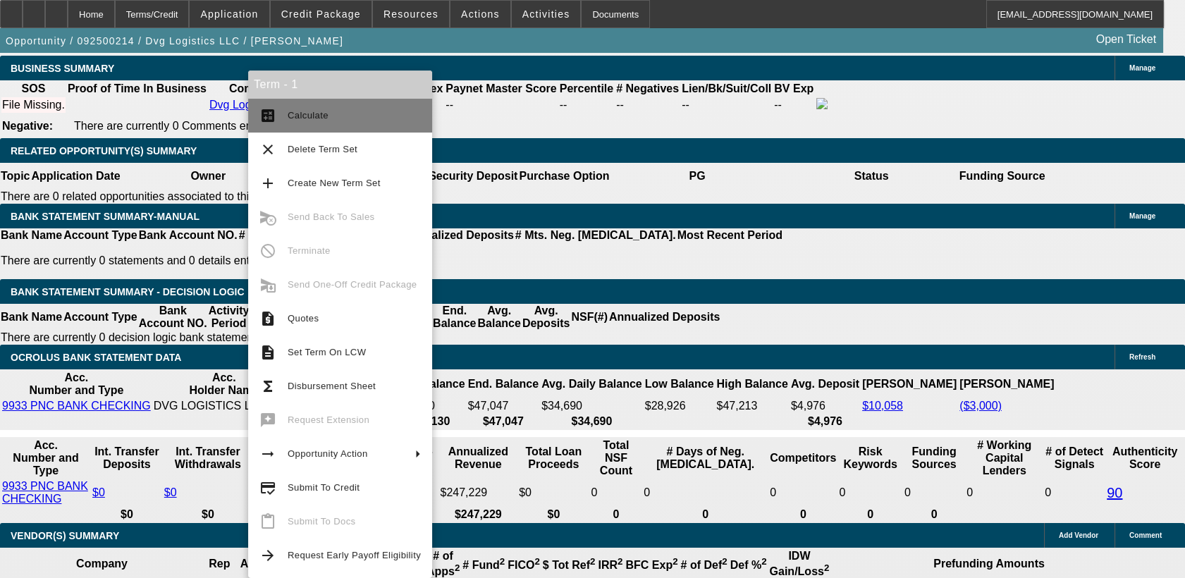
click at [280, 114] on button "calculate Calculate" at bounding box center [340, 116] width 184 height 34
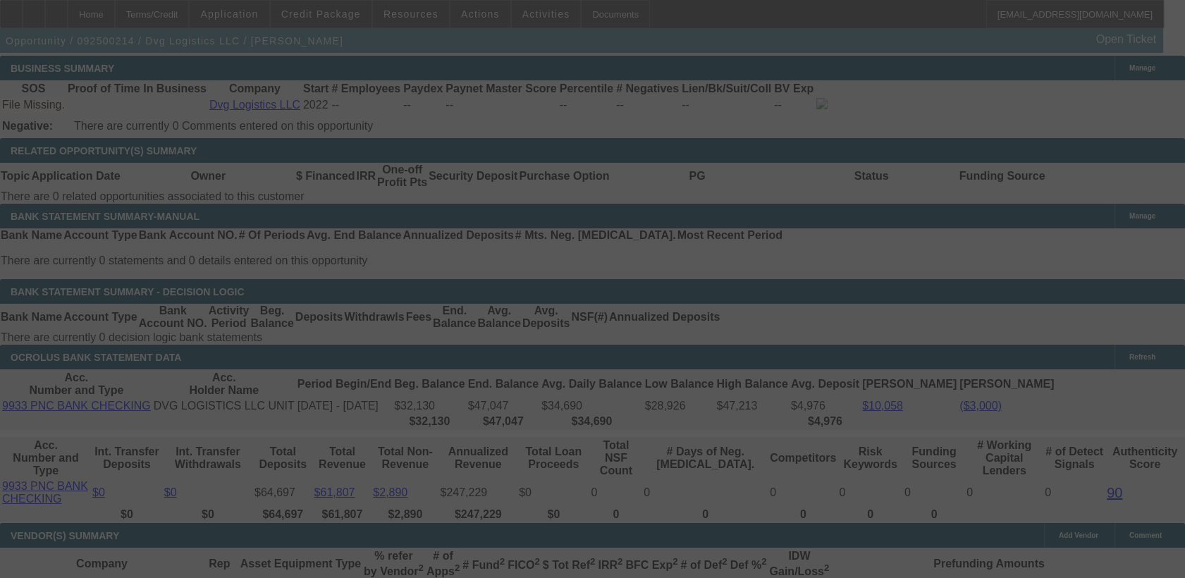
select select "0.1"
select select "0"
select select "6"
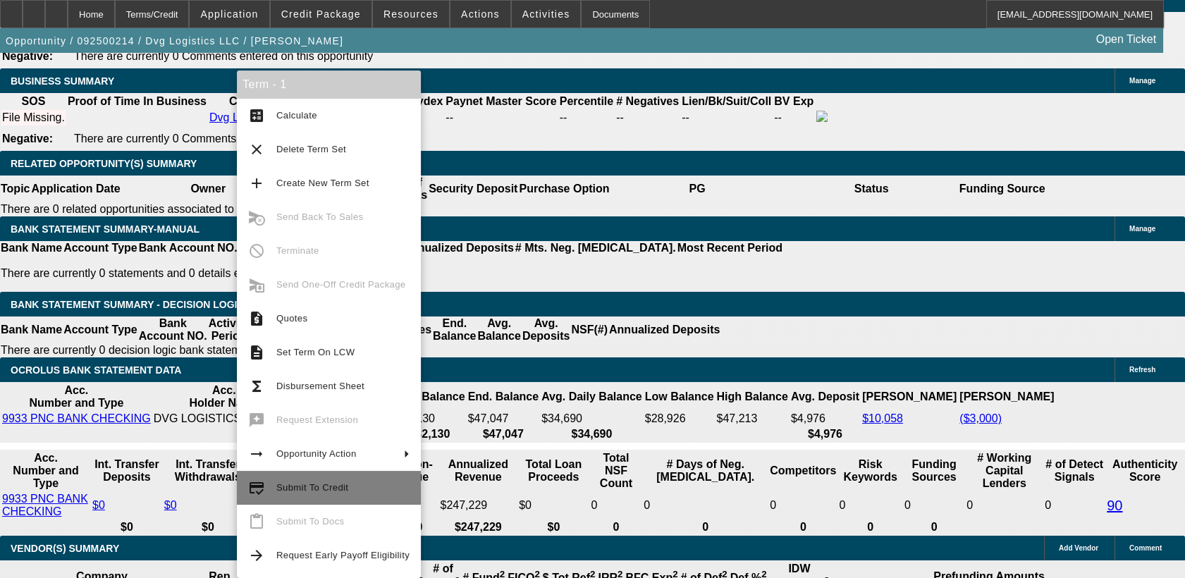
click at [330, 487] on span "Submit To Credit" at bounding box center [312, 487] width 72 height 11
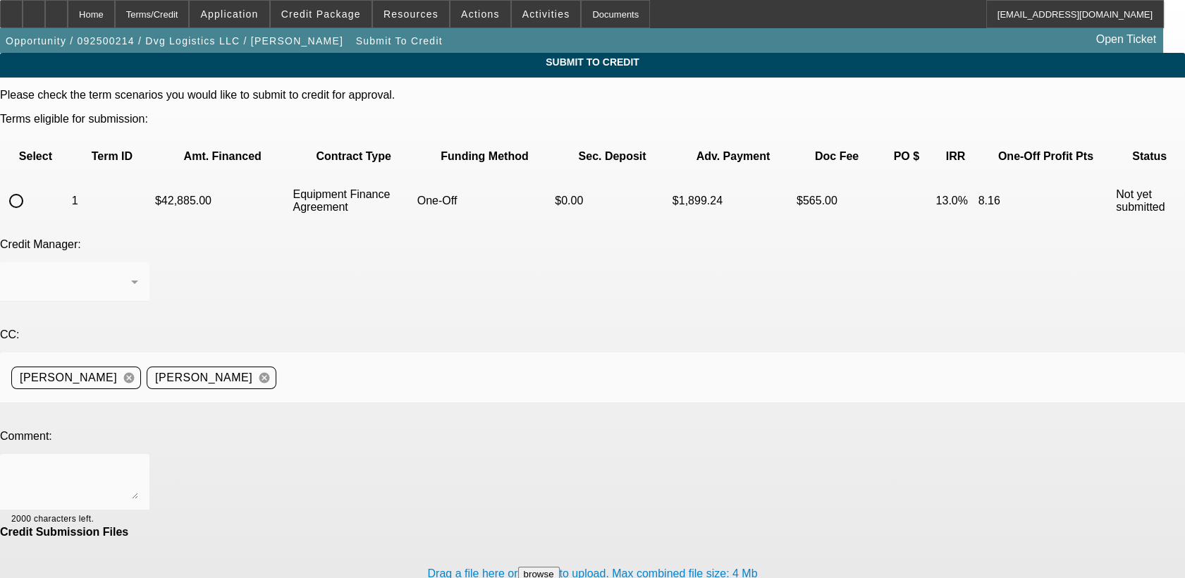
click at [30, 187] on input "radio" at bounding box center [16, 201] width 28 height 28
radio input "true"
click at [131, 274] on div "Syndications" at bounding box center [71, 282] width 120 height 17
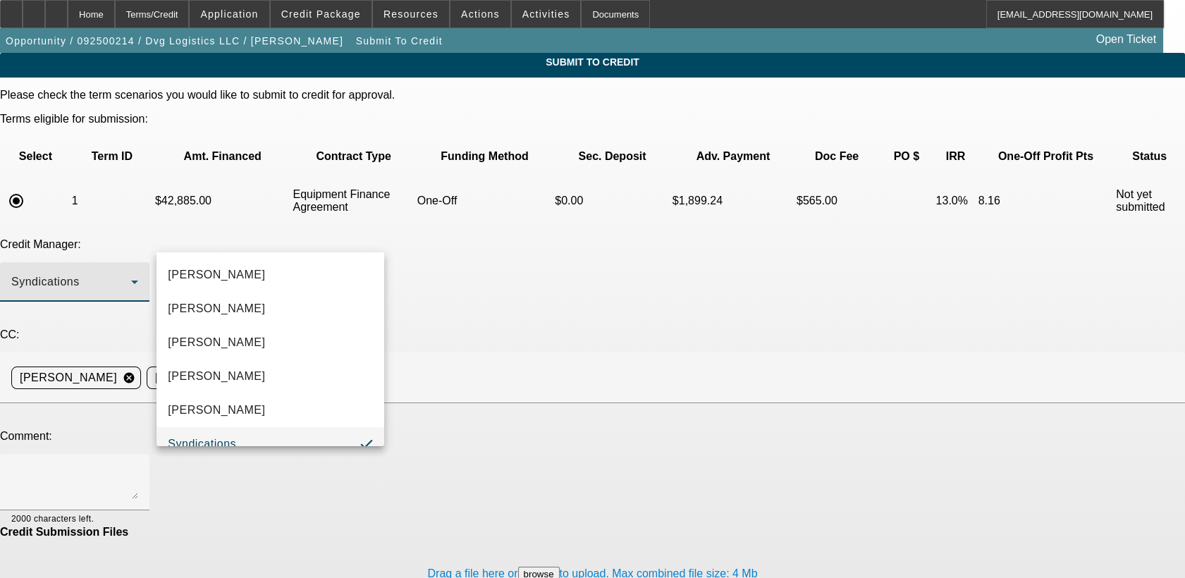
scroll to position [15, 0]
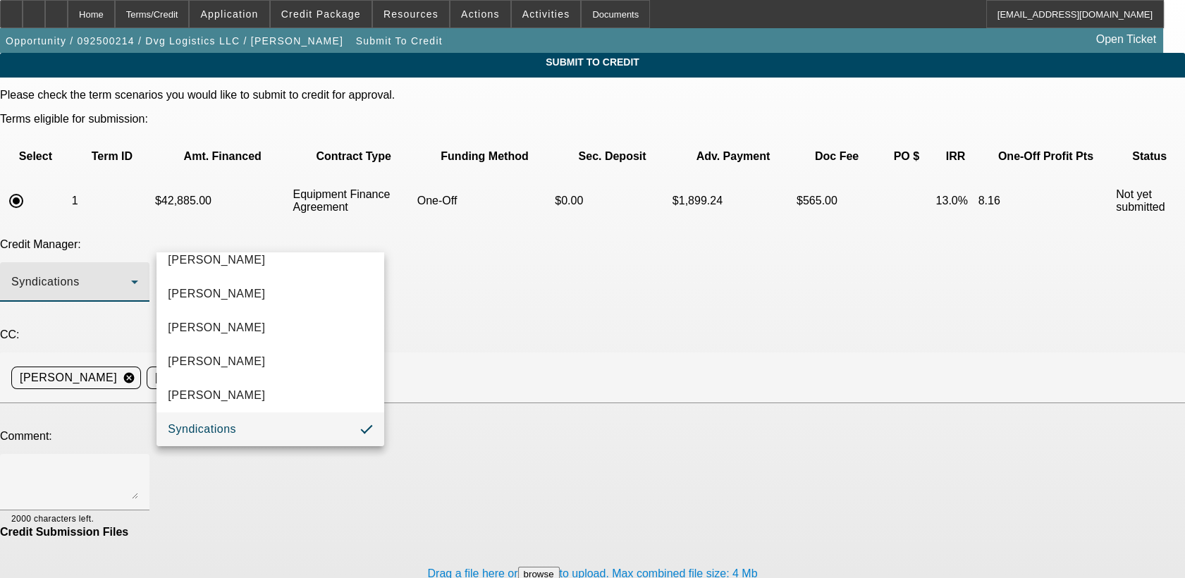
click at [513, 339] on div at bounding box center [592, 289] width 1185 height 578
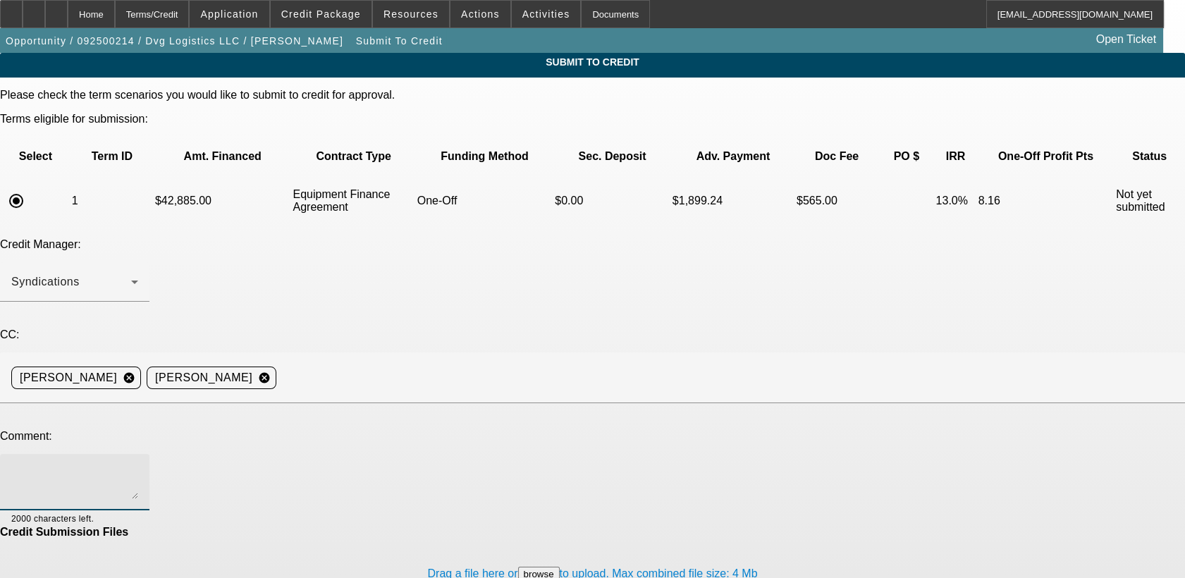
click at [138, 465] on textarea at bounding box center [74, 482] width 127 height 34
type textarea "Can we try mitsubishi ? Thank you"
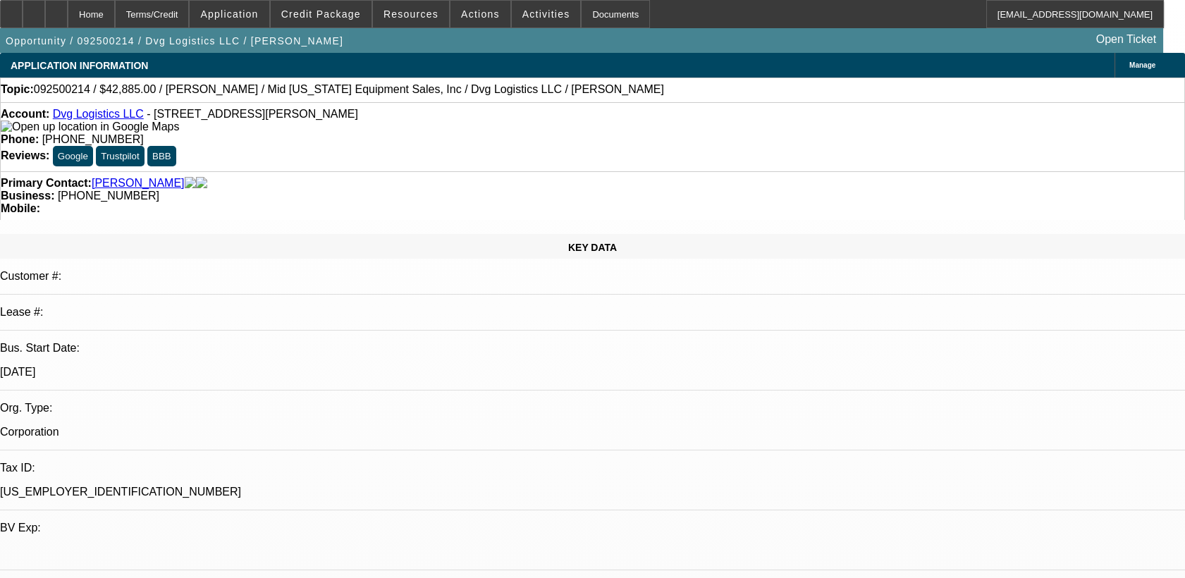
select select "0.1"
select select "0"
select select "6"
click at [333, 24] on span at bounding box center [321, 14] width 101 height 34
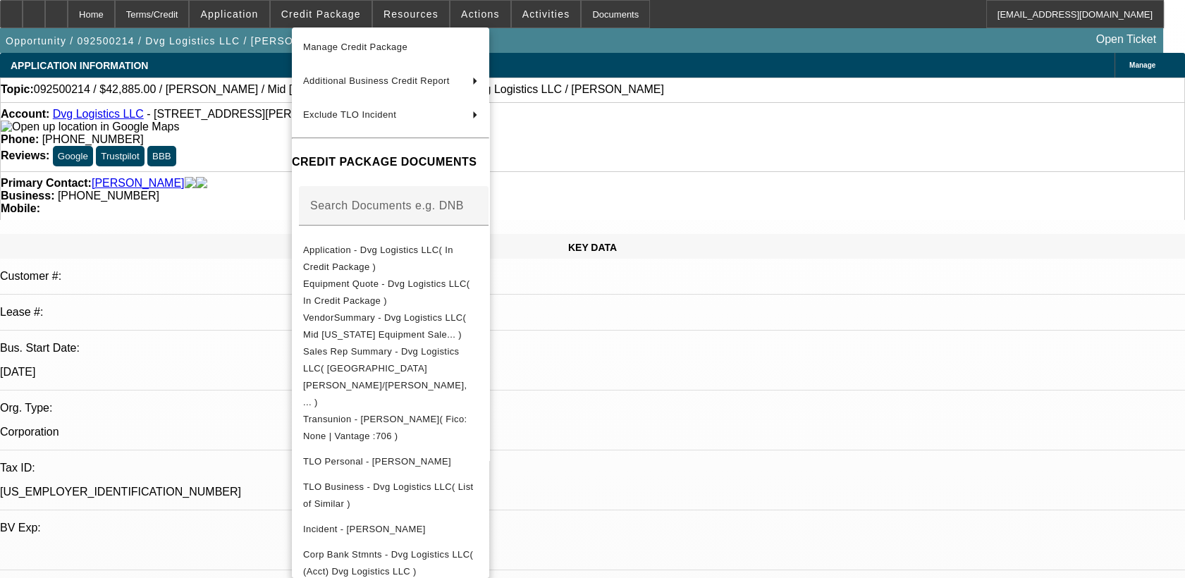
scroll to position [106, 0]
click at [723, 452] on div at bounding box center [592, 289] width 1185 height 578
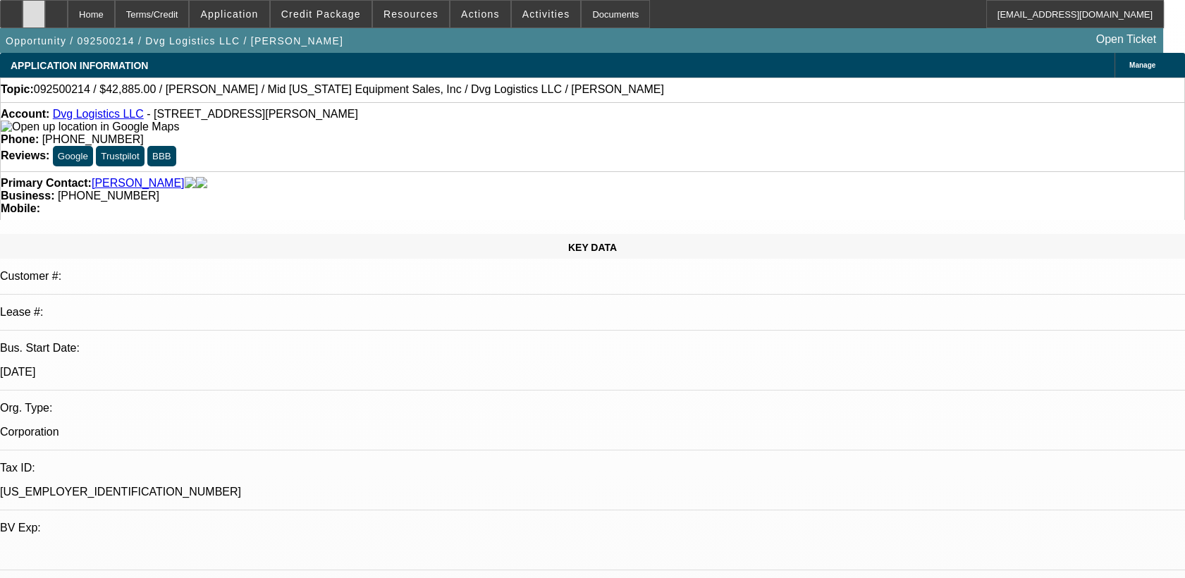
click at [45, 18] on div at bounding box center [34, 14] width 23 height 28
click at [68, 18] on div at bounding box center [56, 14] width 23 height 28
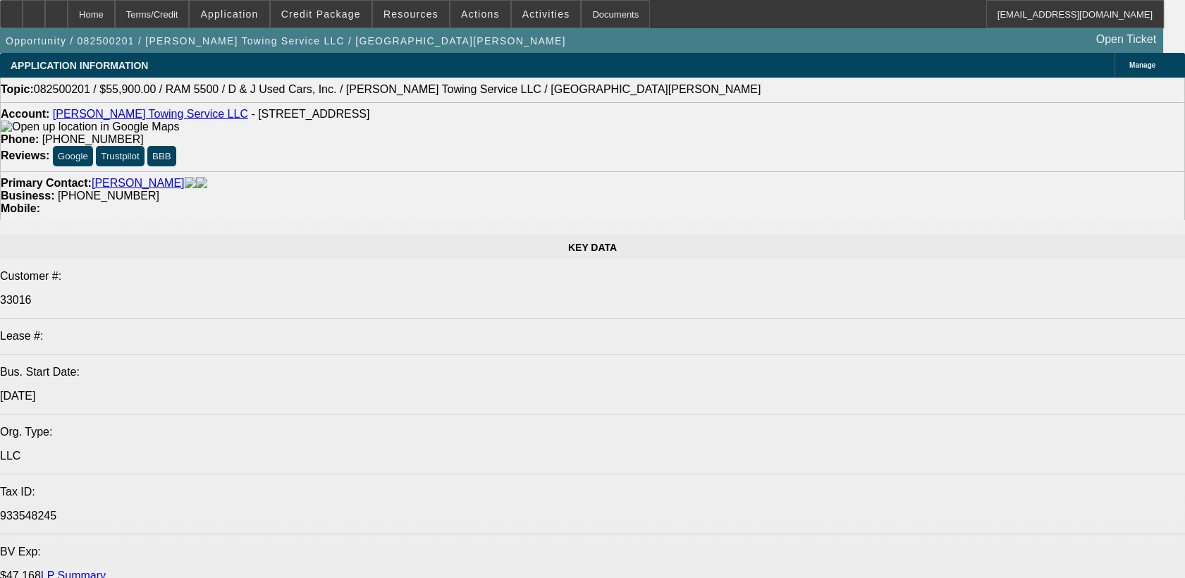
select select "0"
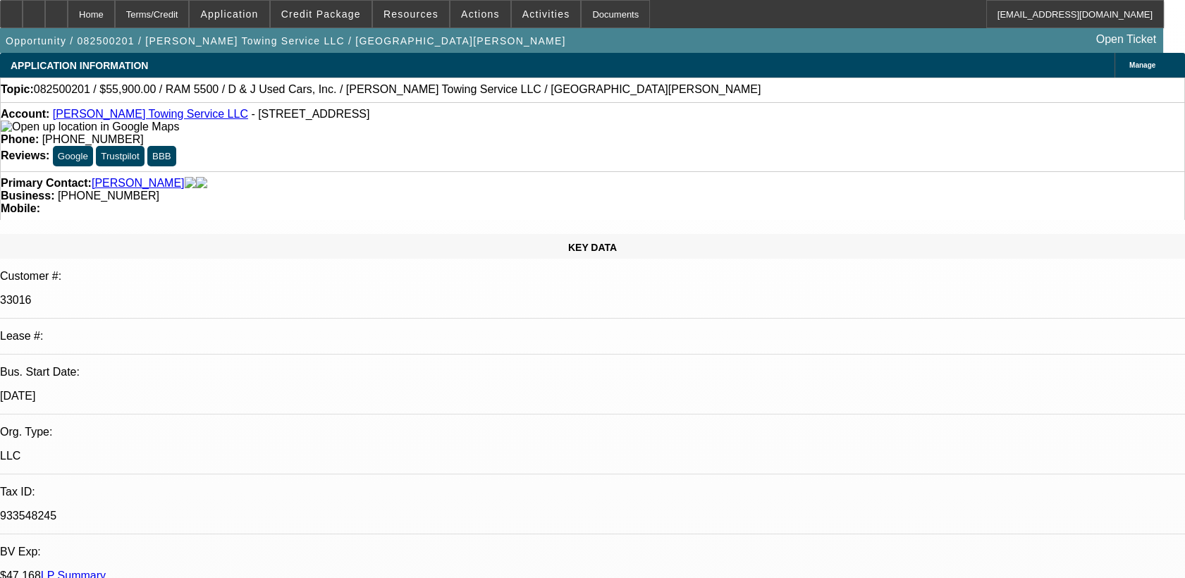
select select "2"
select select "0.1"
select select "0"
select select "2"
select select "0.1"
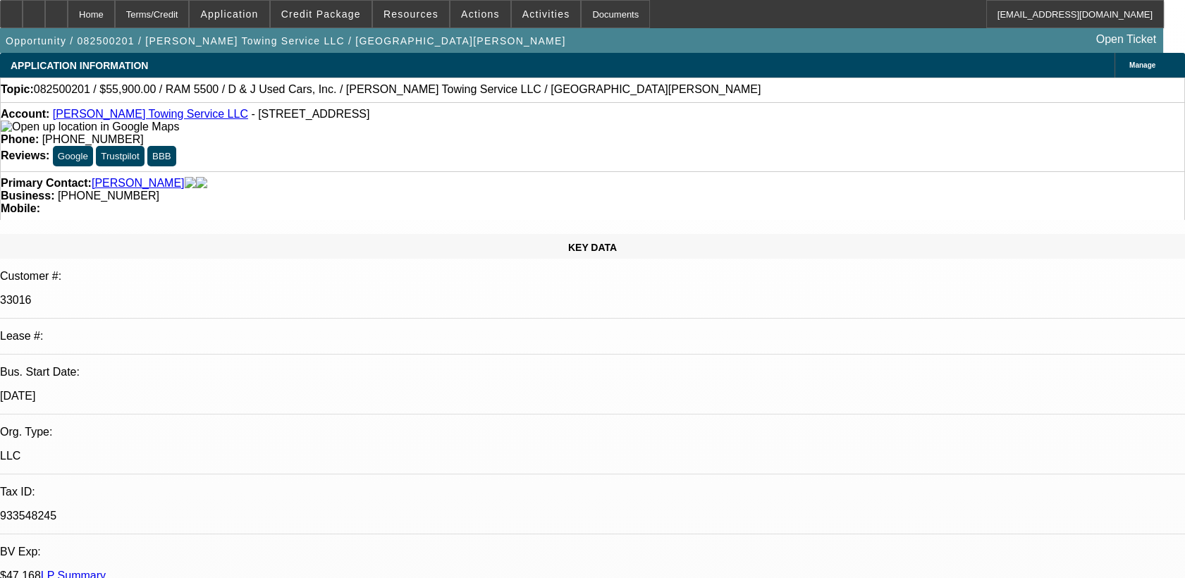
select select "0"
select select "2"
select select "0.1"
select select "0"
select select "2"
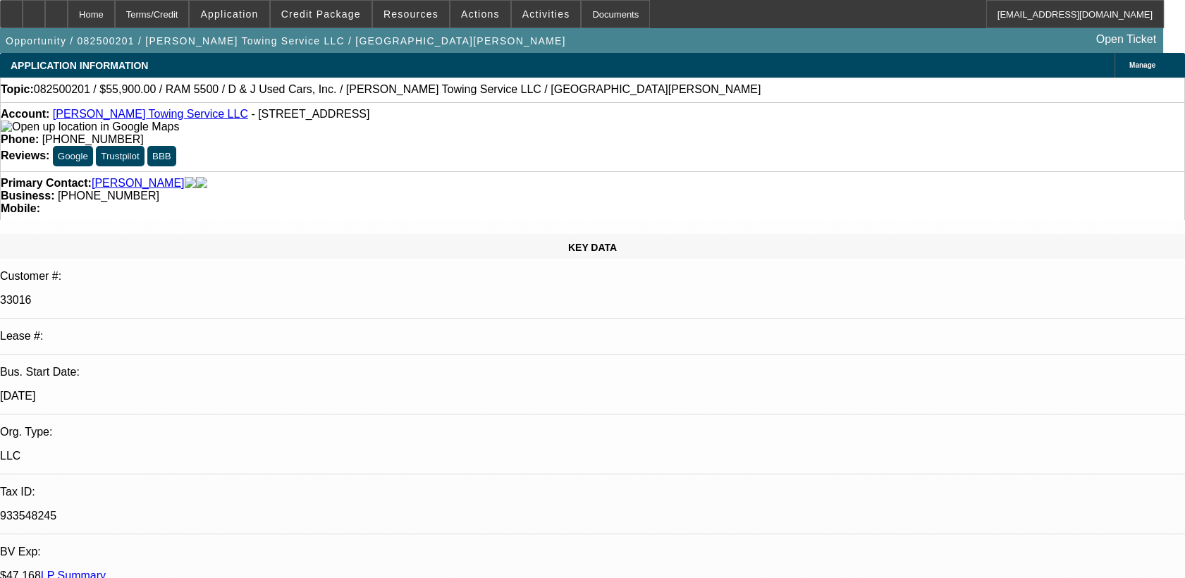
select select "0.1"
select select "1"
select select "2"
select select "4"
select select "1"
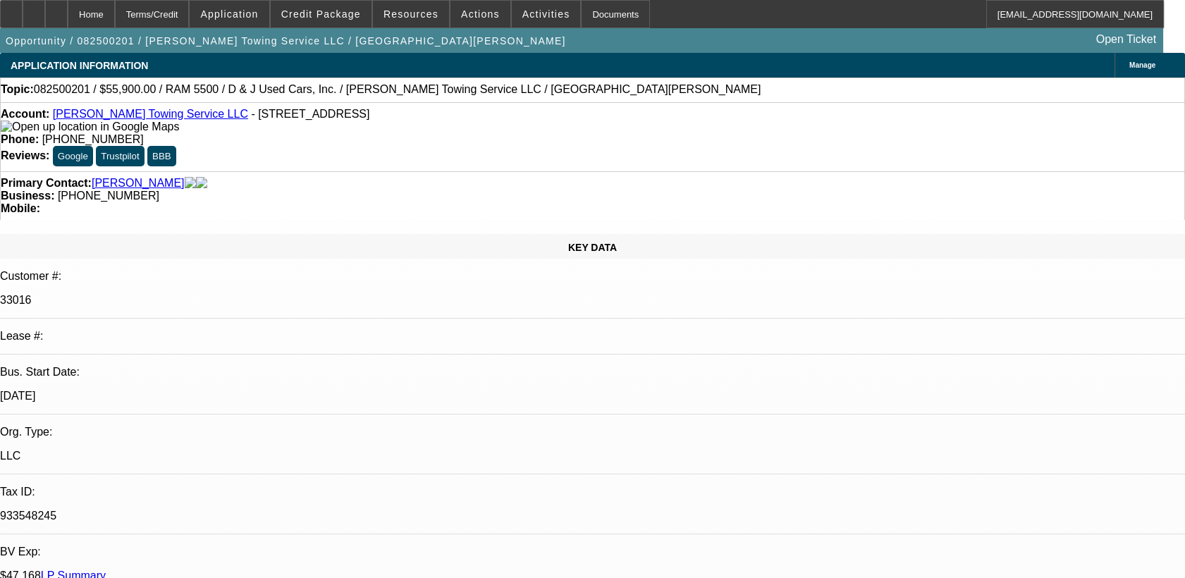
select select "2"
select select "4"
select select "1"
select select "2"
select select "4"
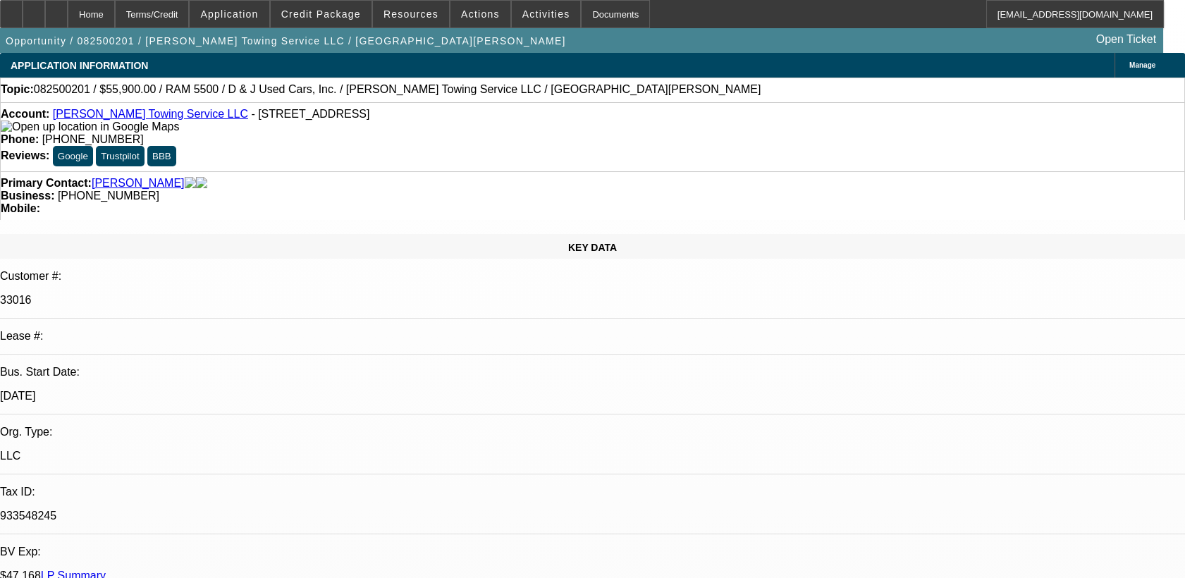
select select "1"
select select "2"
select select "4"
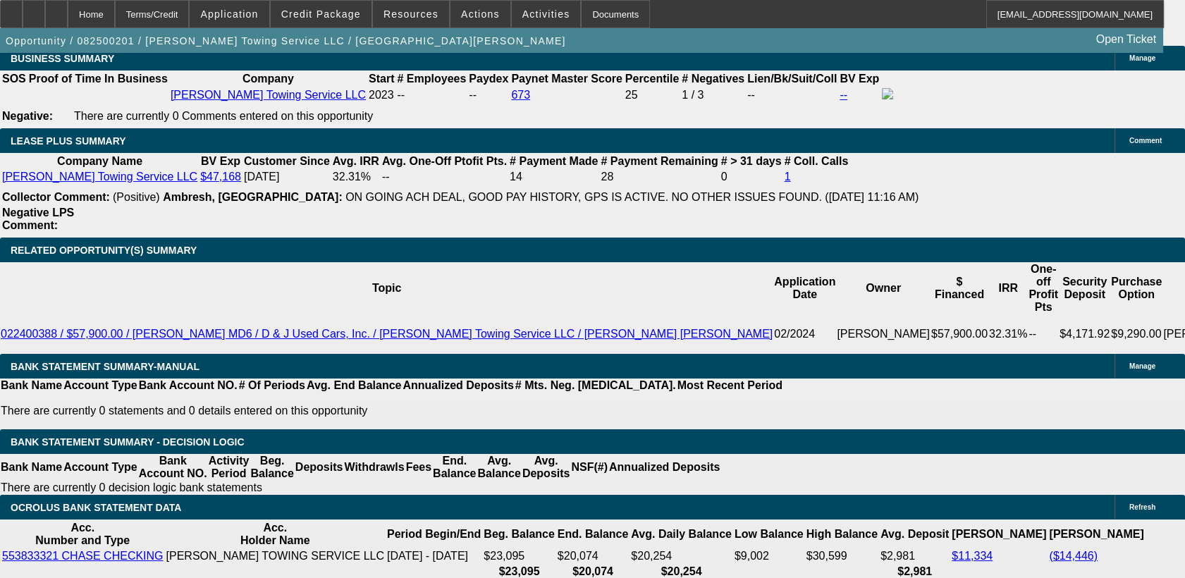
scroll to position [2463, 0]
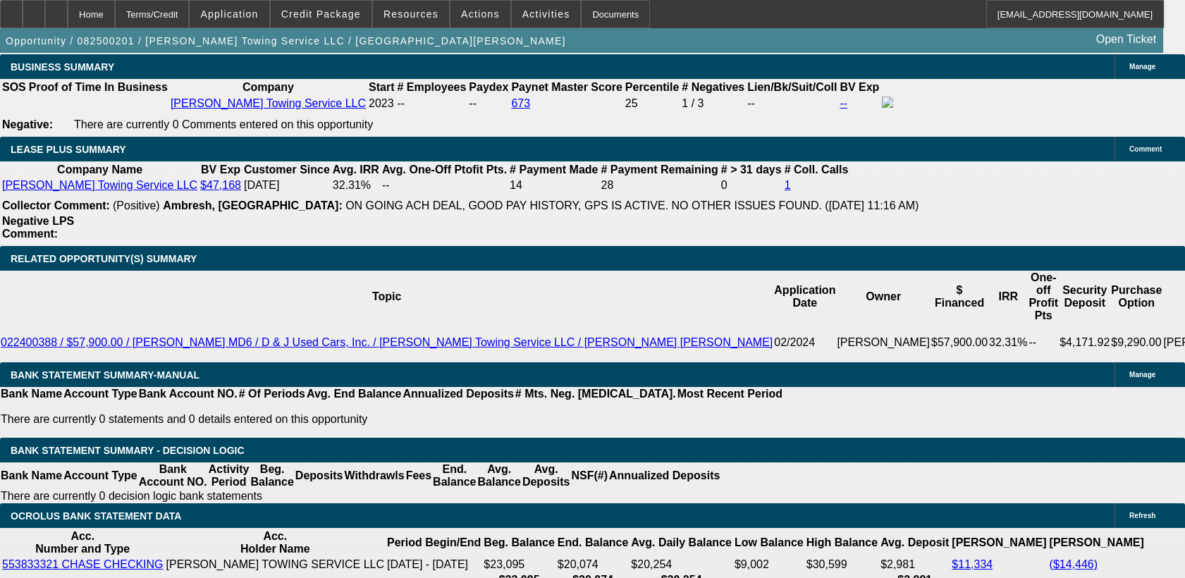
select select "0"
select select "2"
select select "0.1"
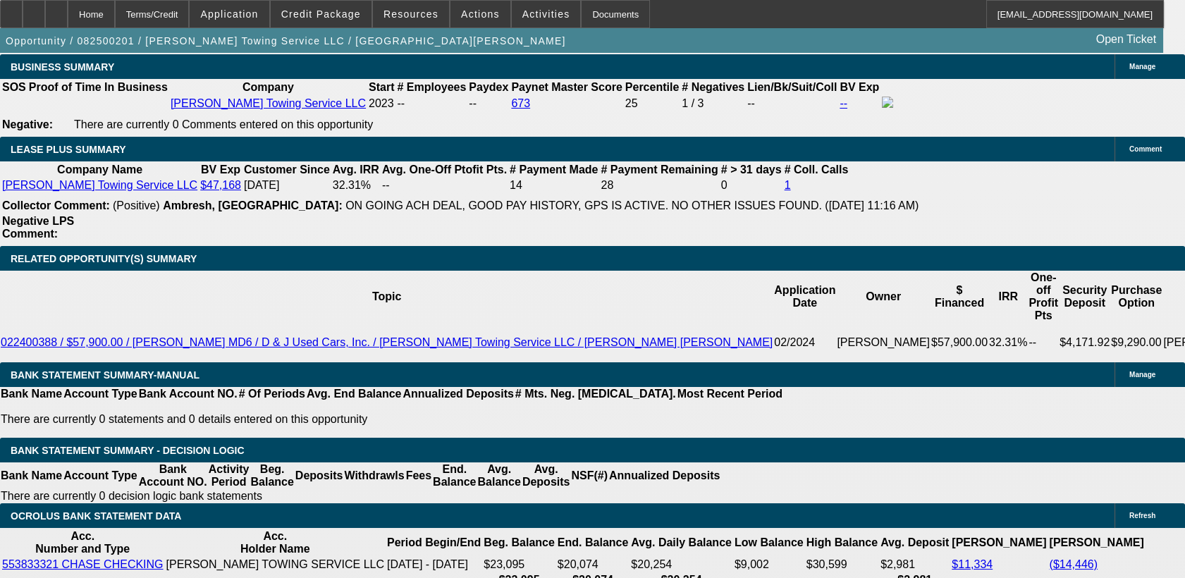
select select "4"
select select "0"
select select "2"
select select "0.1"
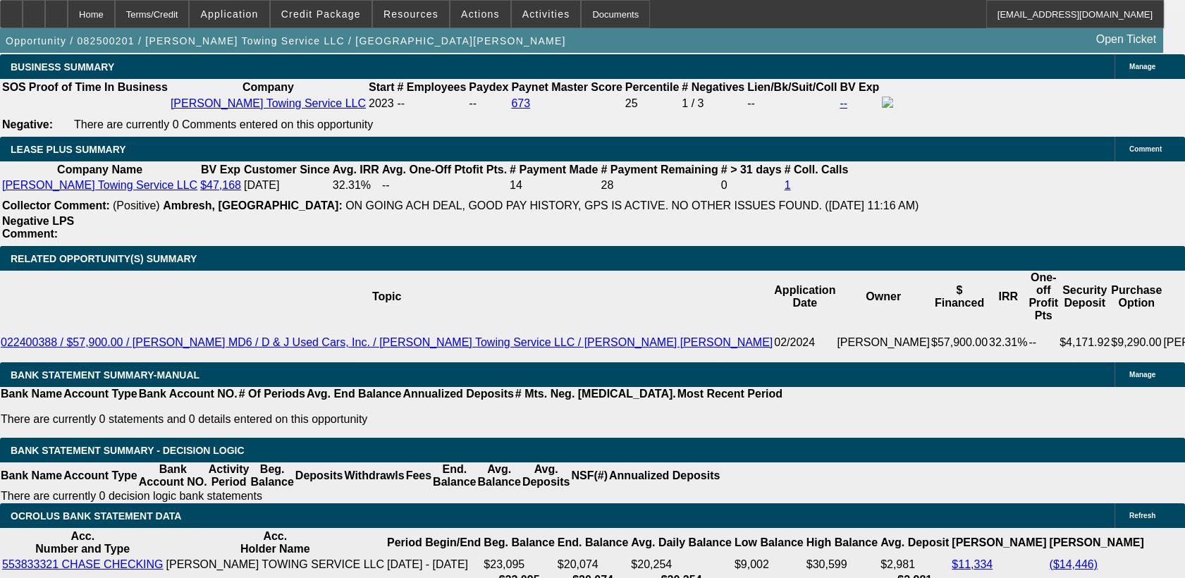
select select "4"
select select "0"
select select "2"
select select "0.1"
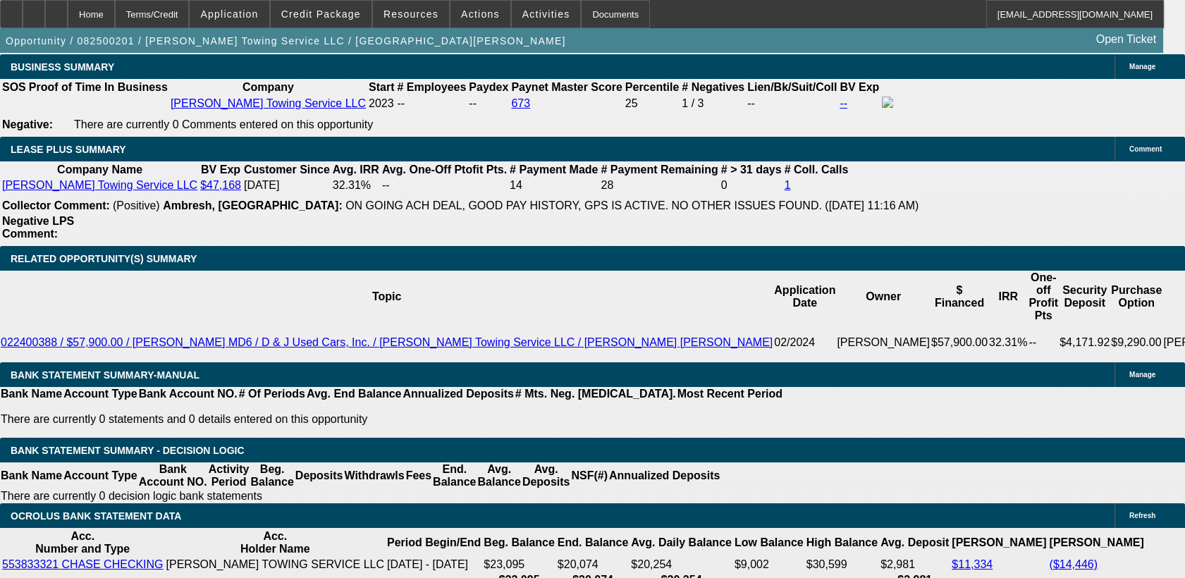
select select "4"
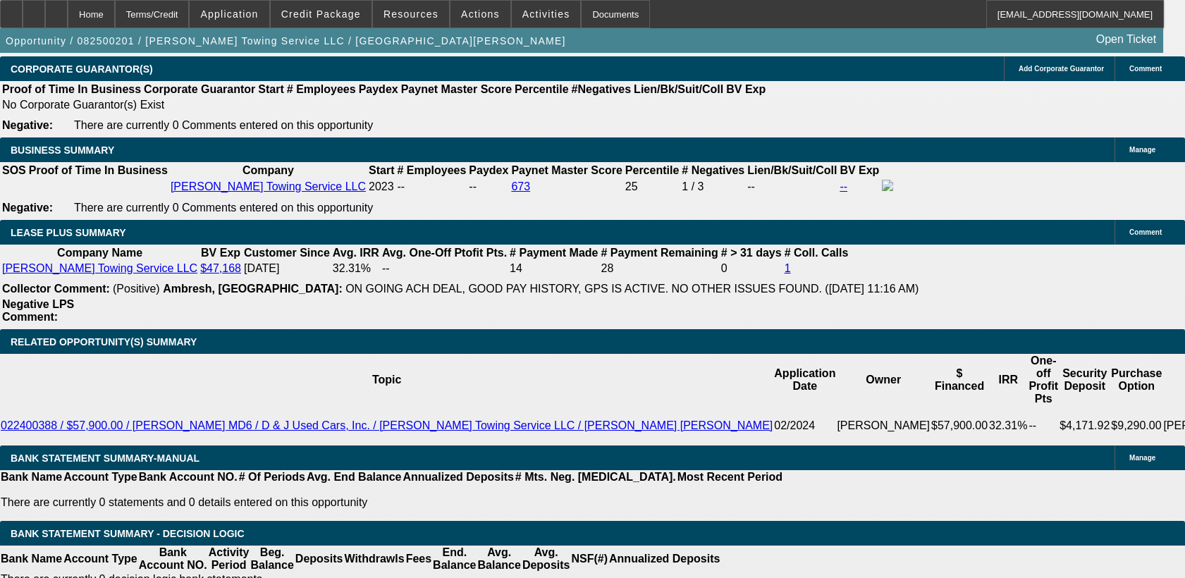
scroll to position [2375, 0]
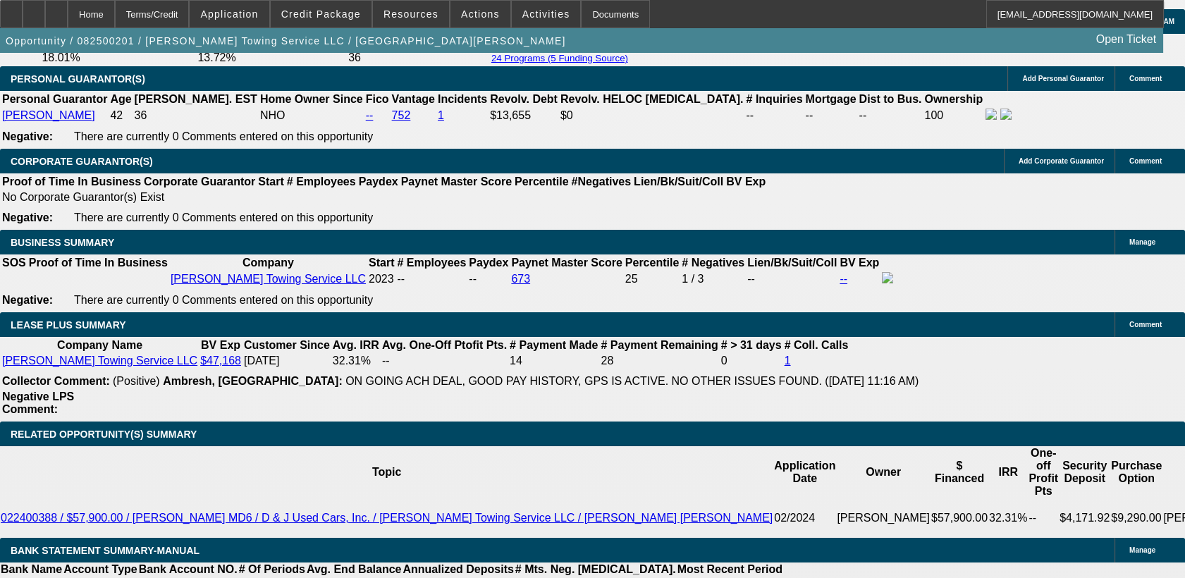
scroll to position [2275, 0]
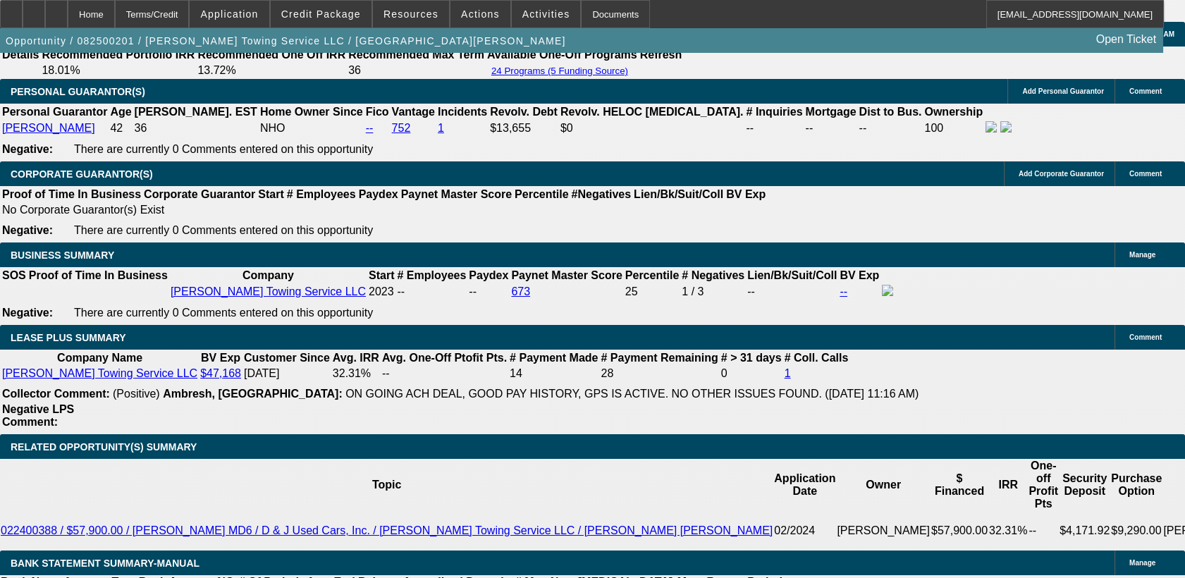
select select "0"
select select "2"
select select "0.1"
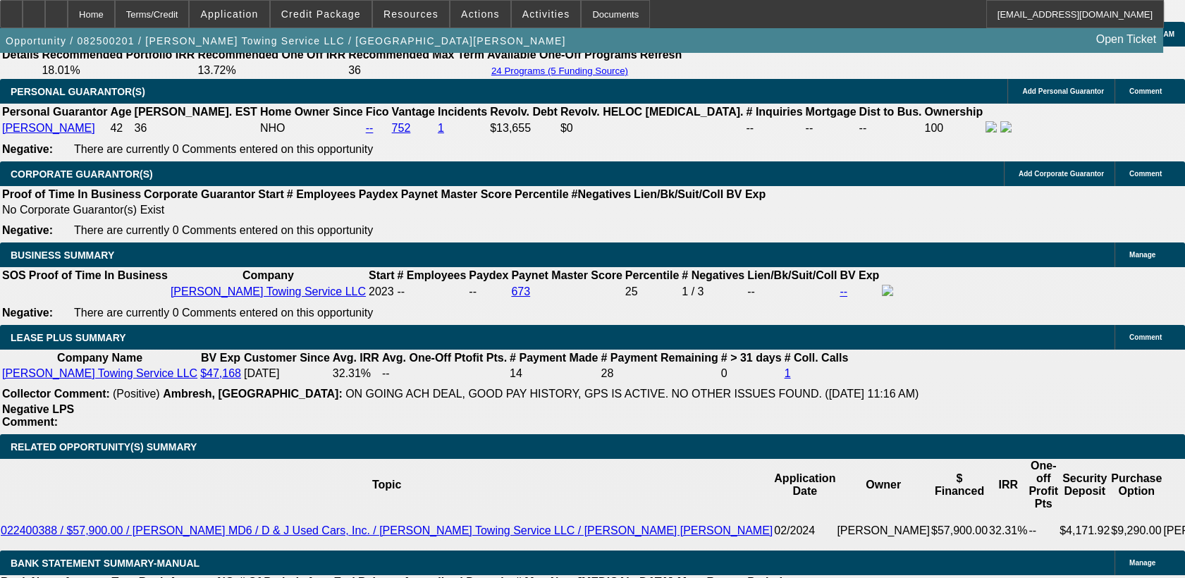
select select "4"
select select "0"
select select "2"
select select "0.1"
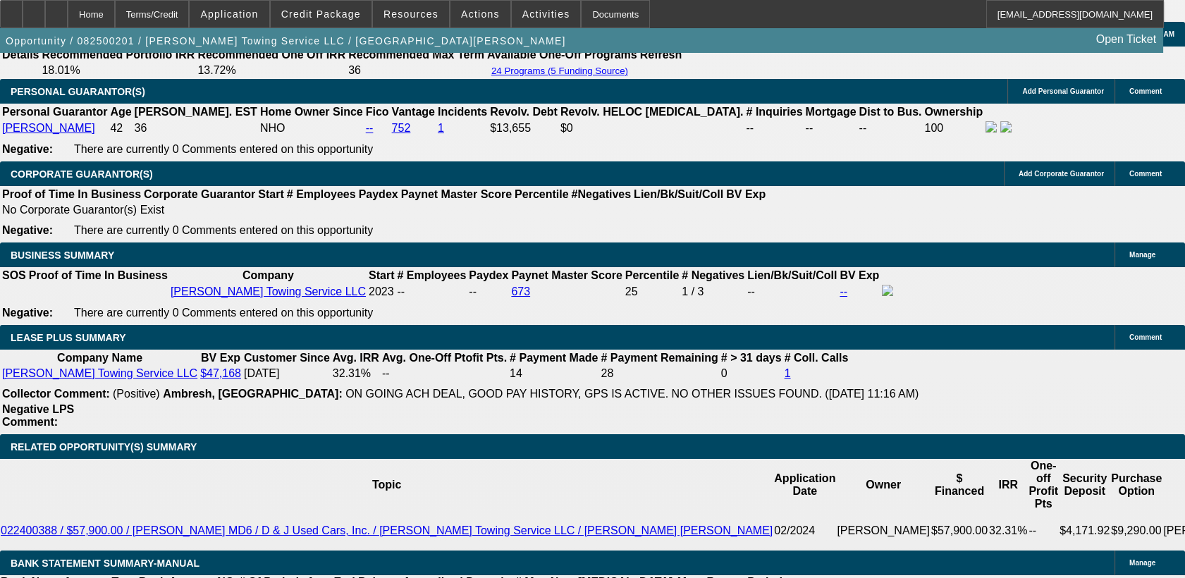
select select "4"
select select "0"
select select "2"
select select "0.1"
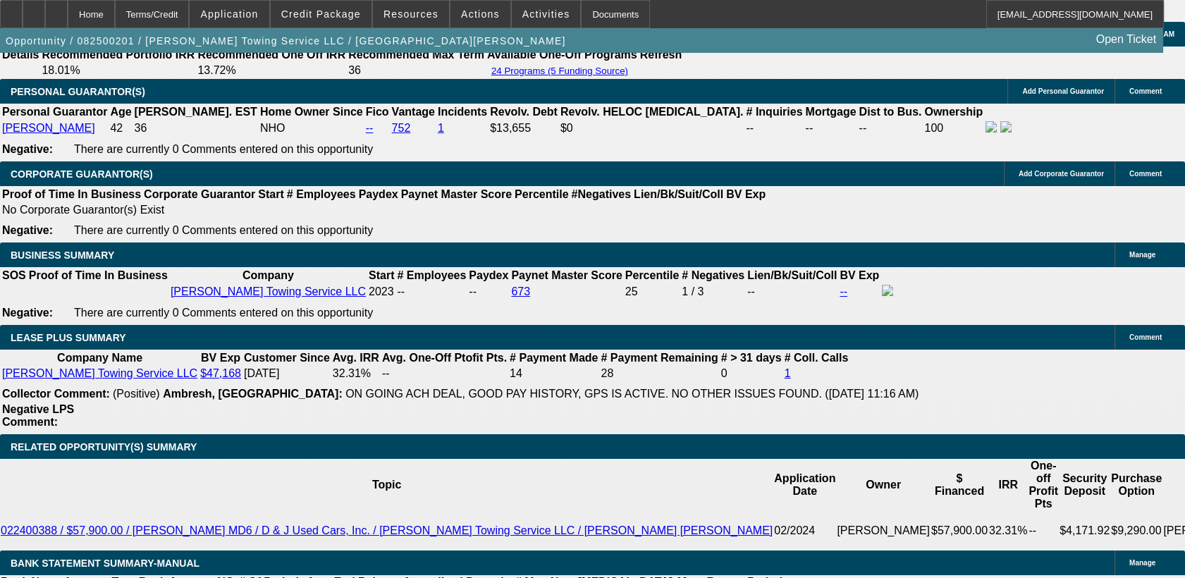
select select "4"
select select "0"
select select "2"
select select "0.1"
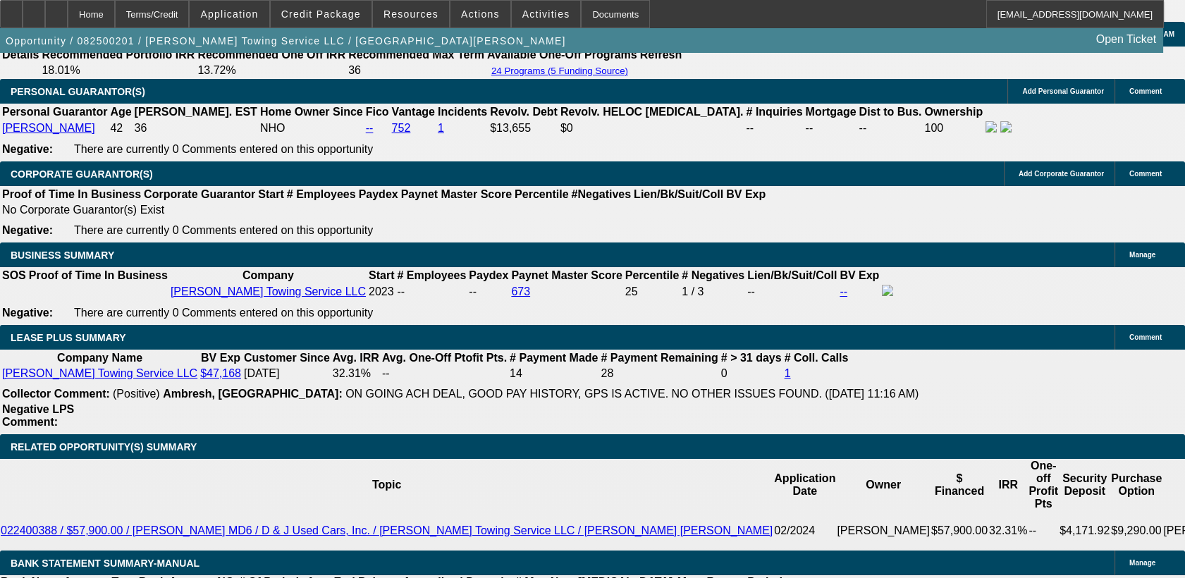
select select "4"
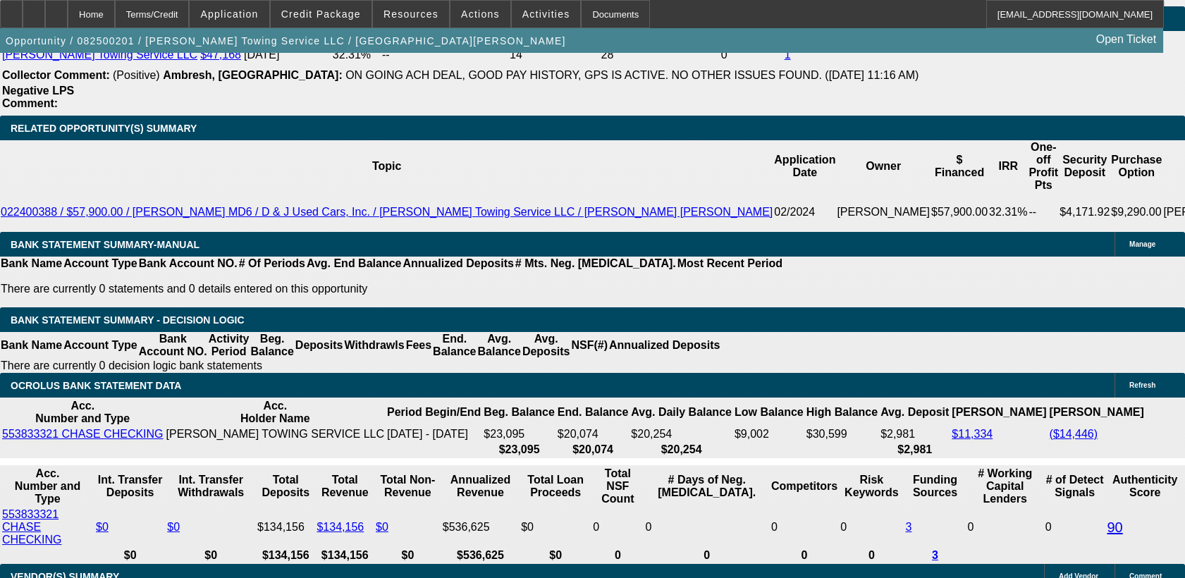
scroll to position [2611, 0]
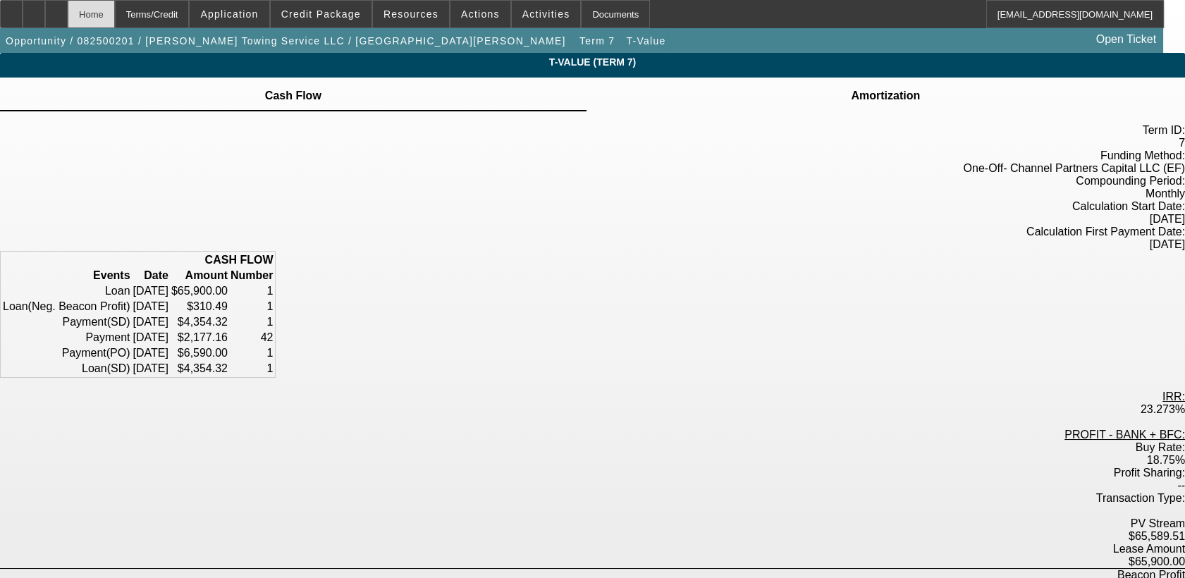
click at [115, 0] on div "Home" at bounding box center [91, 14] width 47 height 28
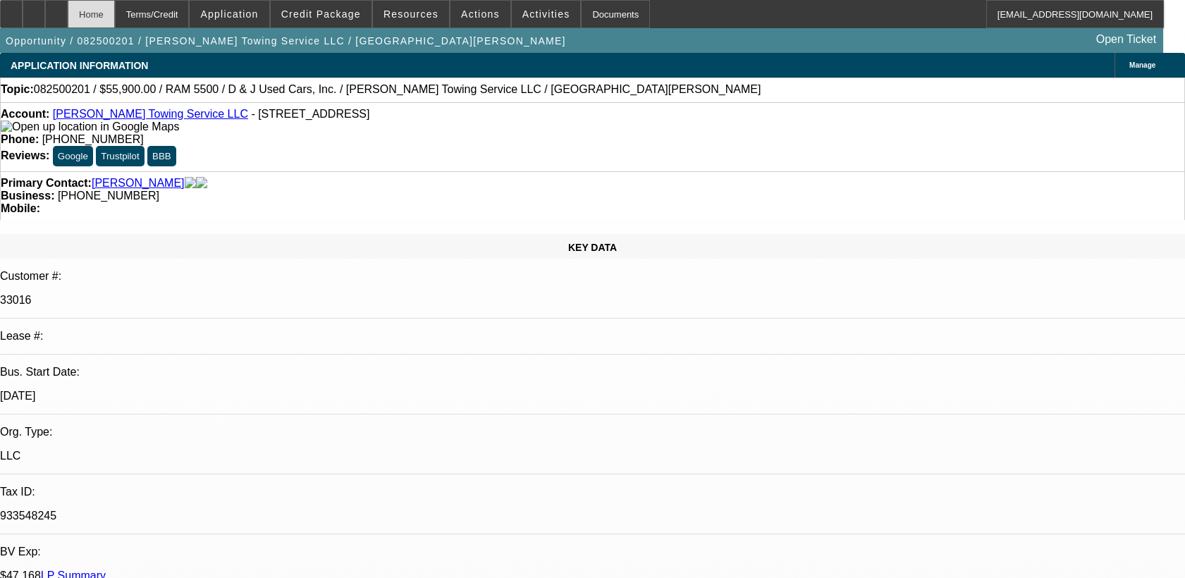
select select "0"
select select "2"
select select "0.1"
select select "4"
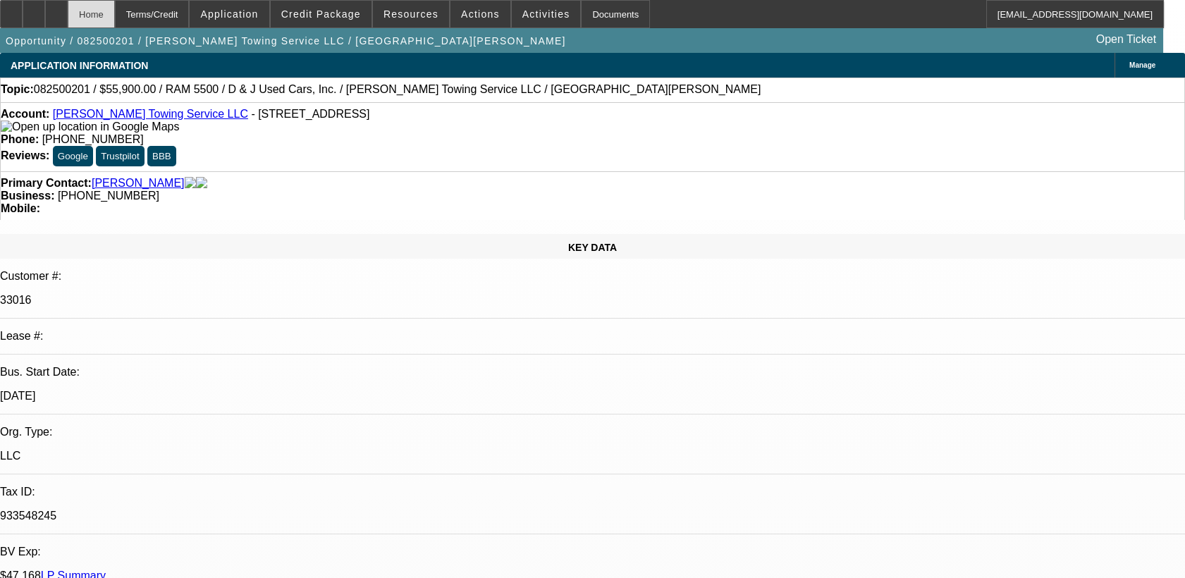
select select "0"
select select "2"
select select "0.1"
select select "4"
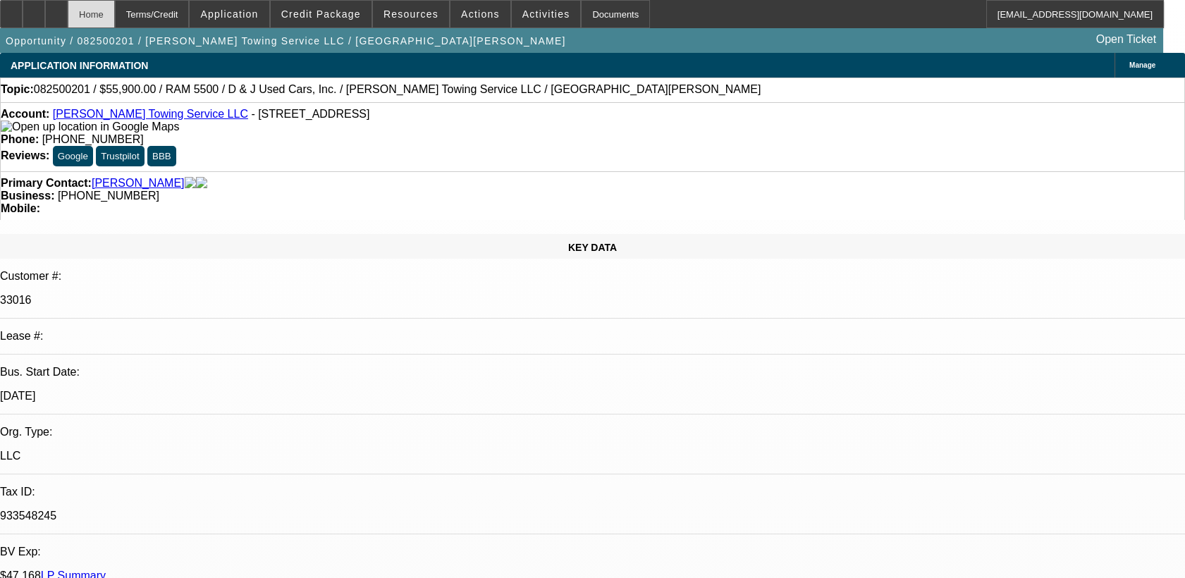
select select "0"
select select "2"
select select "0.1"
select select "4"
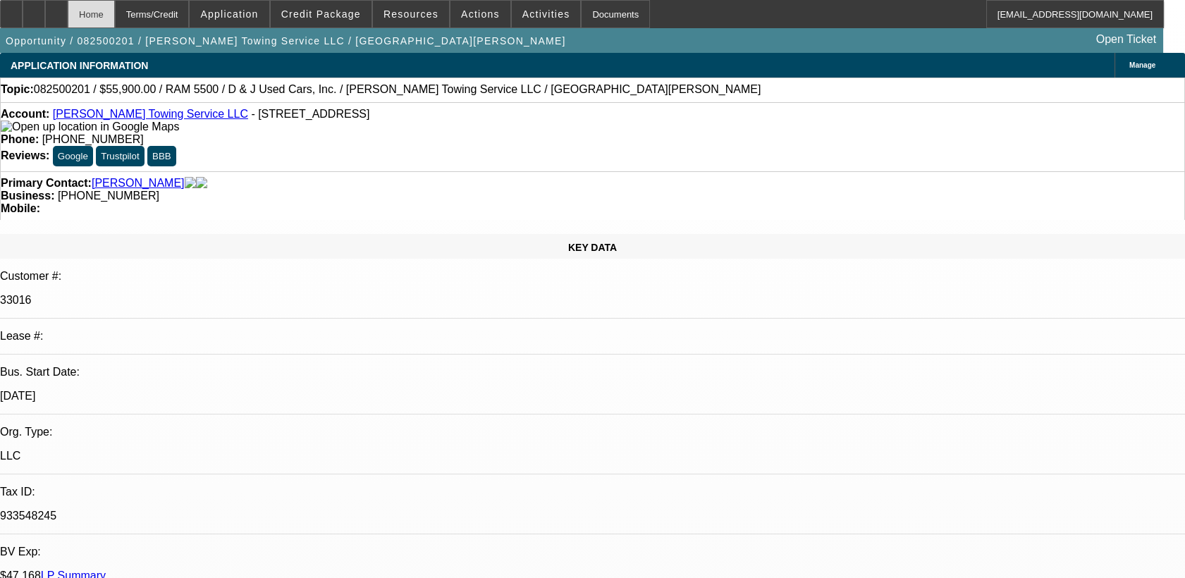
select select "0"
select select "2"
select select "0.1"
select select "4"
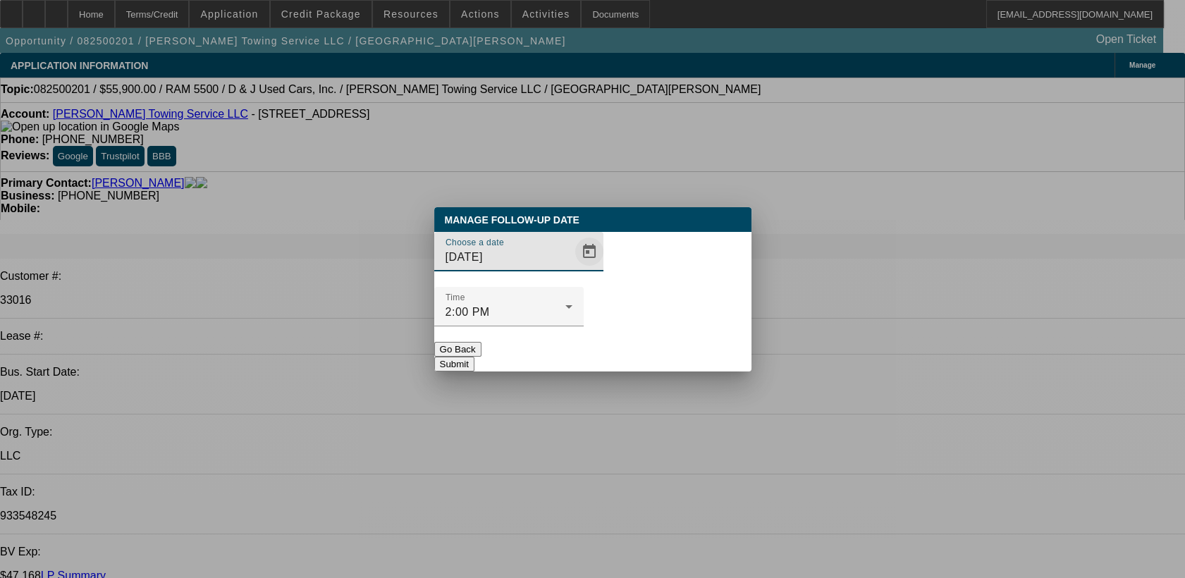
click at [573, 269] on span "Open calendar" at bounding box center [590, 252] width 34 height 34
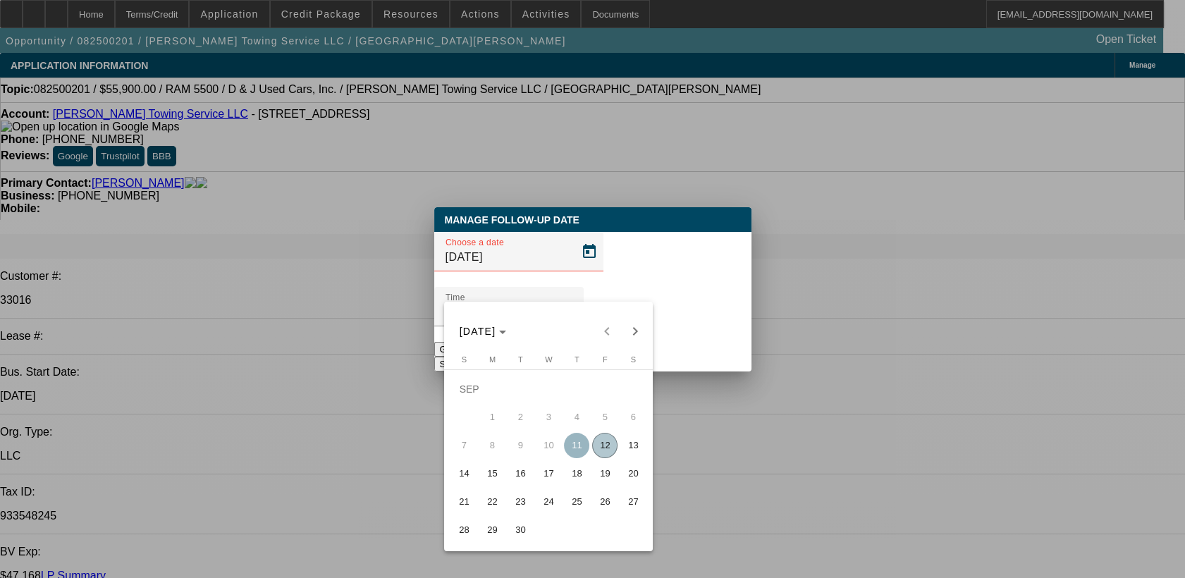
click at [612, 453] on span "12" at bounding box center [604, 445] width 25 height 25
type input "9/12/2025"
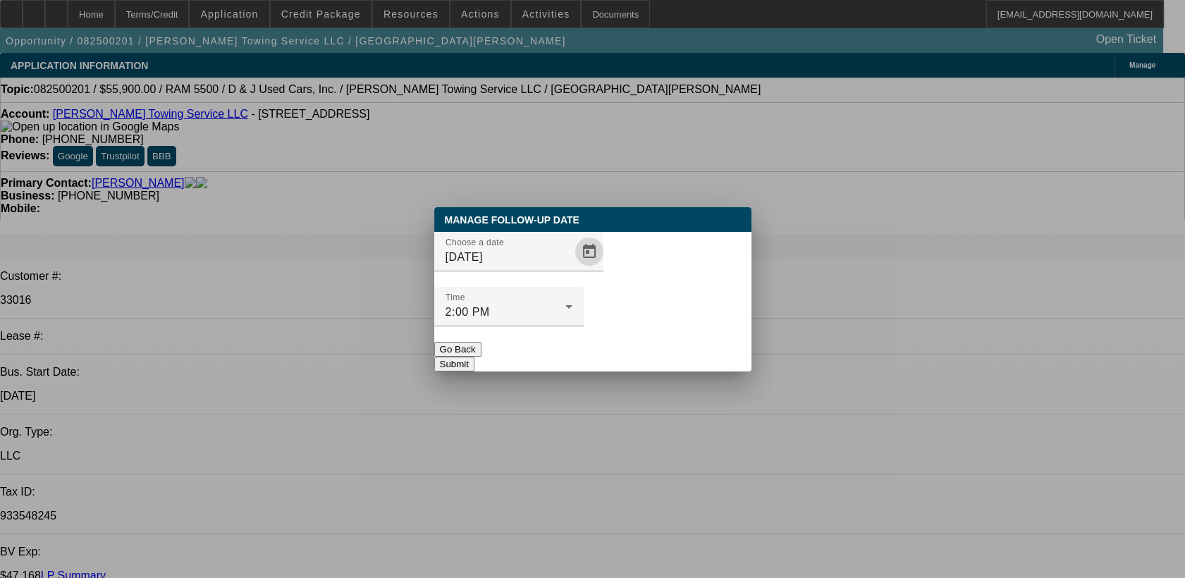
click at [475, 357] on button "Submit" at bounding box center [454, 364] width 40 height 15
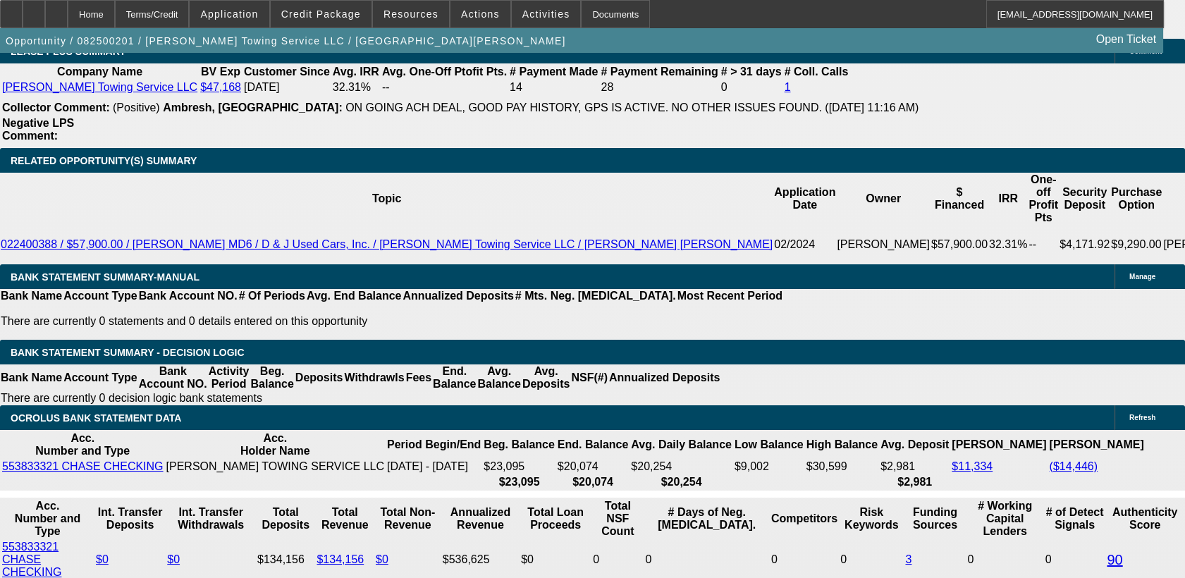
scroll to position [2591, 0]
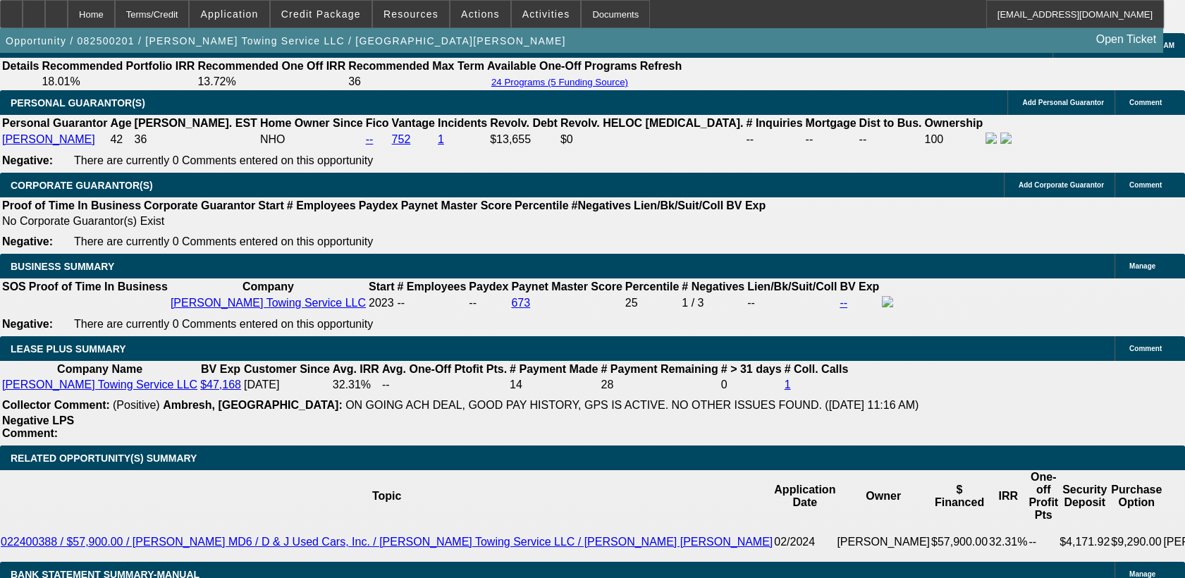
scroll to position [2260, 0]
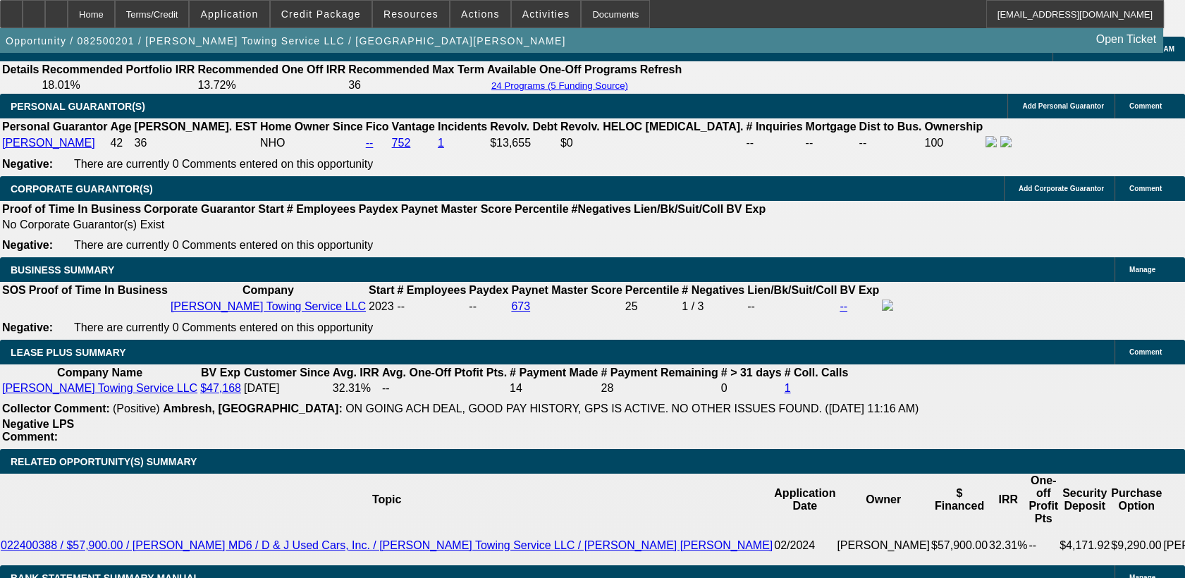
select select "0"
select select "2"
select select "0.1"
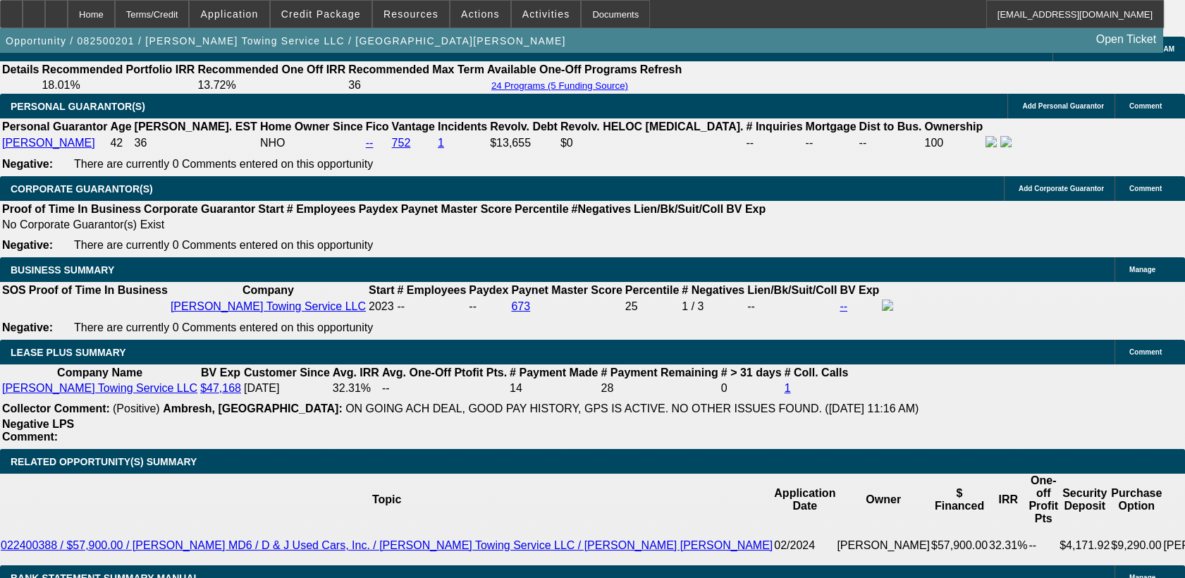
select select "4"
select select "0"
select select "2"
select select "0.1"
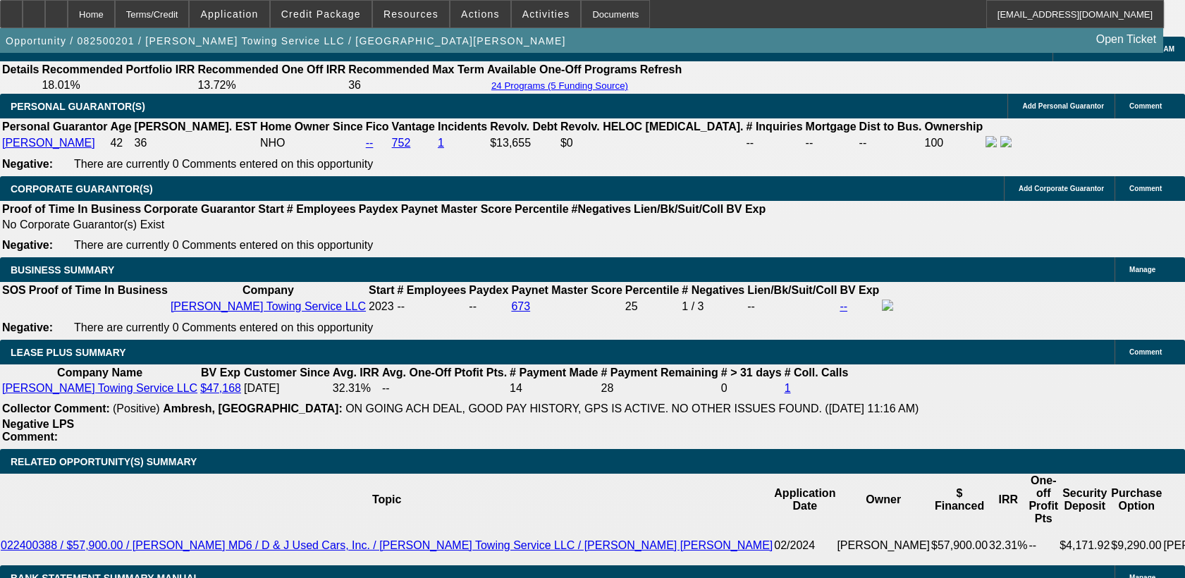
select select "4"
select select "0"
select select "2"
select select "0.1"
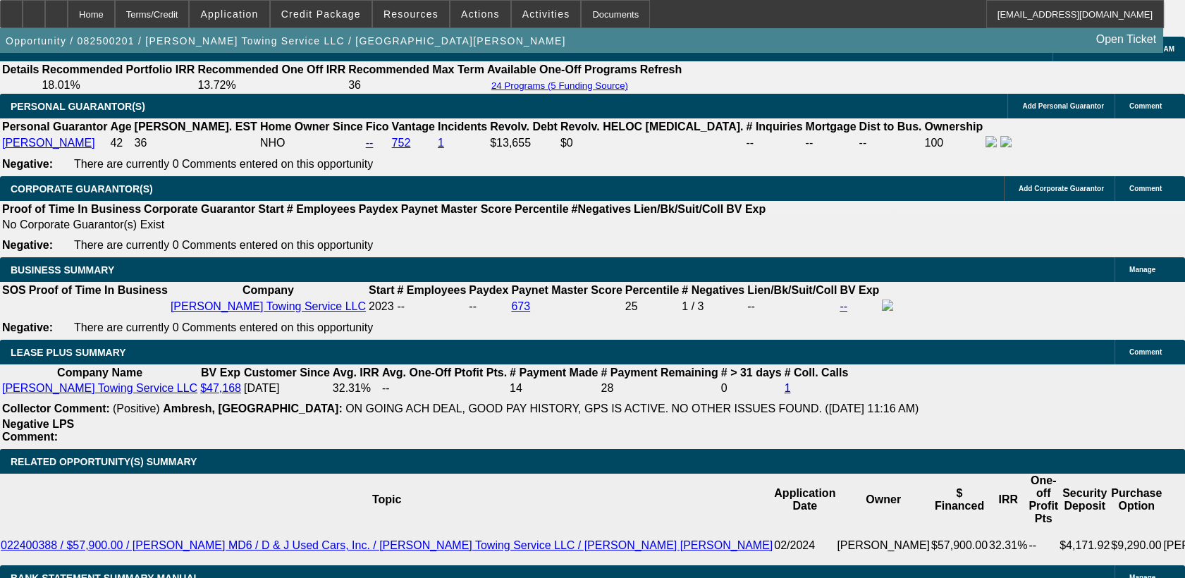
select select "4"
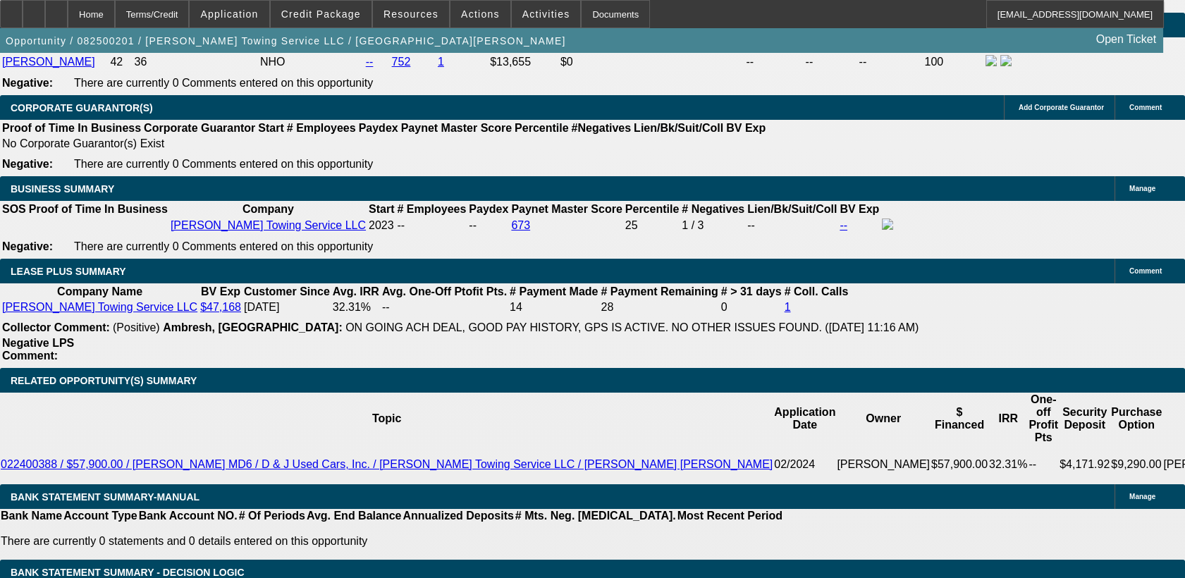
scroll to position [2336, 0]
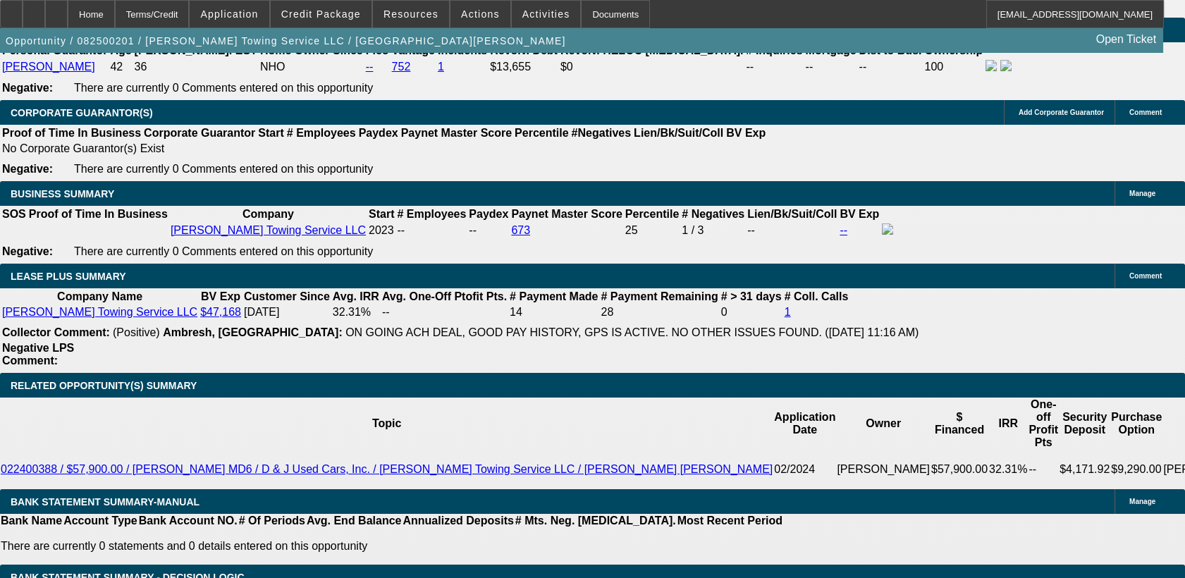
select select "0"
select select "2"
select select "0.1"
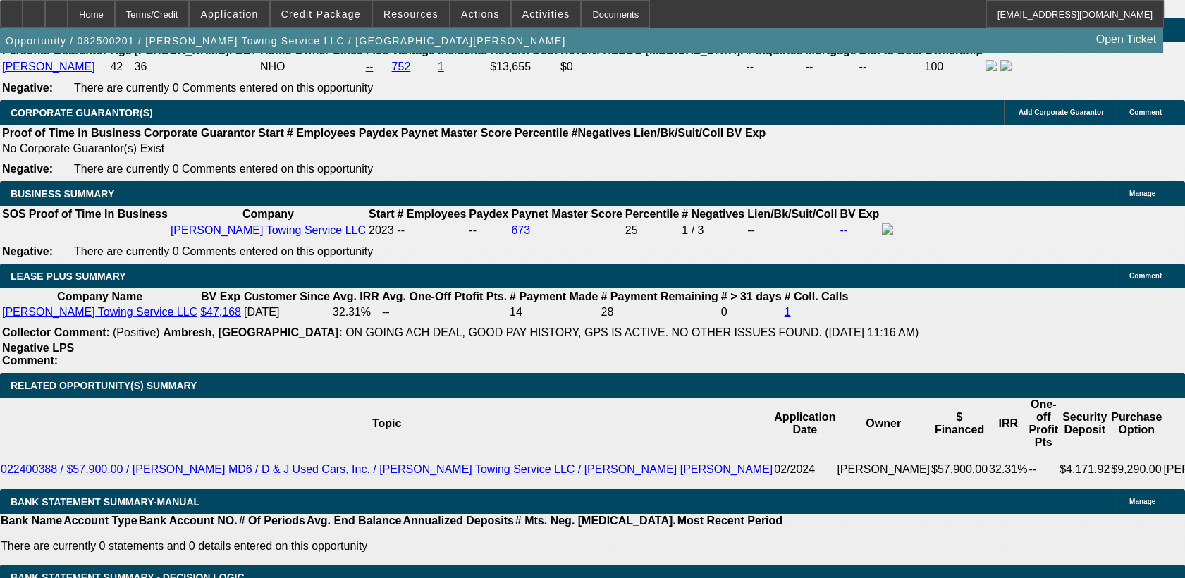
select select "4"
select select "0"
select select "2"
select select "0.1"
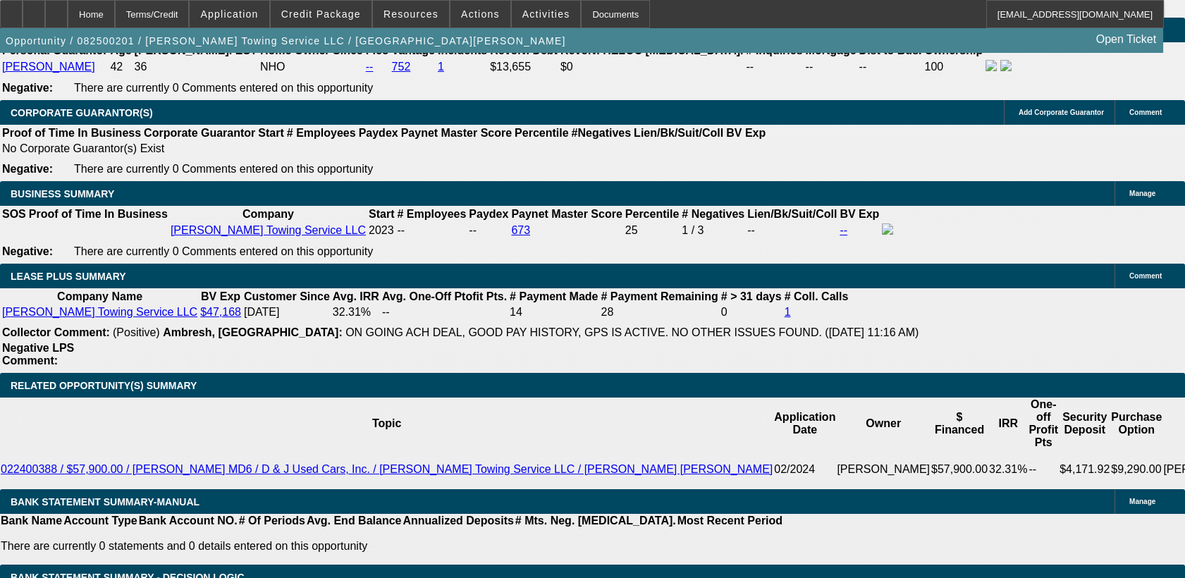
select select "4"
select select "0"
select select "2"
select select "0.1"
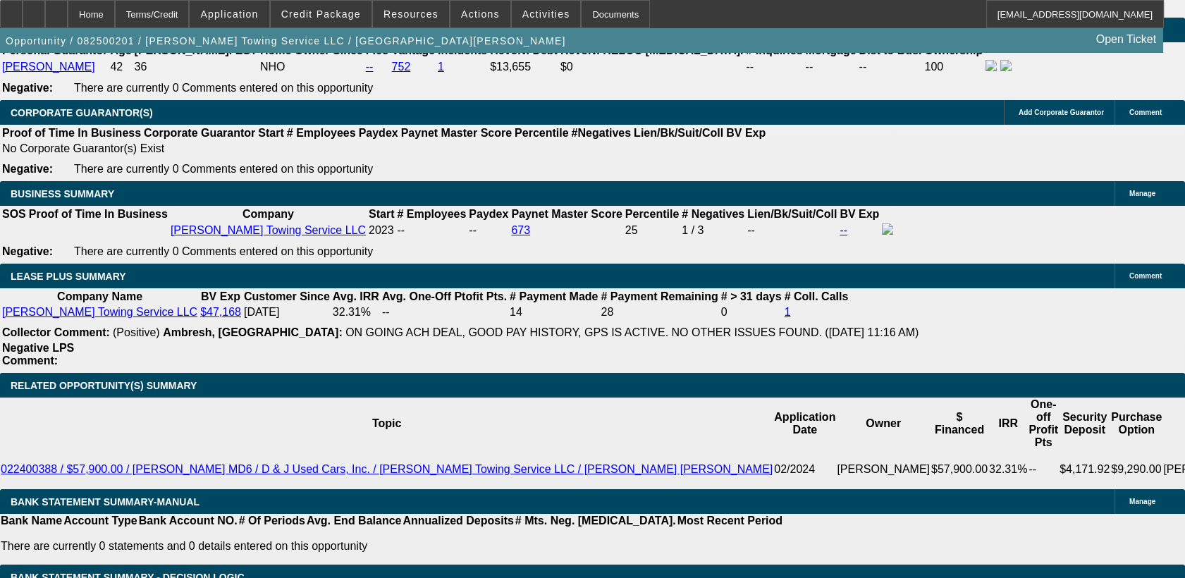
select select "4"
select select "0"
select select "2"
select select "0.1"
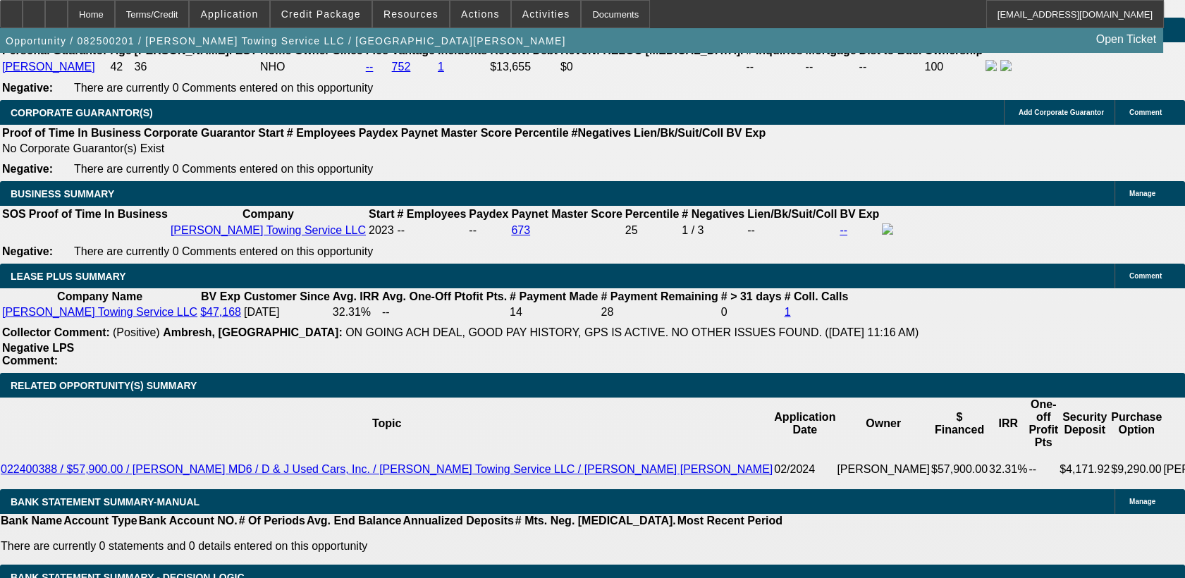
select select "4"
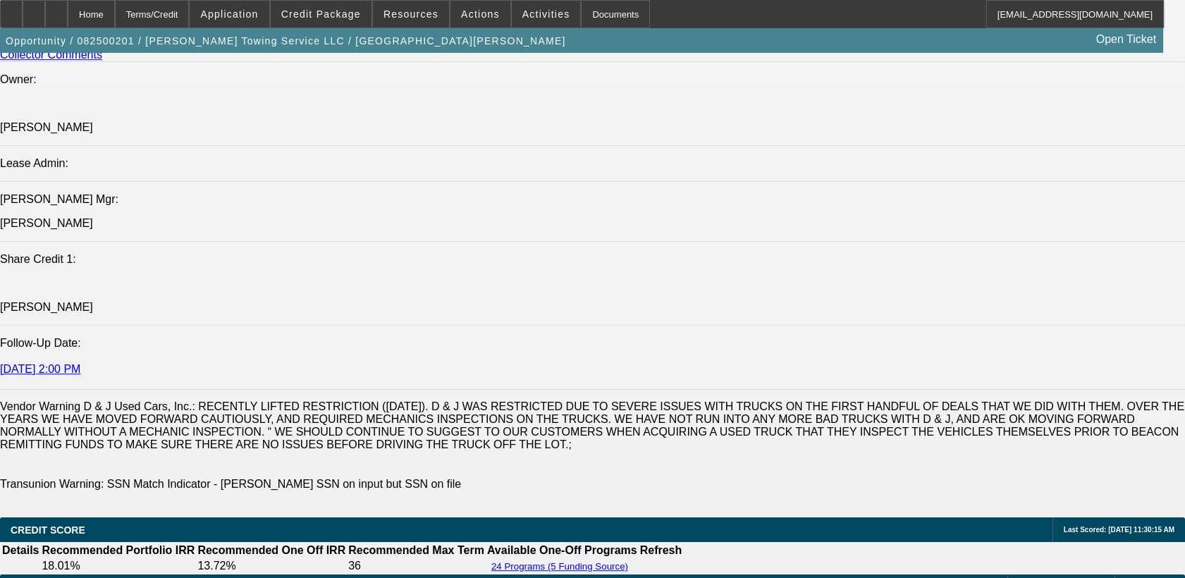
scroll to position [3125, 0]
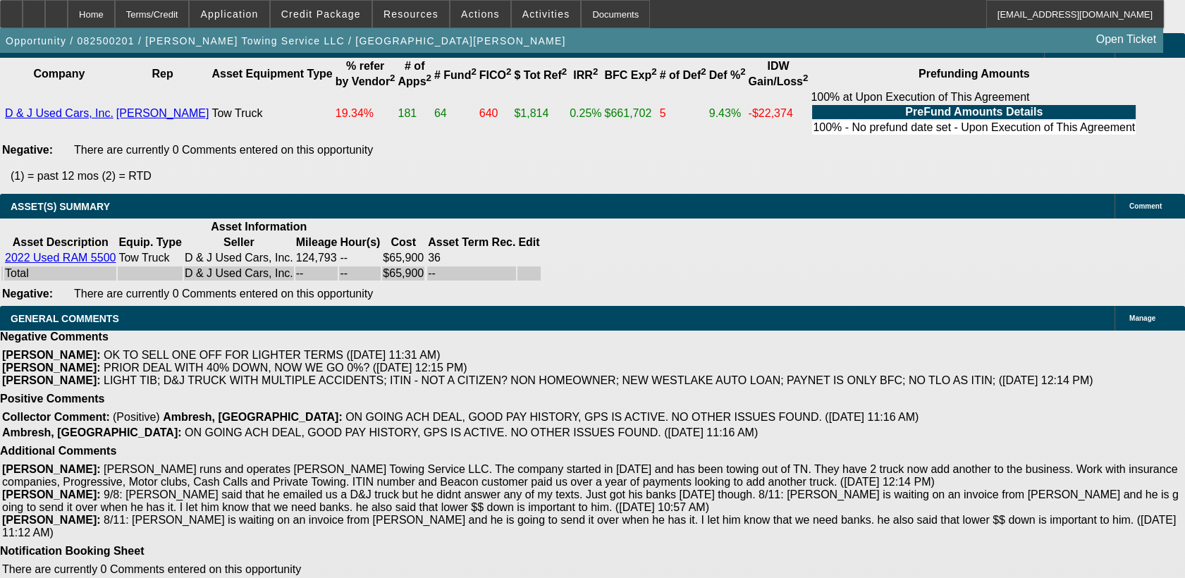
click at [953, 29] on div "Opportunity / 082500201 / Lopez Towing Service LLC / Monroy, Juan Open Ticket" at bounding box center [582, 40] width 1164 height 25
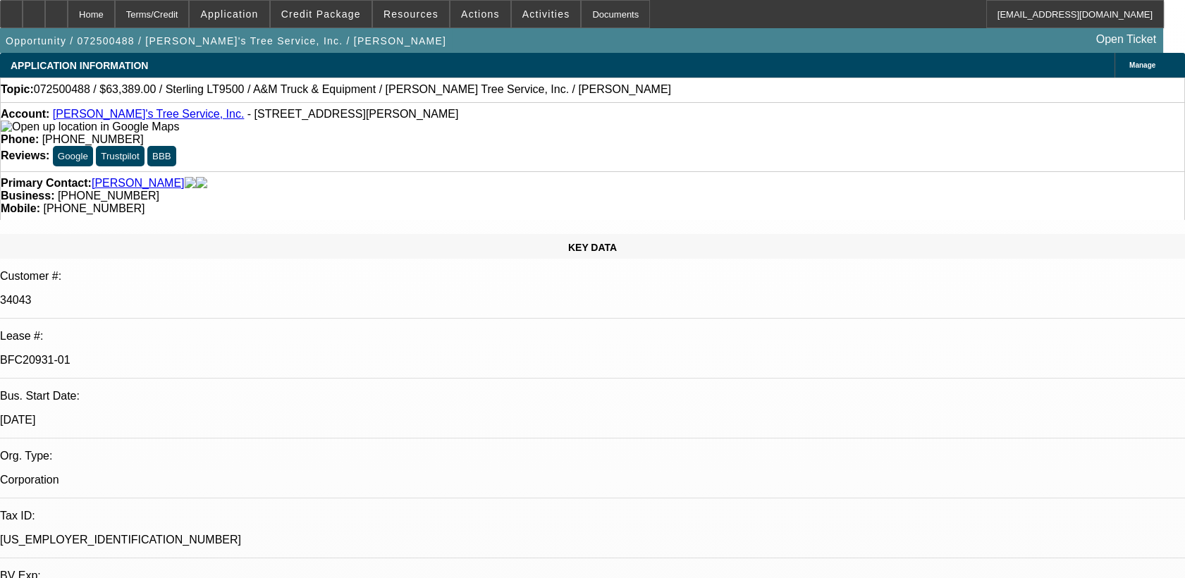
select select "0"
select select "2"
select select "0.1"
select select "0"
select select "2"
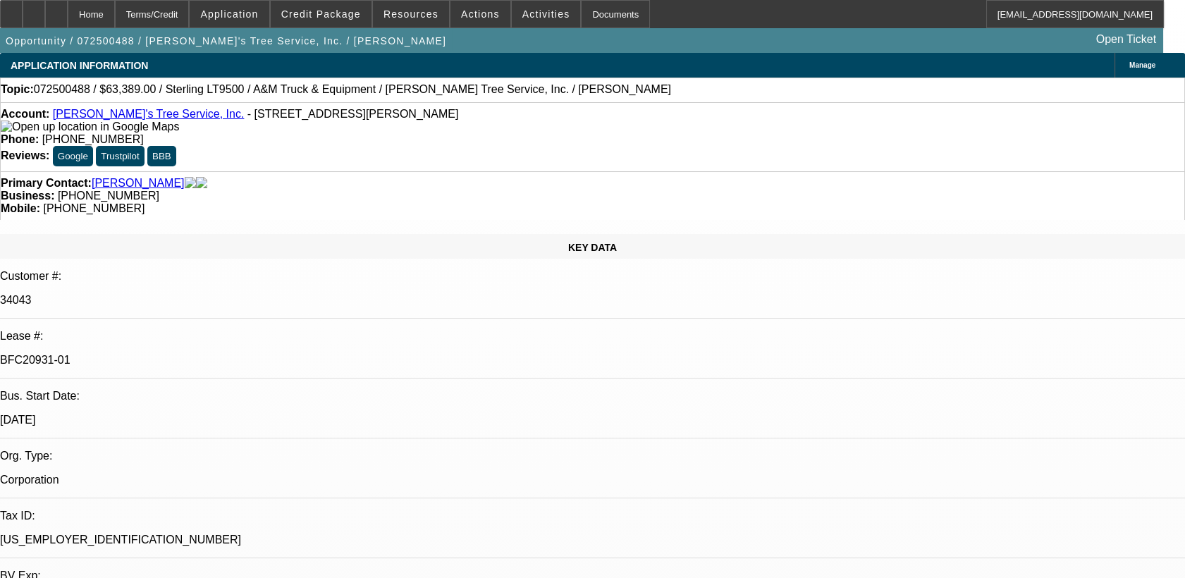
select select "0.1"
select select "0"
select select "2"
select select "0.1"
select select "0"
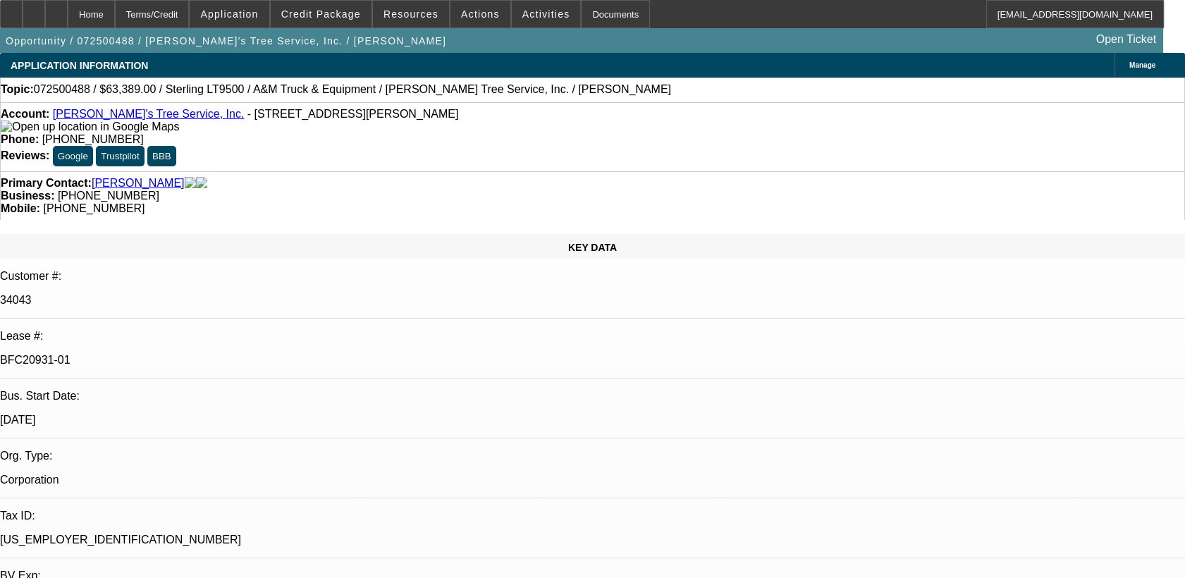
select select "2"
select select "0.1"
select select "1"
select select "2"
select select "4"
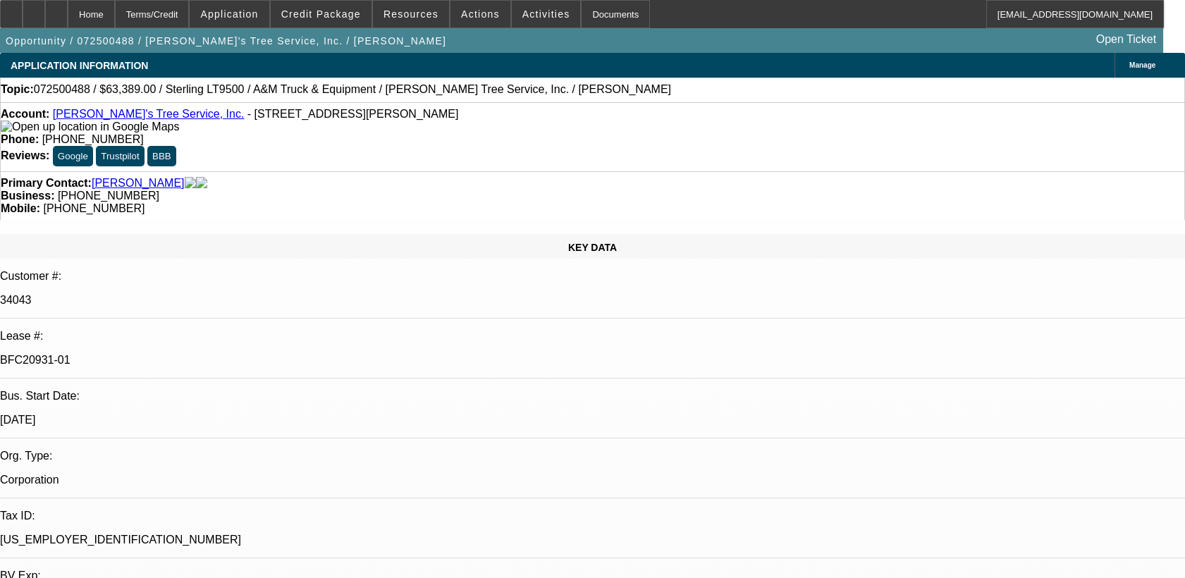
select select "1"
select select "2"
select select "4"
select select "1"
select select "2"
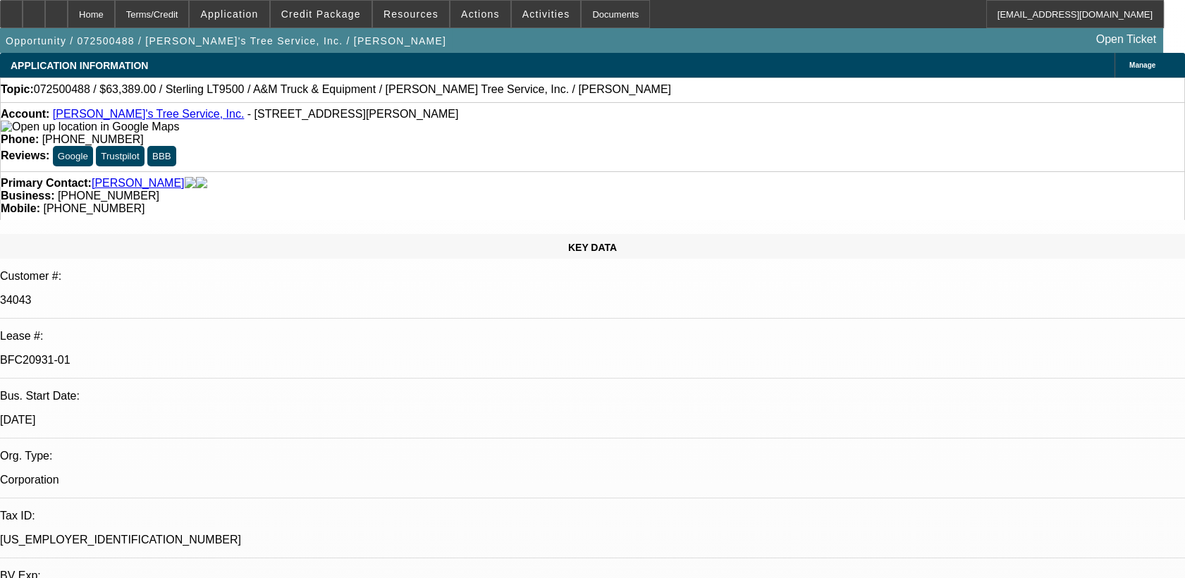
select select "4"
select select "1"
select select "2"
select select "4"
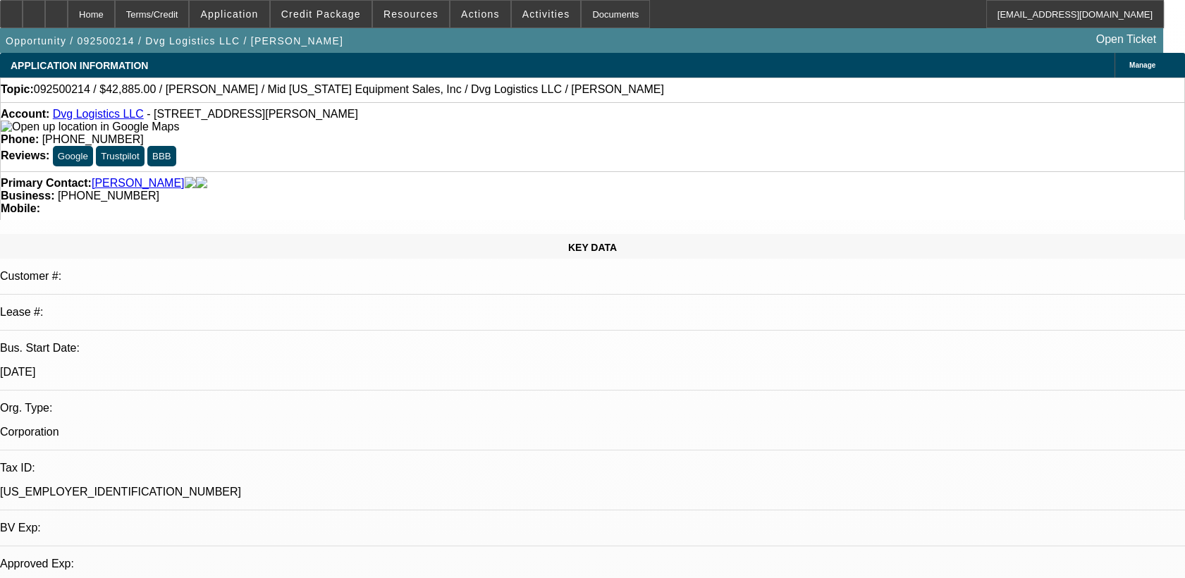
select select "0.1"
select select "0"
select select "6"
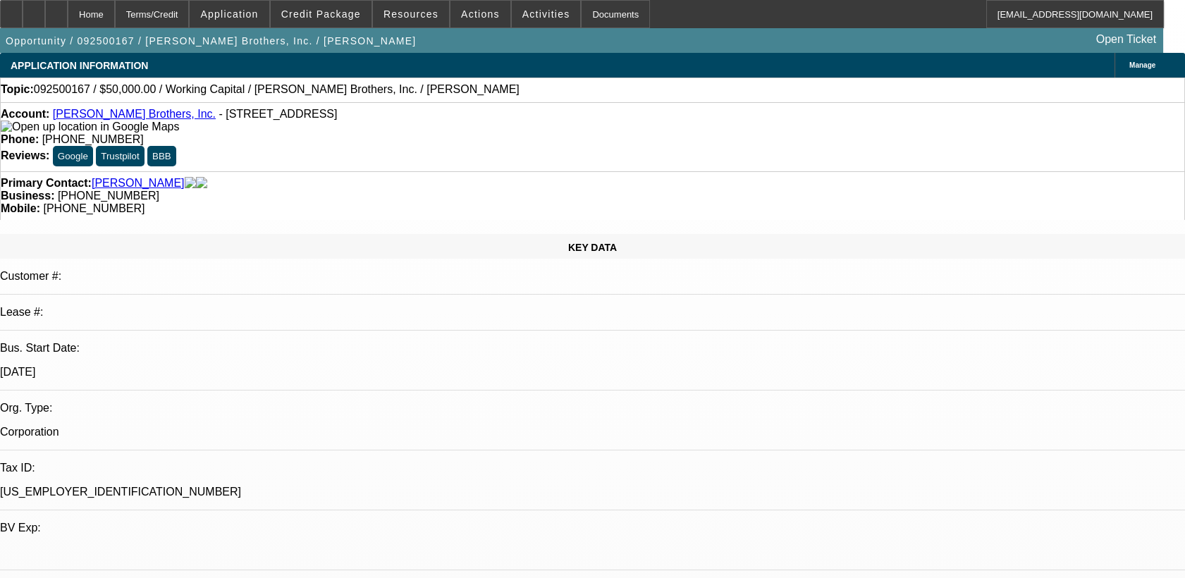
select select "0"
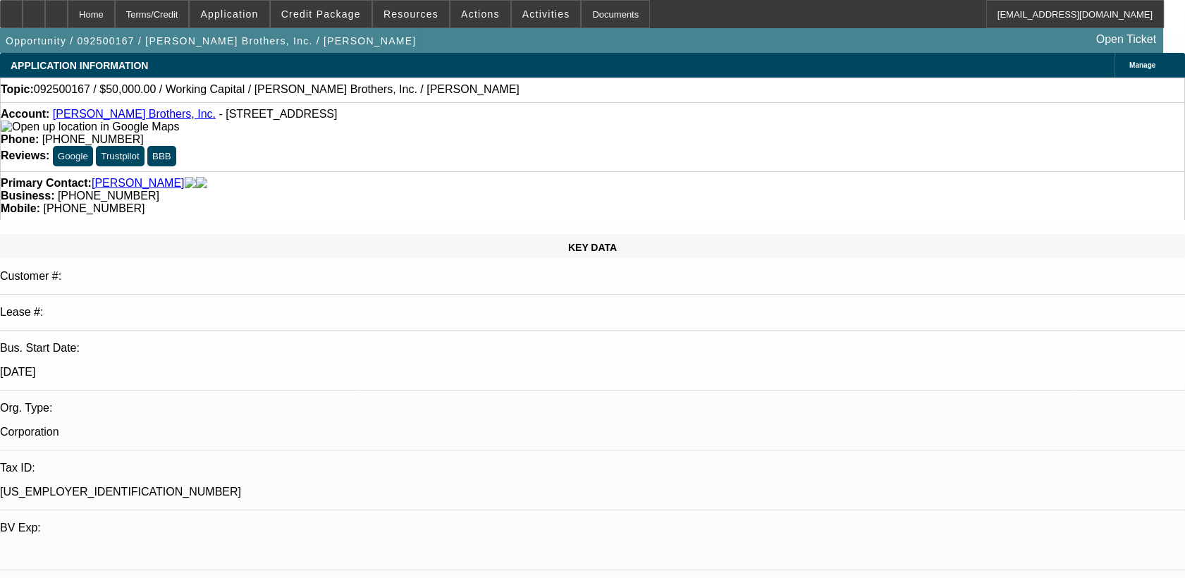
select select "0"
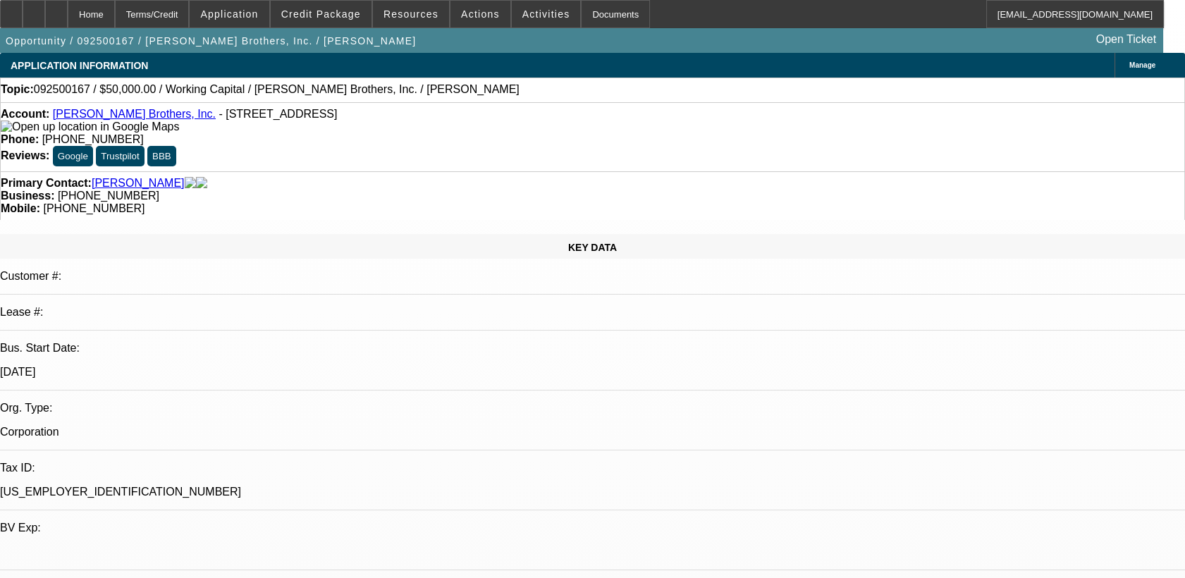
select select "0"
select select "1"
select select "2"
select select "6"
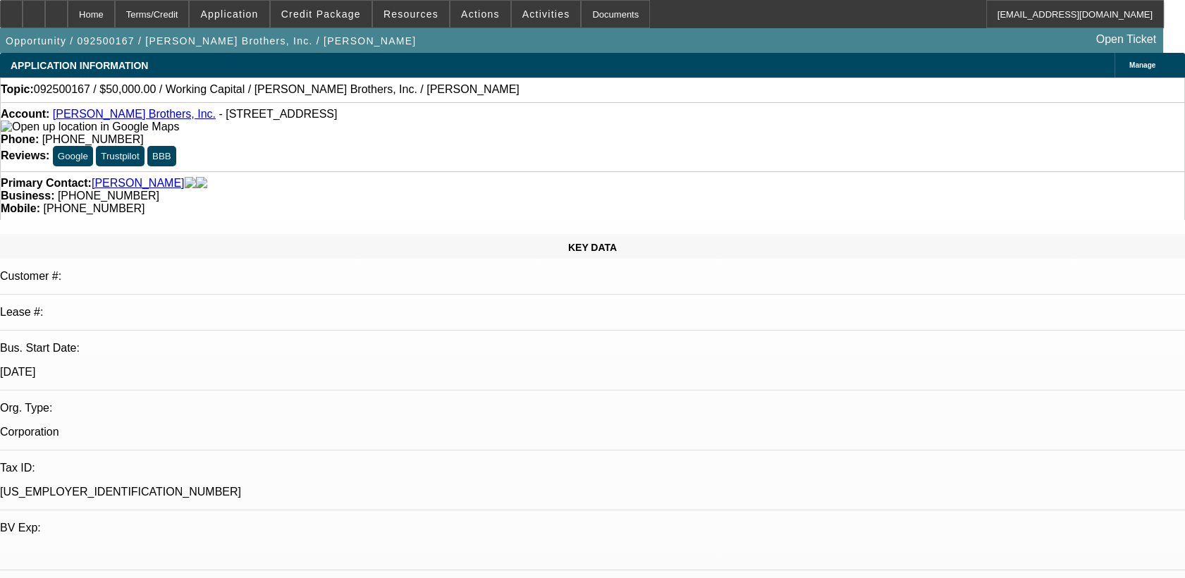
select select "1"
select select "2"
select select "6"
select select "1"
select select "2"
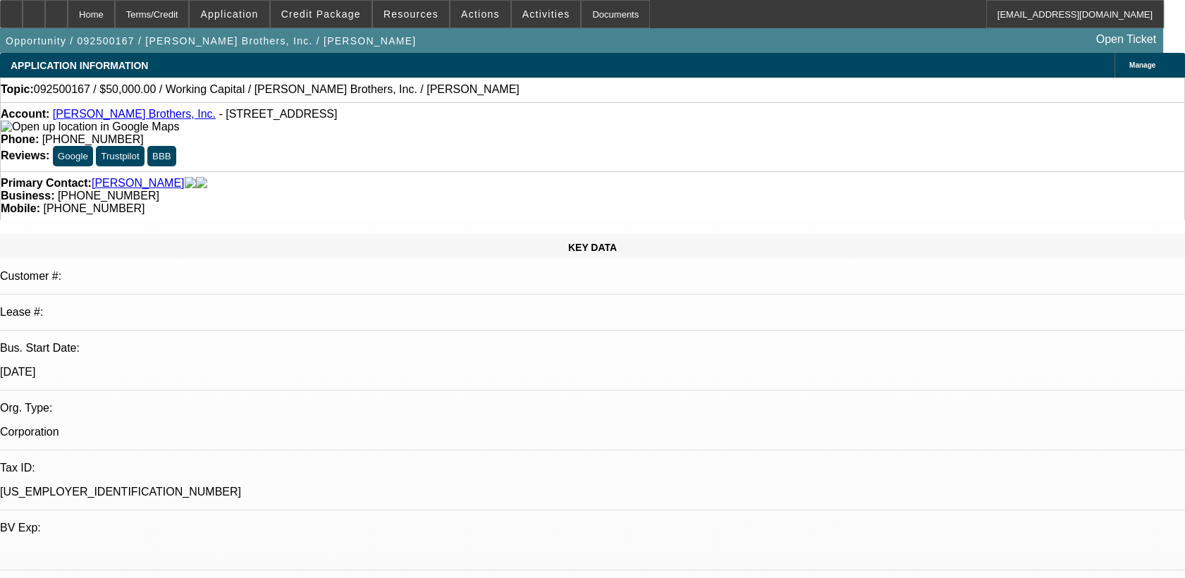
select select "6"
select select "1"
select select "2"
select select "6"
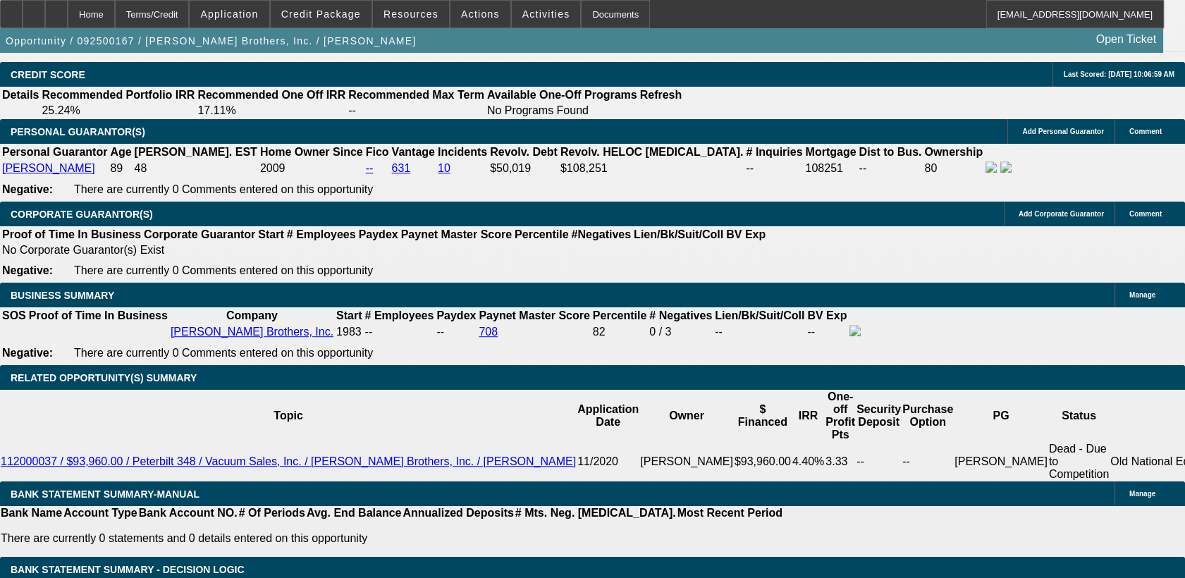
scroll to position [2082, 0]
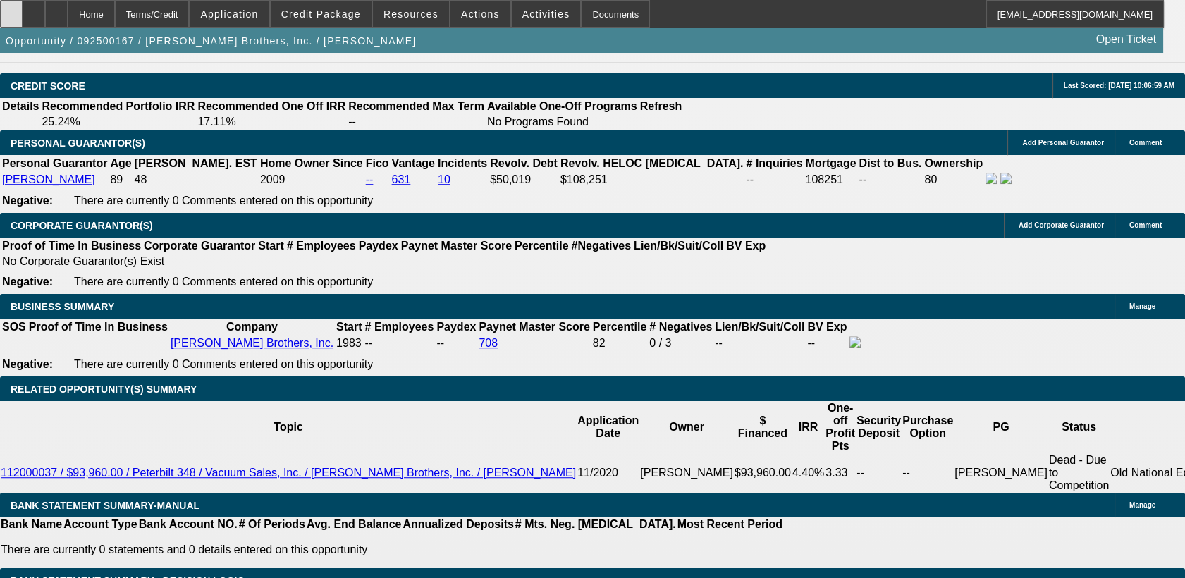
click at [11, 9] on icon at bounding box center [11, 9] width 0 height 0
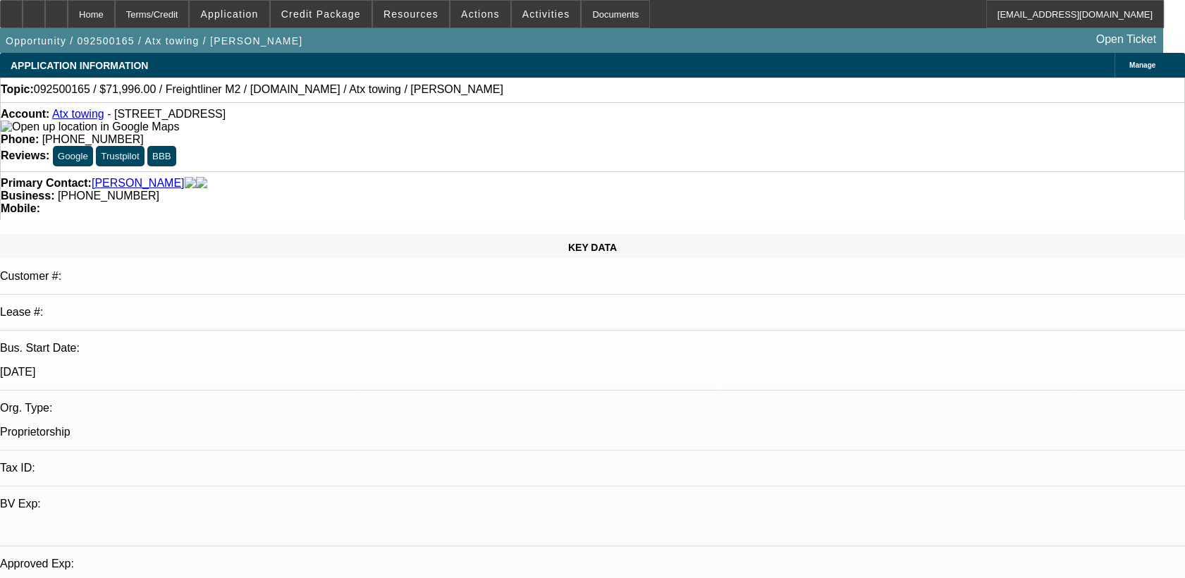
select select "0.2"
select select "2"
select select "0.2"
select select "0.15"
select select "2"
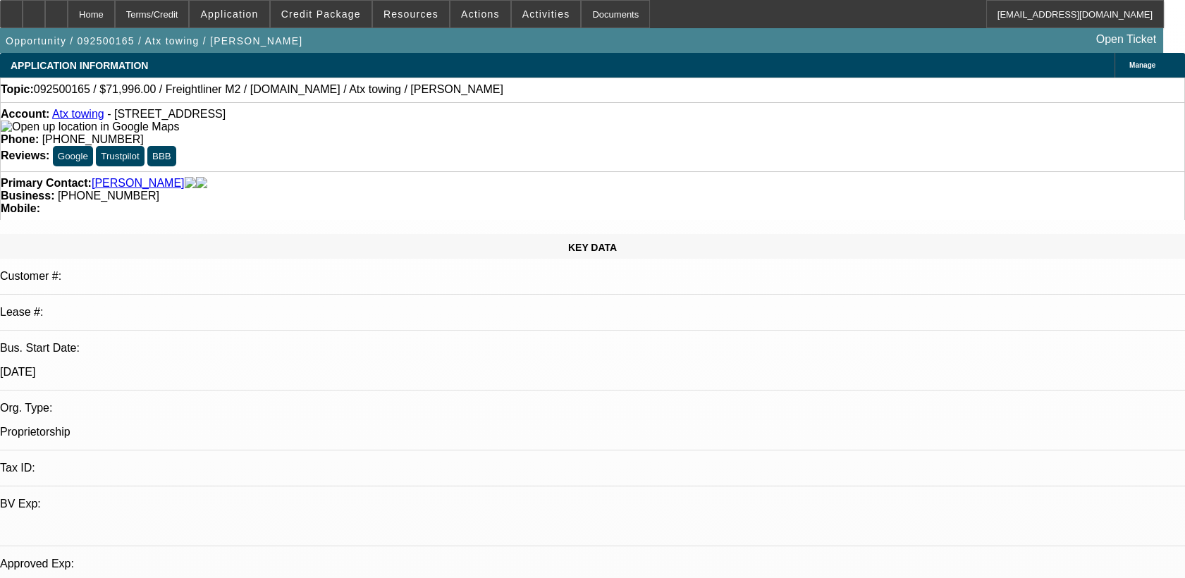
select select "0.2"
select select "1"
select select "2"
select select "17"
select select "1"
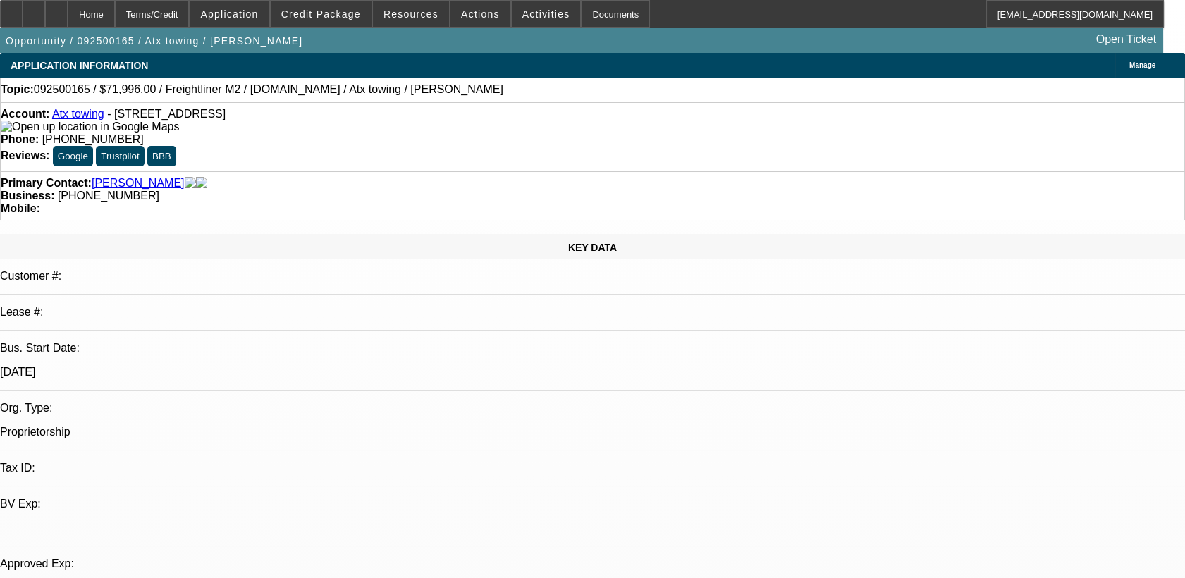
select select "2"
select select "17"
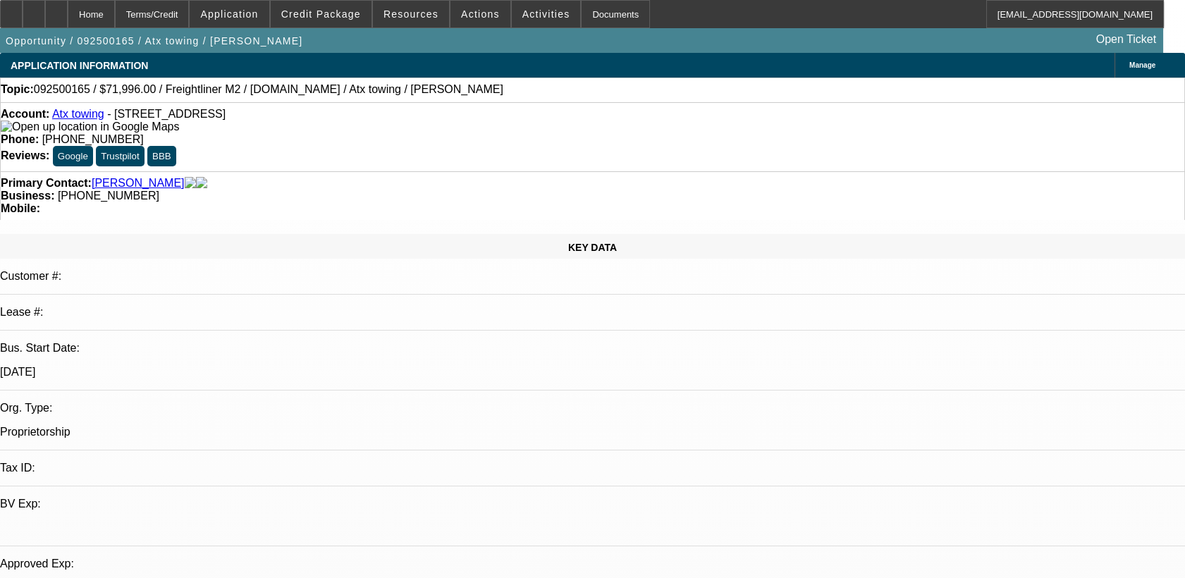
click at [87, 118] on link "Atx towing" at bounding box center [78, 114] width 52 height 12
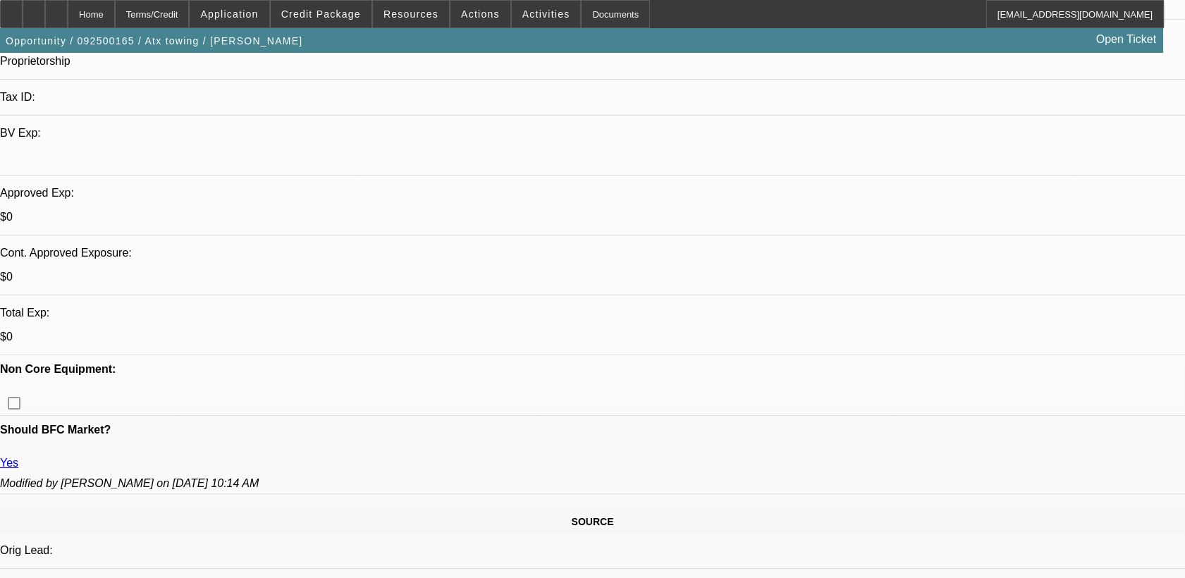
scroll to position [0, 0]
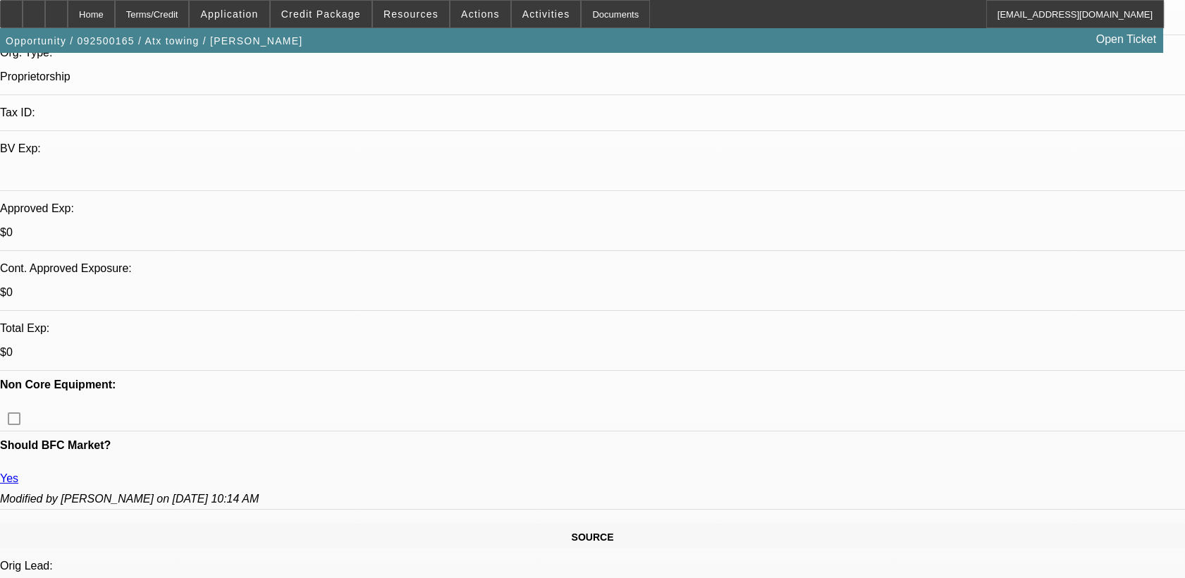
scroll to position [343, 0]
